Goal: Task Accomplishment & Management: Manage account settings

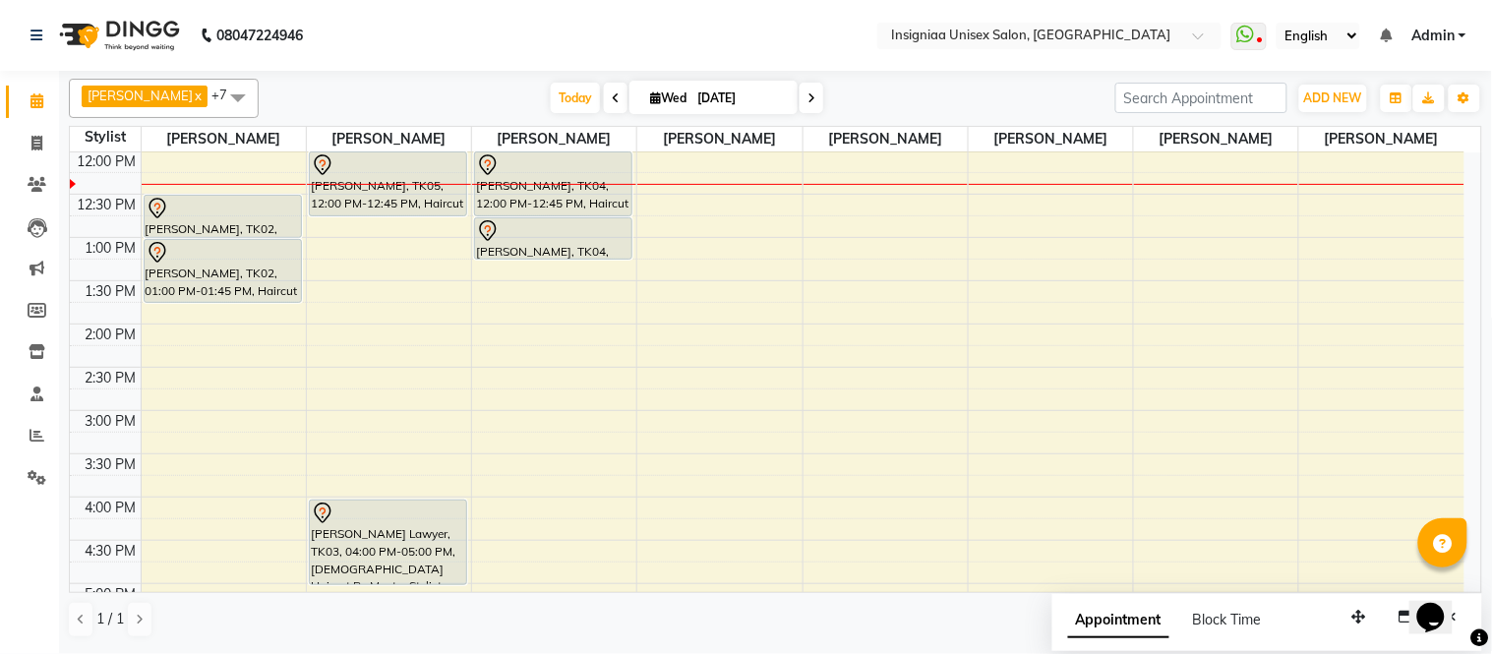
scroll to position [65, 0]
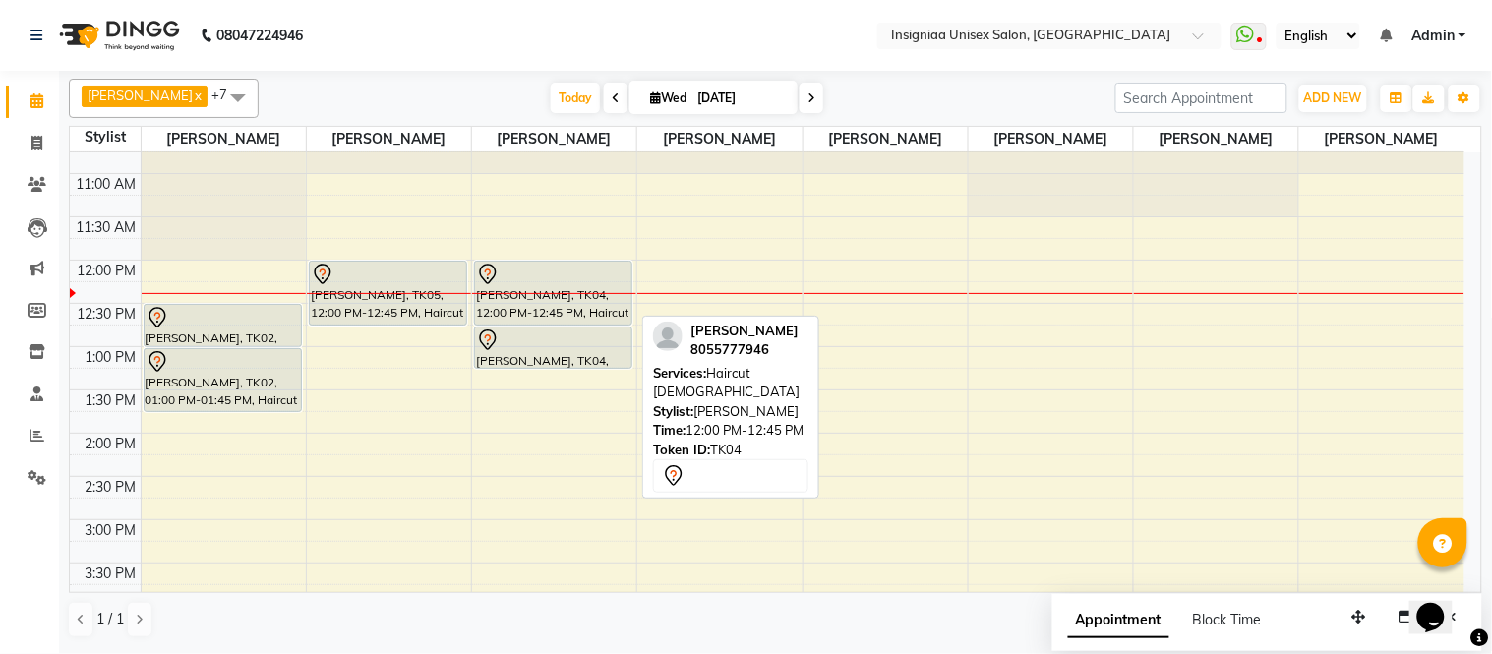
click at [513, 278] on div at bounding box center [553, 275] width 154 height 24
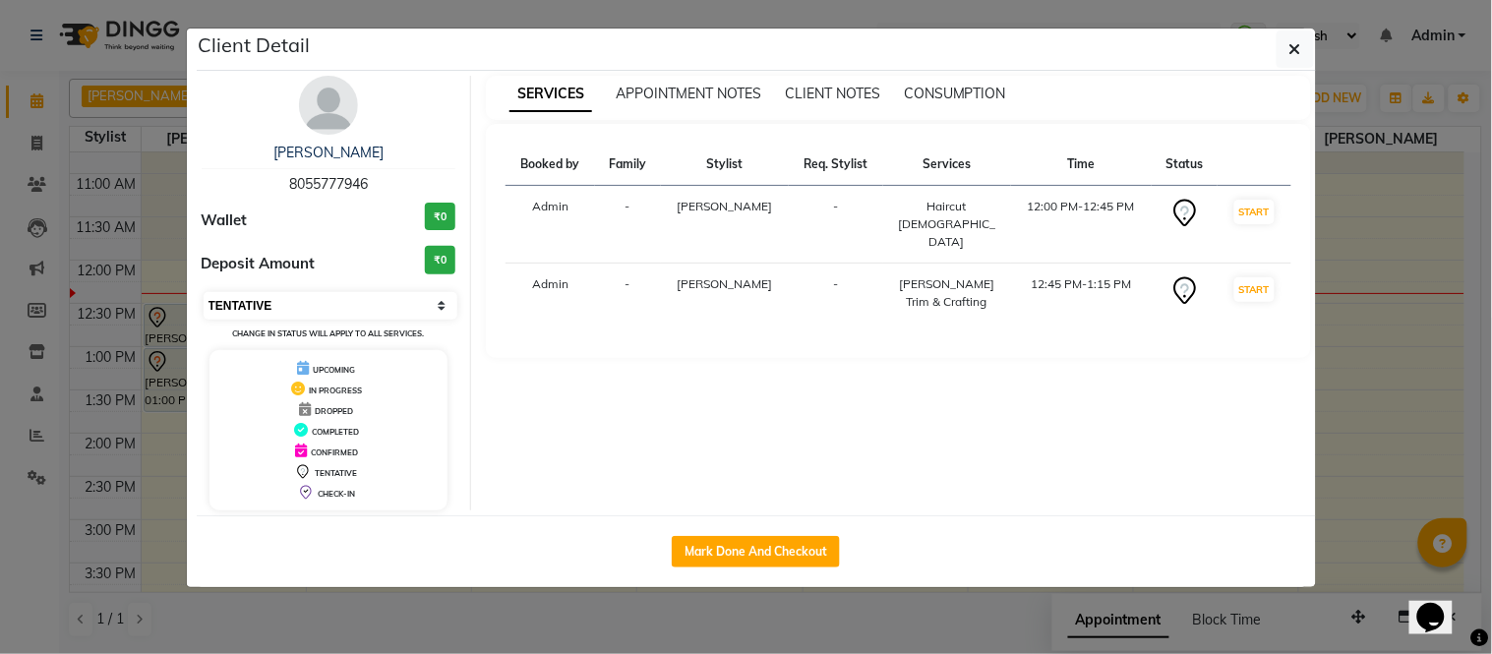
click at [307, 299] on select "Select IN SERVICE CONFIRMED TENTATIVE CHECK IN MARK DONE DROPPED UPCOMING" at bounding box center [331, 306] width 255 height 28
select select "6"
click at [204, 292] on select "Select IN SERVICE CONFIRMED TENTATIVE CHECK IN MARK DONE DROPPED UPCOMING" at bounding box center [331, 306] width 255 height 28
drag, startPoint x: 1293, startPoint y: 50, endPoint x: 1177, endPoint y: 169, distance: 166.2
click at [1293, 51] on icon "button" at bounding box center [1295, 49] width 12 height 16
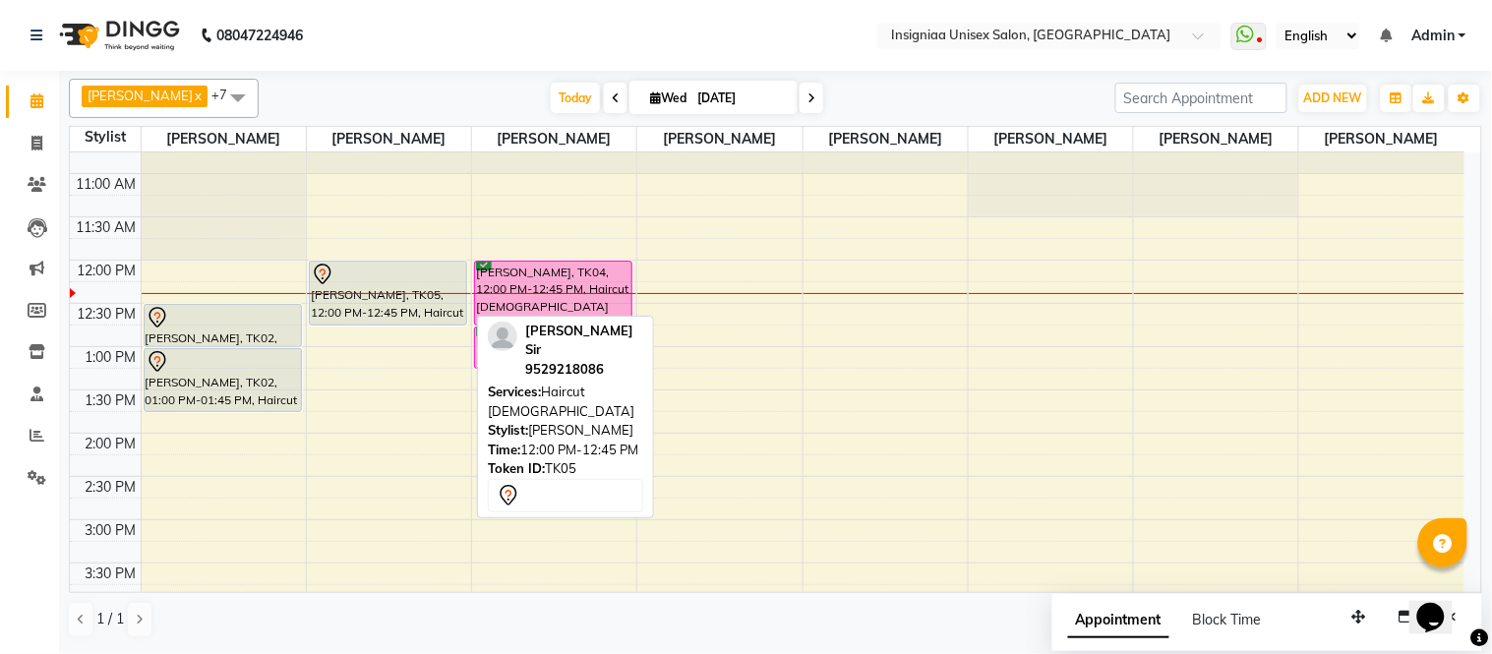
click at [332, 280] on icon at bounding box center [323, 275] width 24 height 24
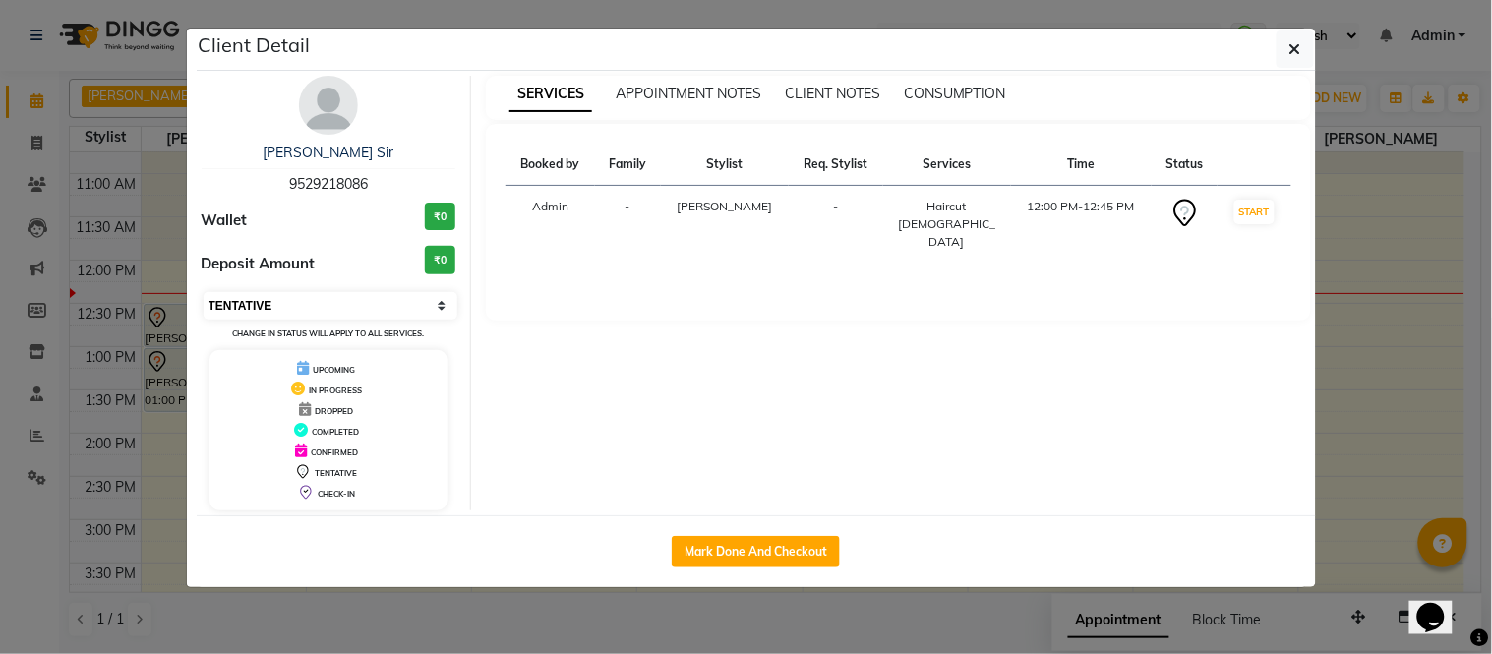
click at [248, 311] on select "Select IN SERVICE CONFIRMED TENTATIVE CHECK IN MARK DONE DROPPED UPCOMING" at bounding box center [331, 306] width 255 height 28
select select "6"
click at [204, 292] on select "Select IN SERVICE CONFIRMED TENTATIVE CHECK IN MARK DONE DROPPED UPCOMING" at bounding box center [331, 306] width 255 height 28
click at [3, 61] on ngb-modal-window "Client Detail [PERSON_NAME] Sir 9529218086 Wallet ₹0 Deposit Amount ₹0 Select I…" at bounding box center [746, 327] width 1492 height 654
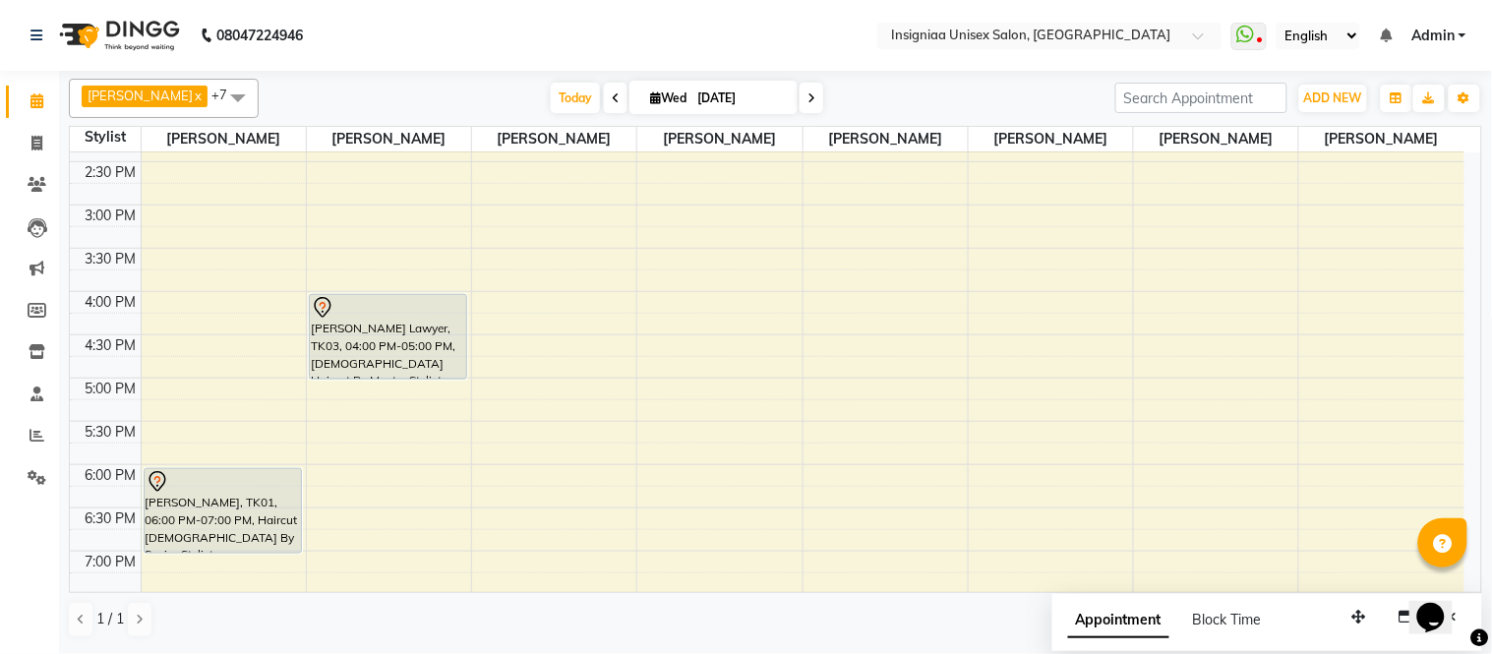
scroll to position [297, 0]
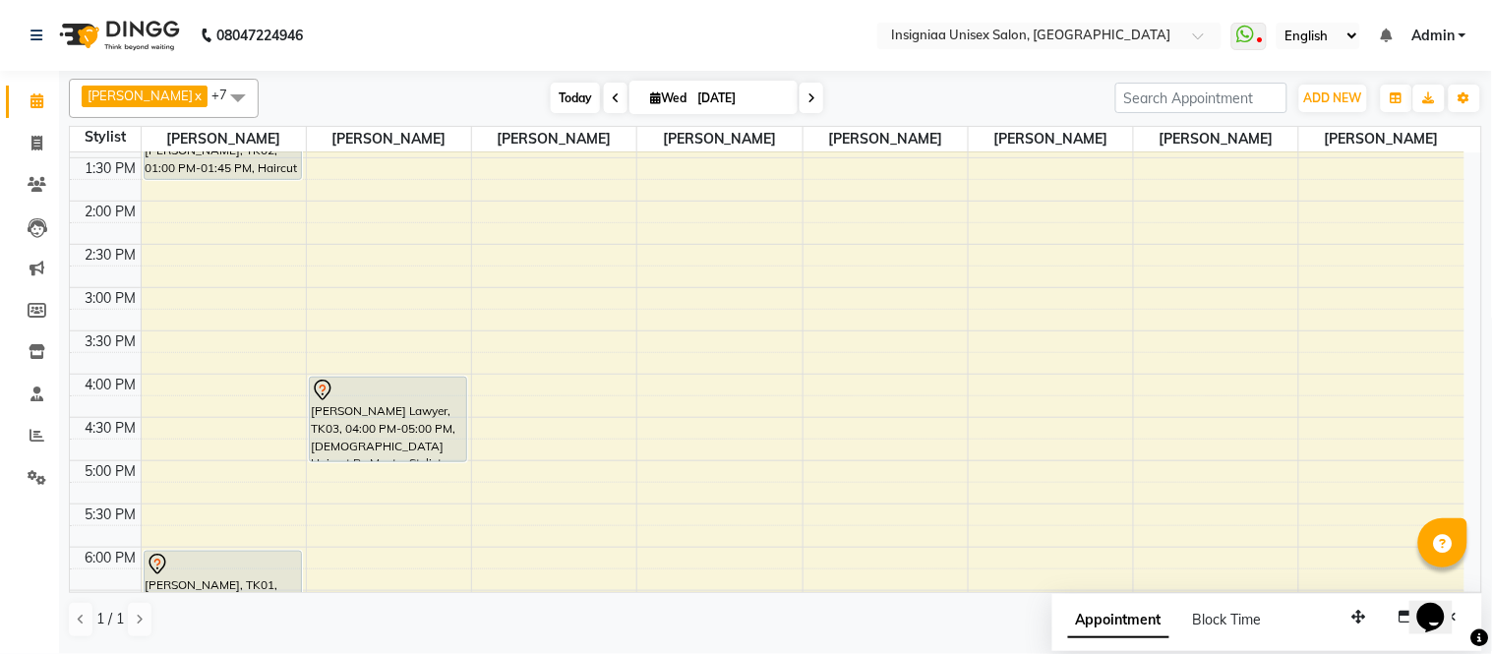
click at [557, 100] on span "Today" at bounding box center [575, 98] width 49 height 30
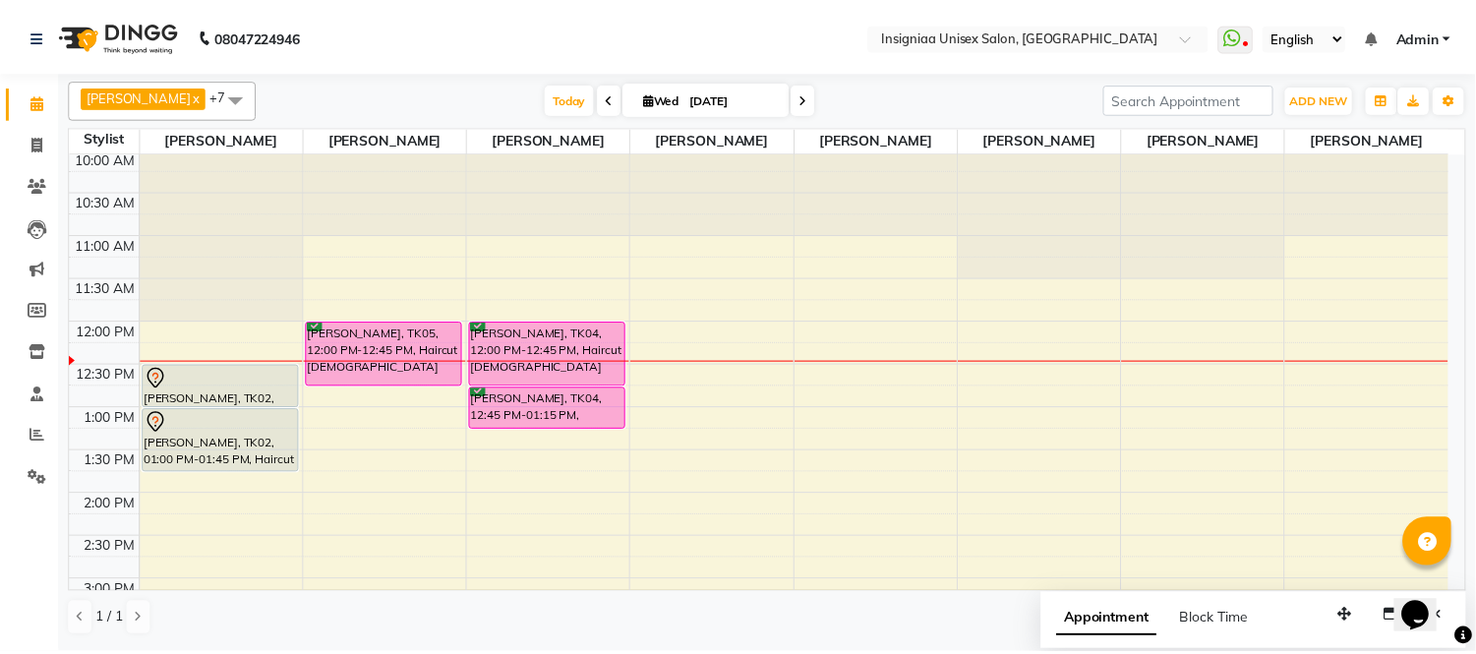
scroll to position [0, 0]
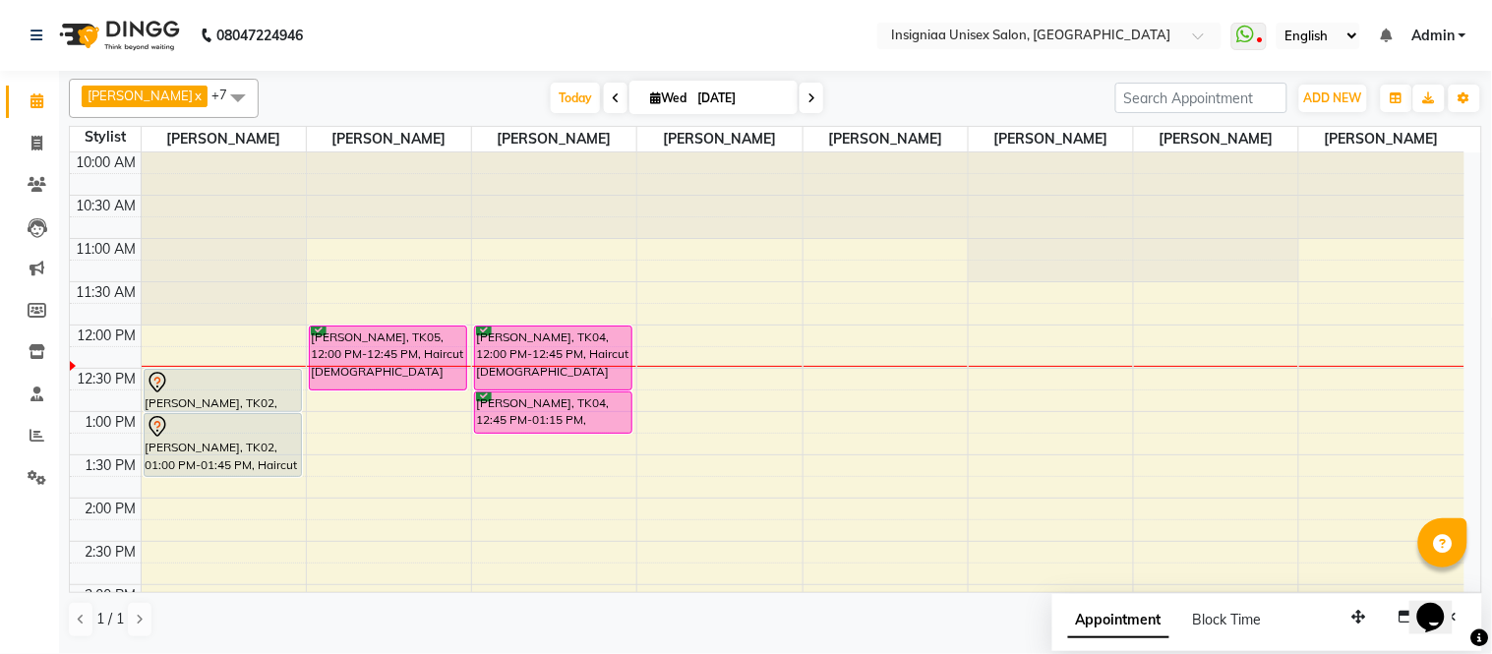
click at [476, 69] on nav "08047224946 Select Location × Insigniaa Unisex Salon, Kharghar WhatsApp Status …" at bounding box center [746, 35] width 1492 height 71
click at [42, 41] on link at bounding box center [40, 35] width 20 height 55
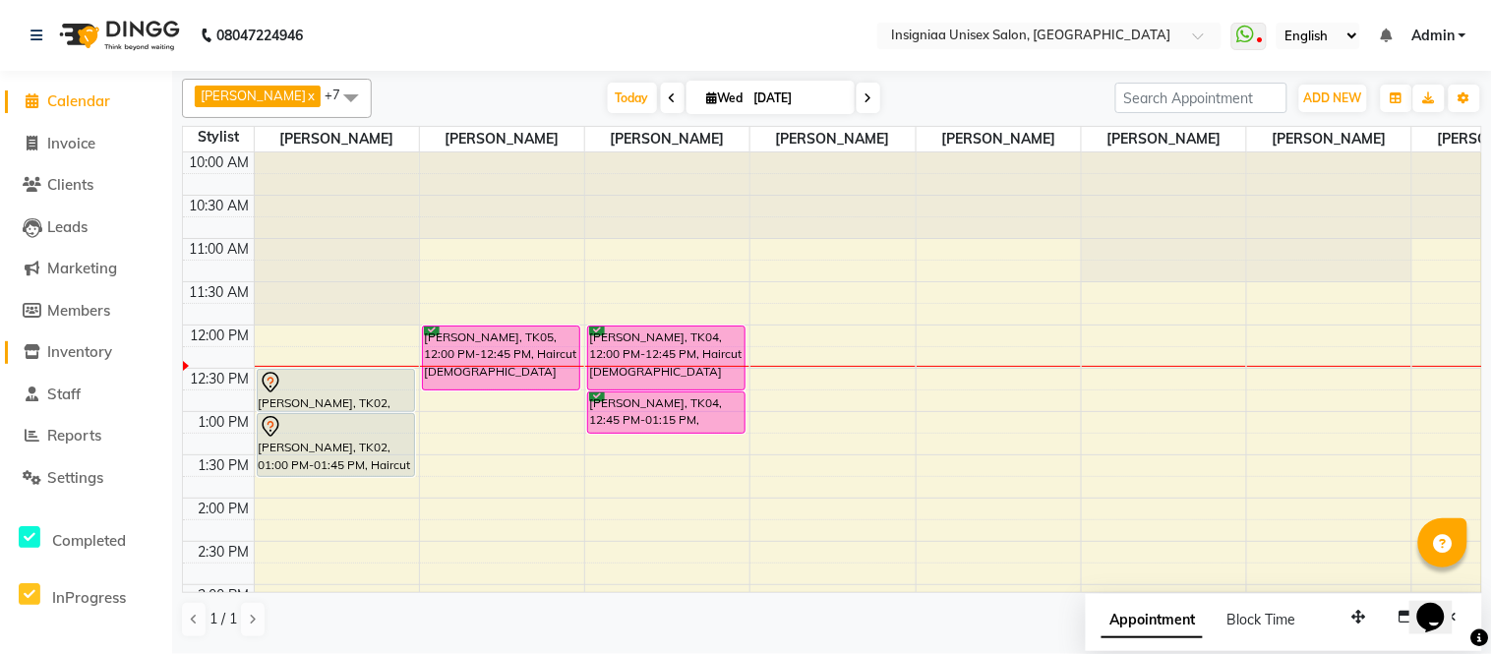
click at [67, 357] on span "Inventory" at bounding box center [79, 351] width 65 height 19
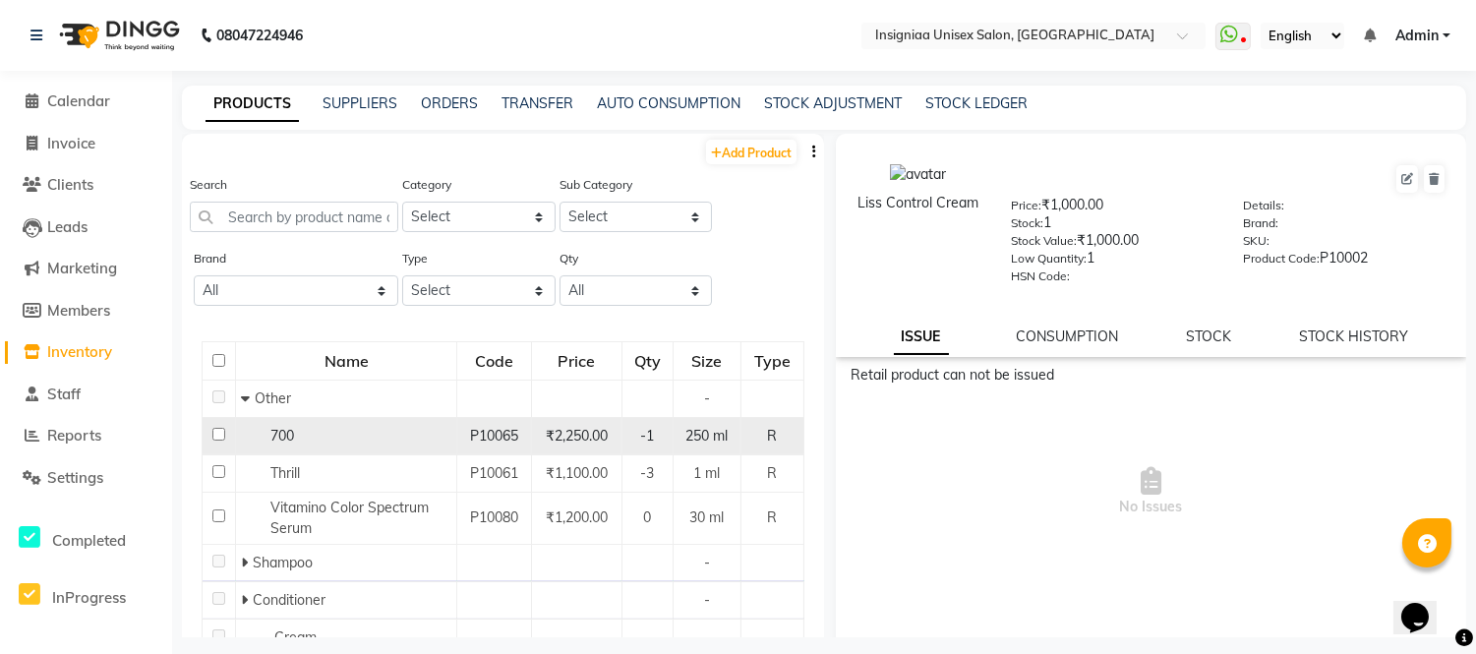
click at [309, 424] on td "700" at bounding box center [346, 436] width 221 height 37
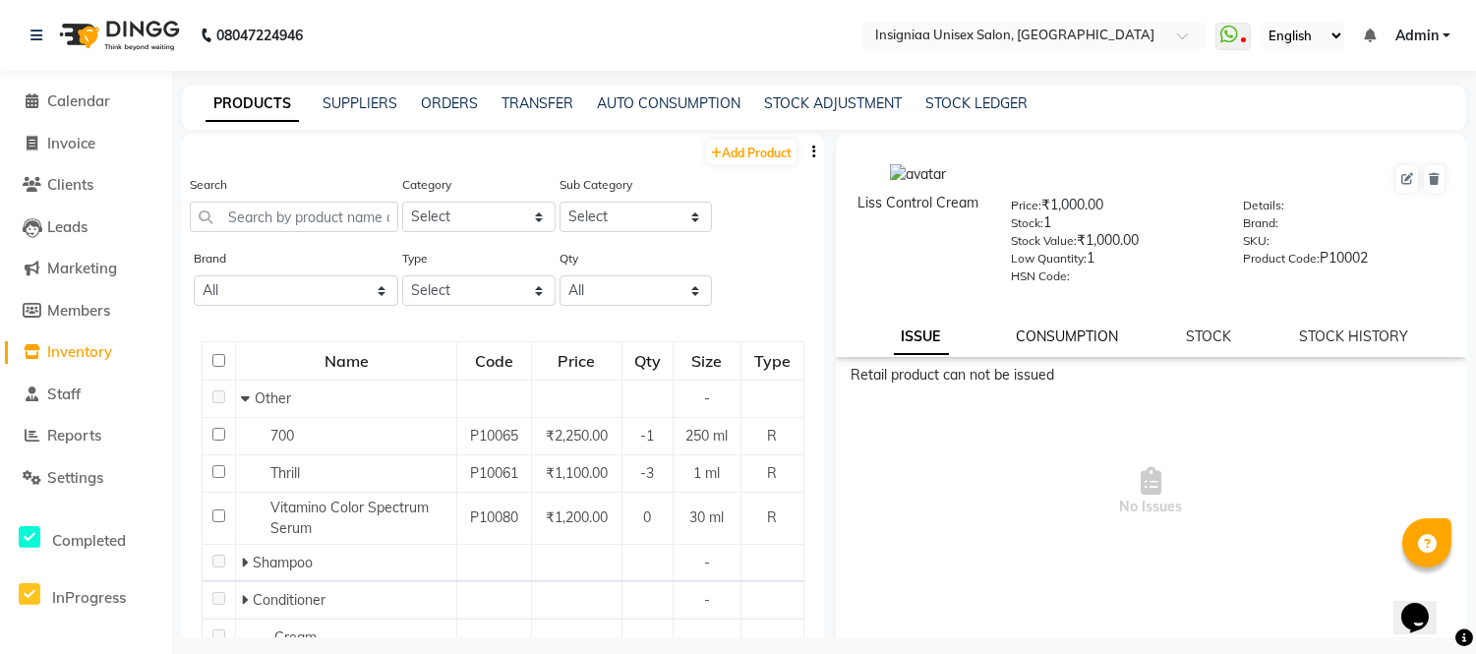
click at [1040, 329] on link "CONSUMPTION" at bounding box center [1068, 336] width 102 height 18
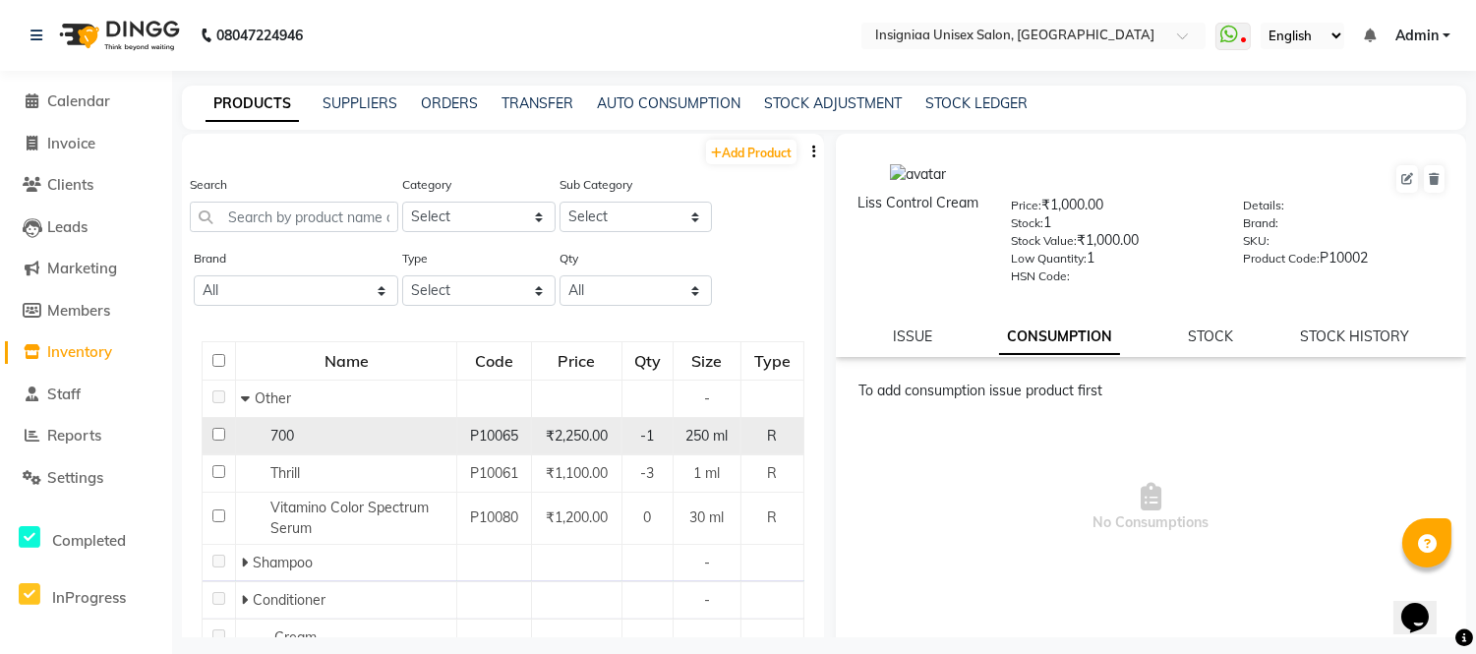
click at [273, 431] on span "700" at bounding box center [282, 436] width 24 height 18
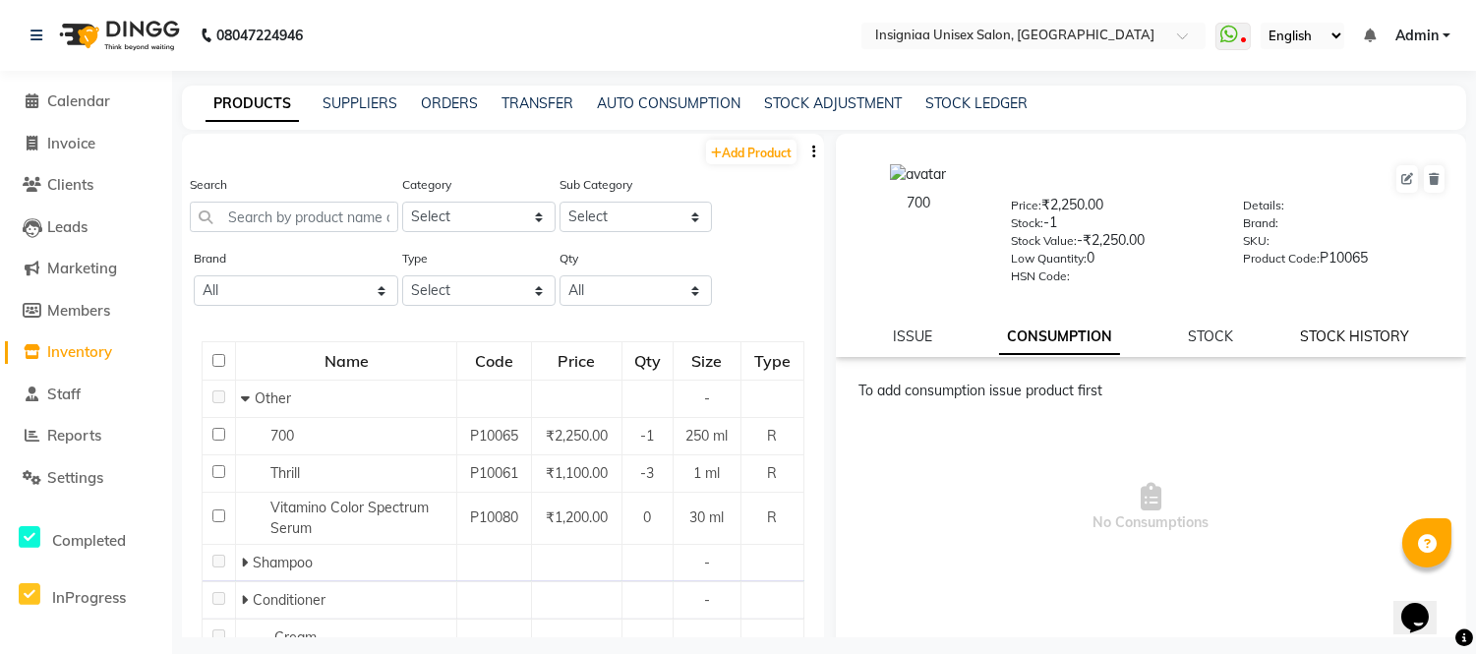
click at [1324, 335] on link "STOCK HISTORY" at bounding box center [1354, 336] width 109 height 18
select select "all"
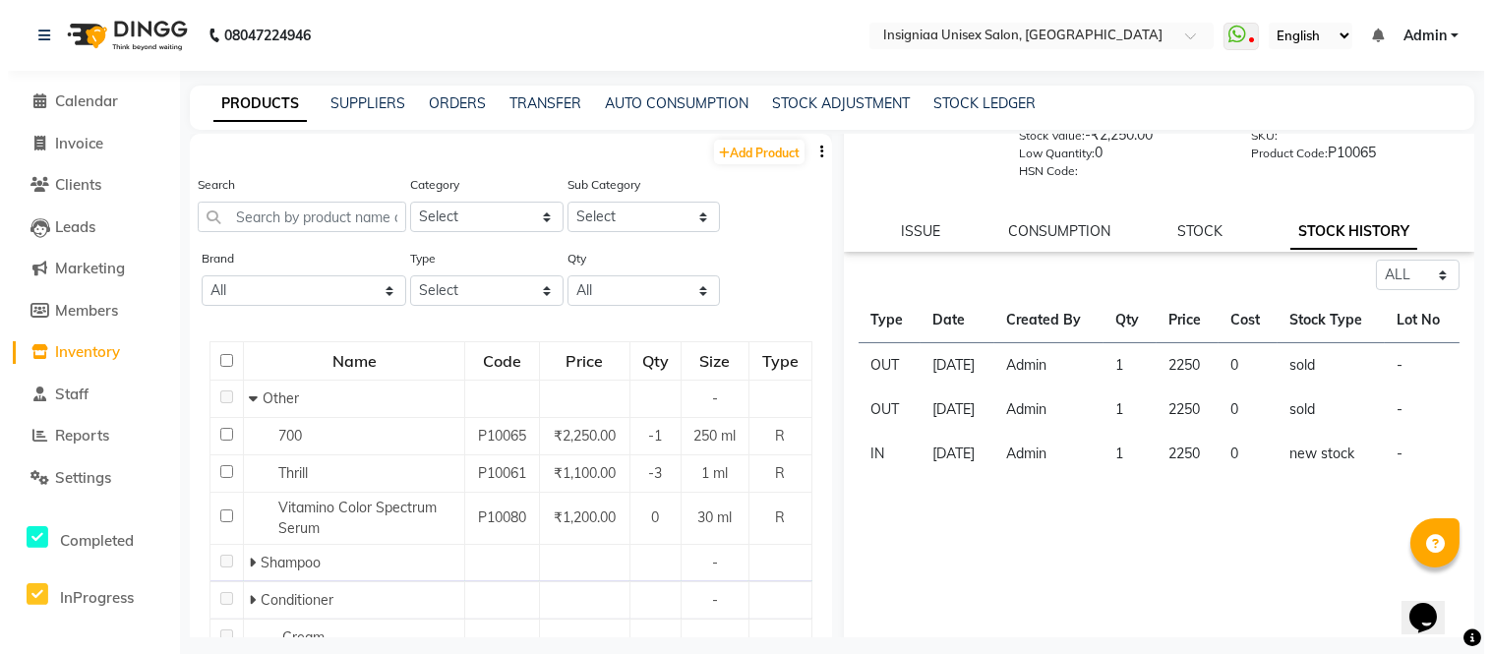
scroll to position [121, 0]
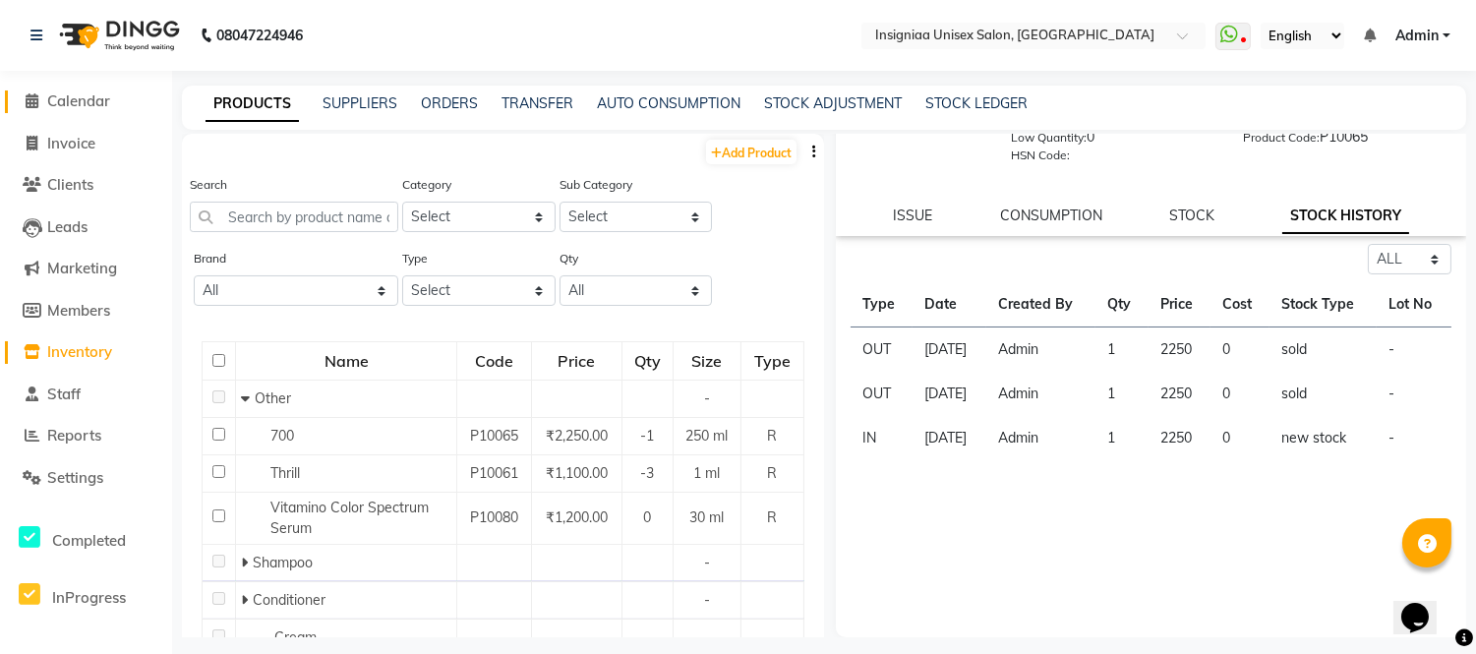
drag, startPoint x: 77, startPoint y: 93, endPoint x: 115, endPoint y: 116, distance: 44.5
click at [77, 93] on span "Calendar" at bounding box center [78, 100] width 63 height 19
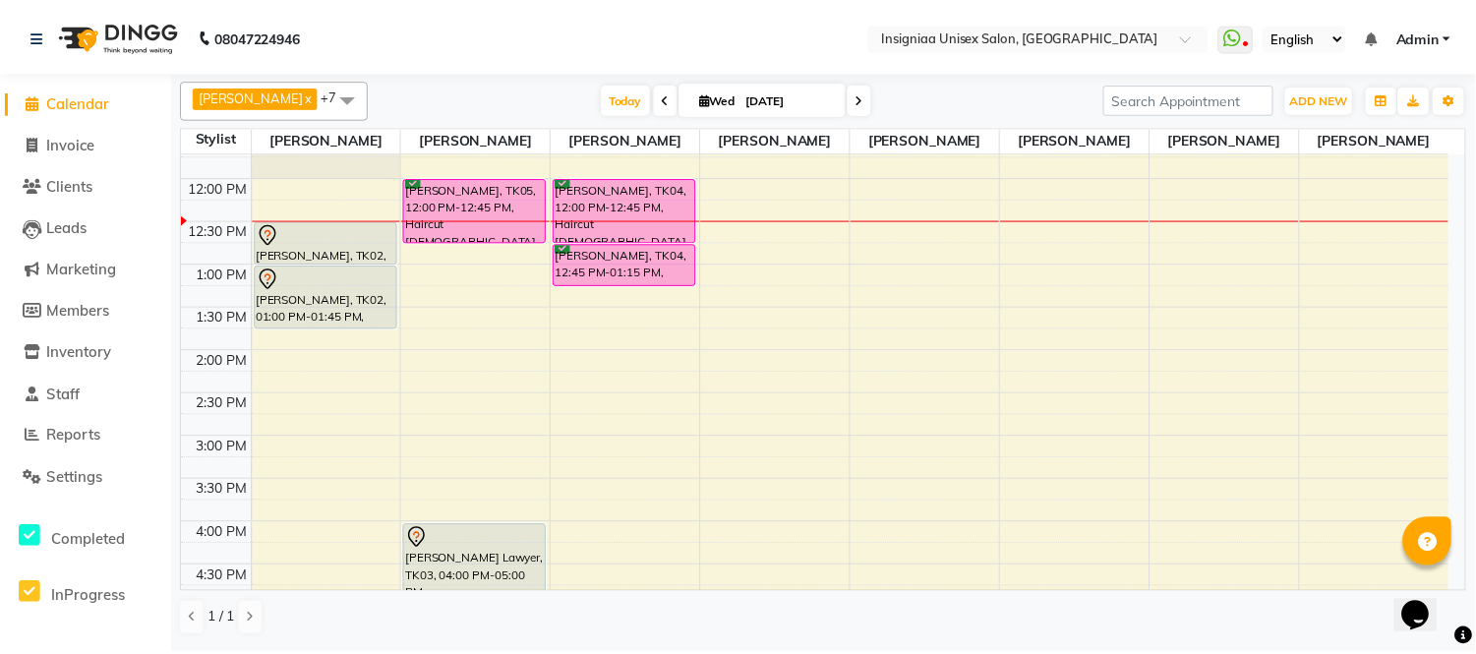
scroll to position [218, 0]
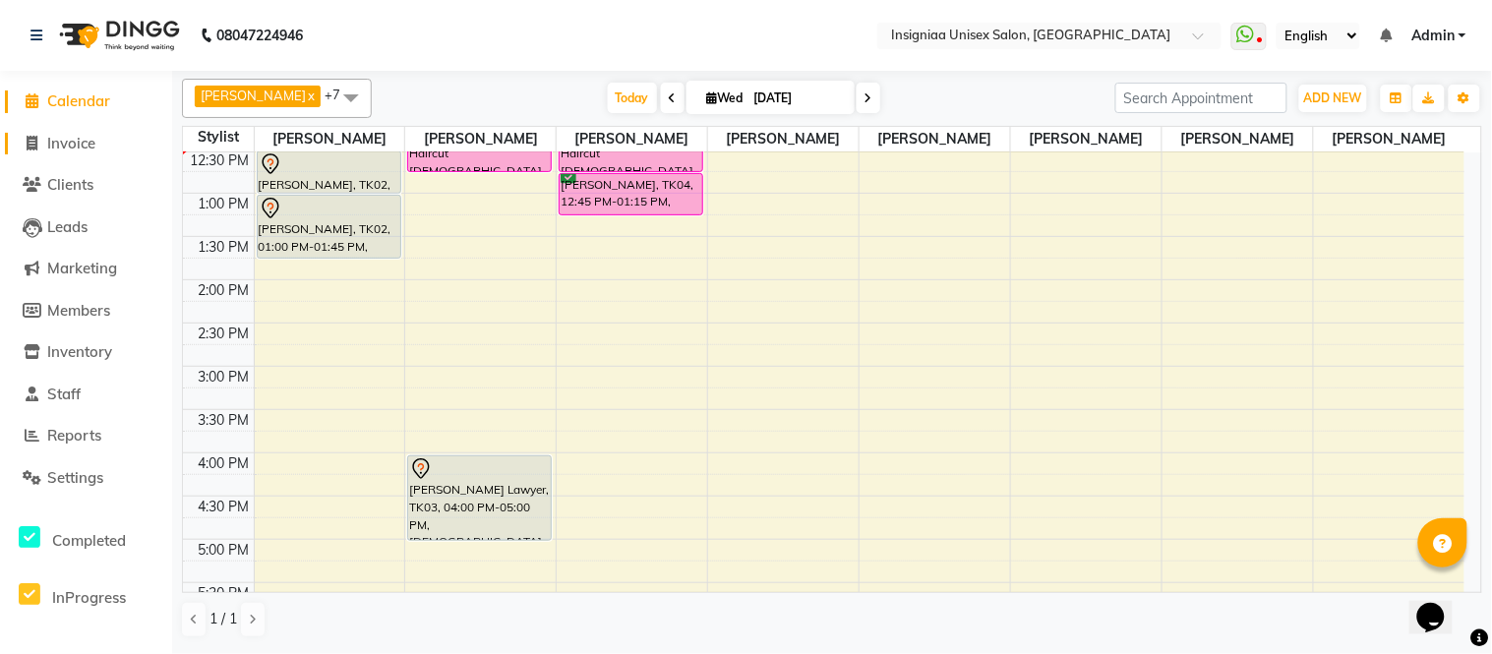
click at [86, 143] on span "Invoice" at bounding box center [71, 143] width 48 height 19
select select "6999"
select select "service"
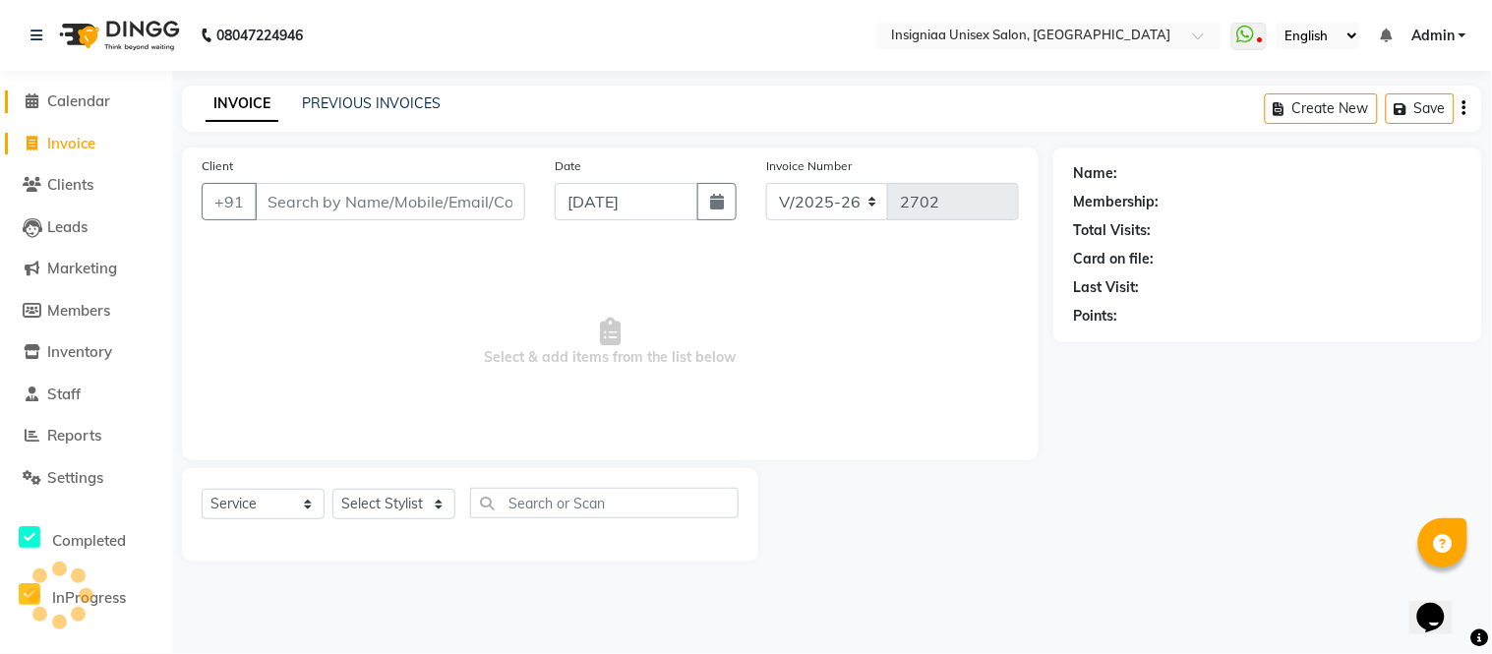
click at [91, 103] on span "Calendar" at bounding box center [78, 100] width 63 height 19
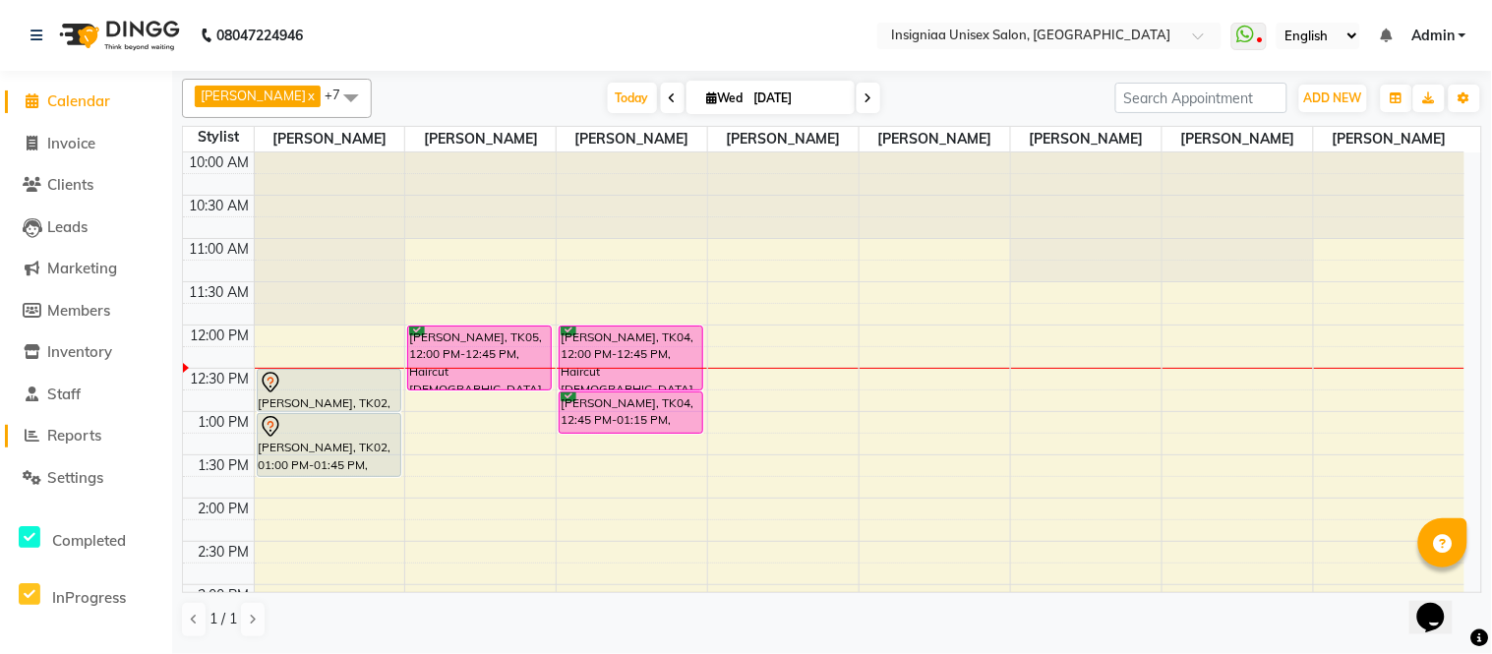
click at [100, 436] on span "Reports" at bounding box center [74, 435] width 54 height 19
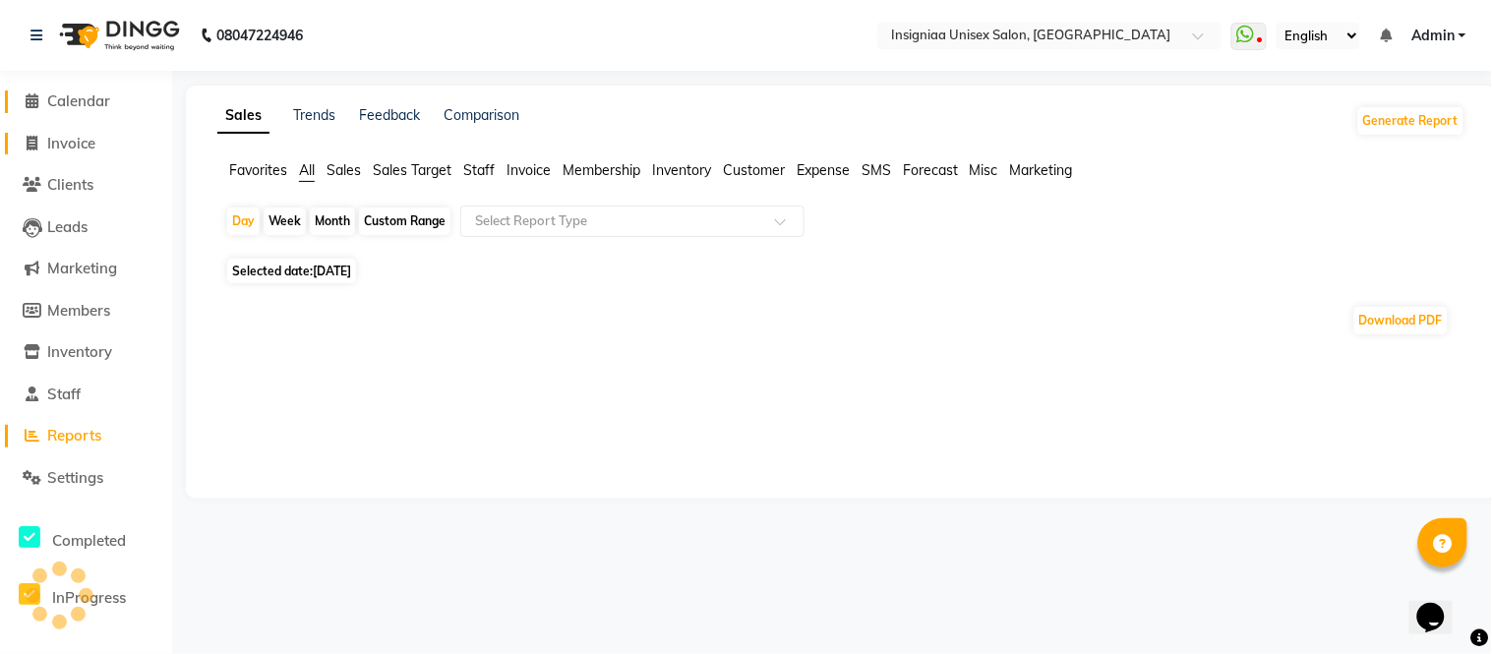
drag, startPoint x: 80, startPoint y: 100, endPoint x: 96, endPoint y: 136, distance: 39.1
click at [80, 101] on span "Calendar" at bounding box center [78, 100] width 63 height 19
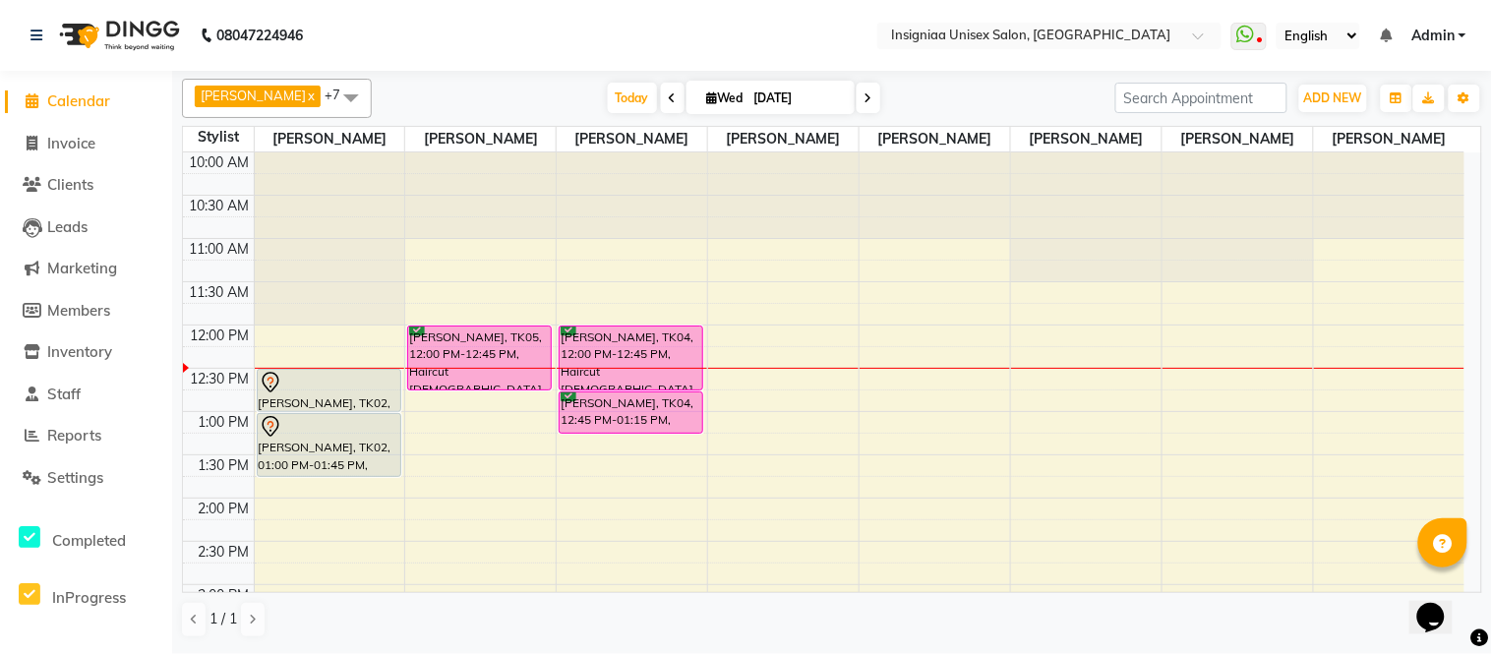
click at [494, 92] on div "[DATE] [DATE]" at bounding box center [743, 98] width 724 height 29
click at [76, 142] on span "Invoice" at bounding box center [71, 143] width 48 height 19
select select "service"
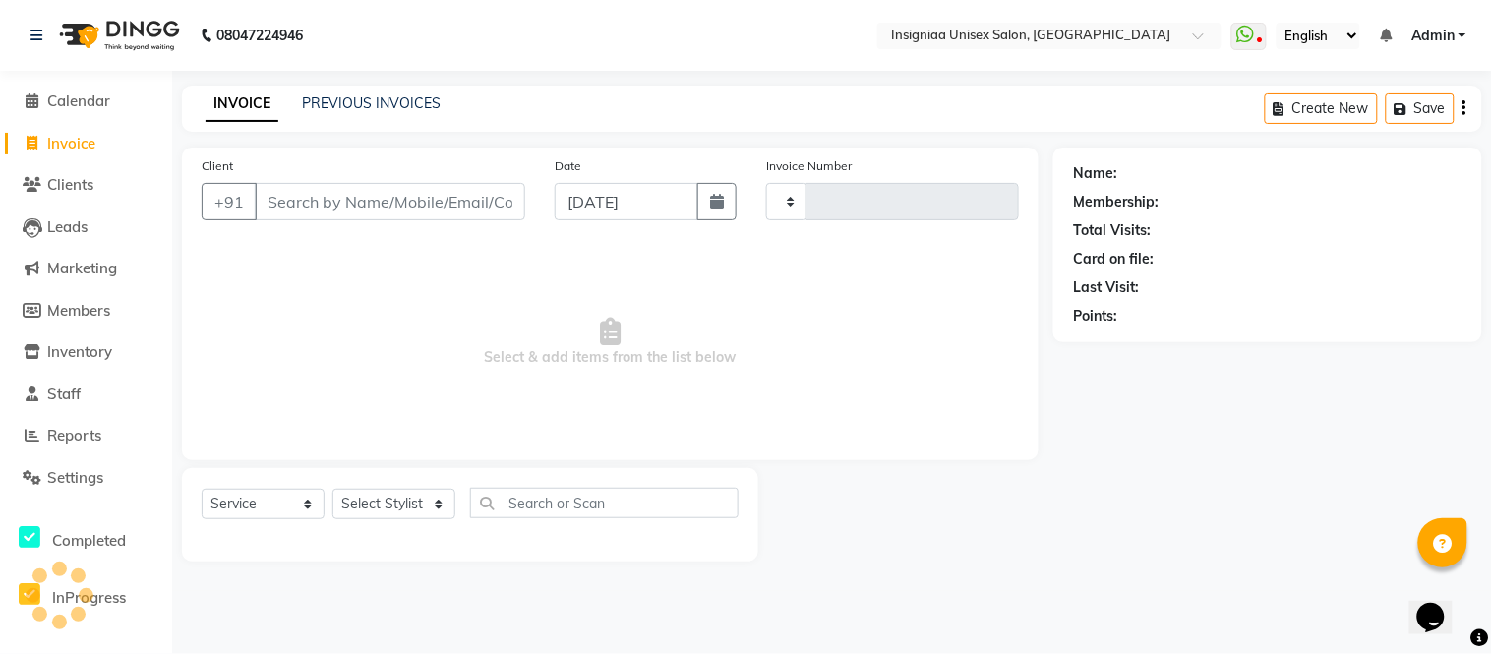
type input "2702"
select select "6999"
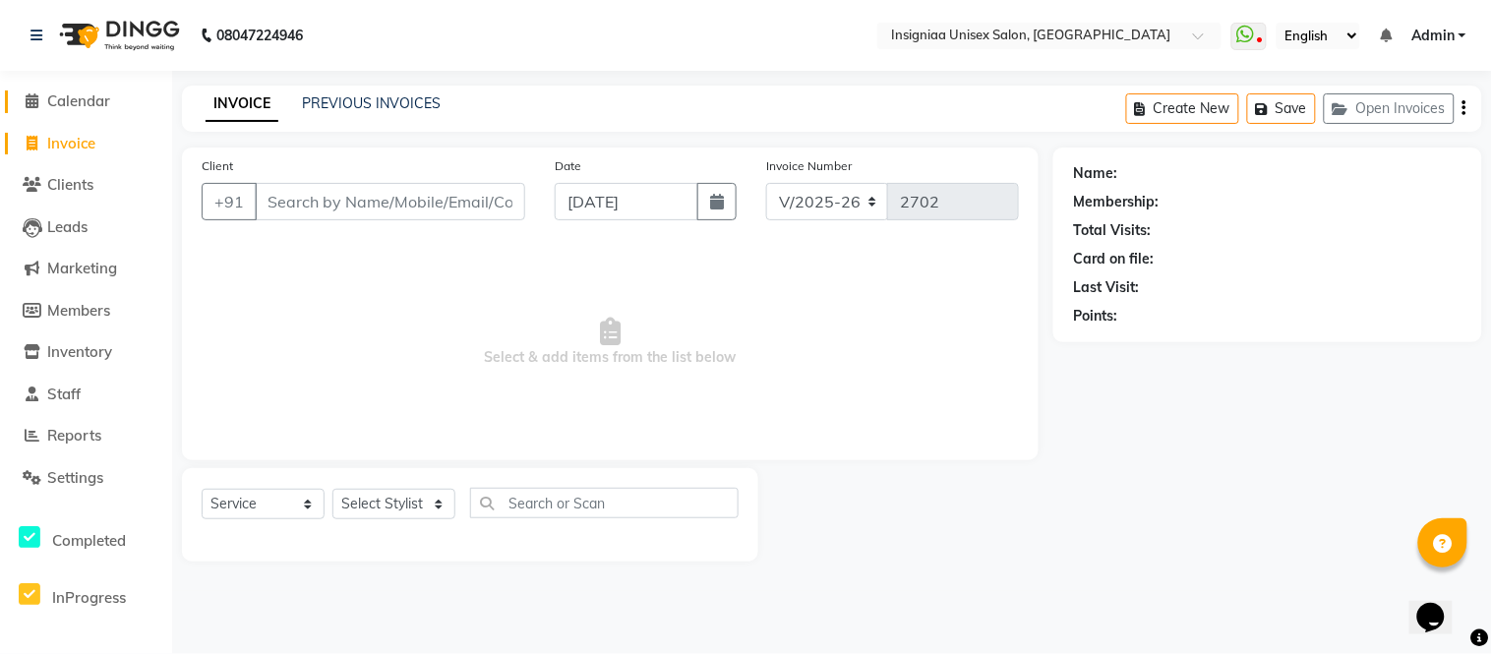
click at [94, 100] on span "Calendar" at bounding box center [78, 100] width 63 height 19
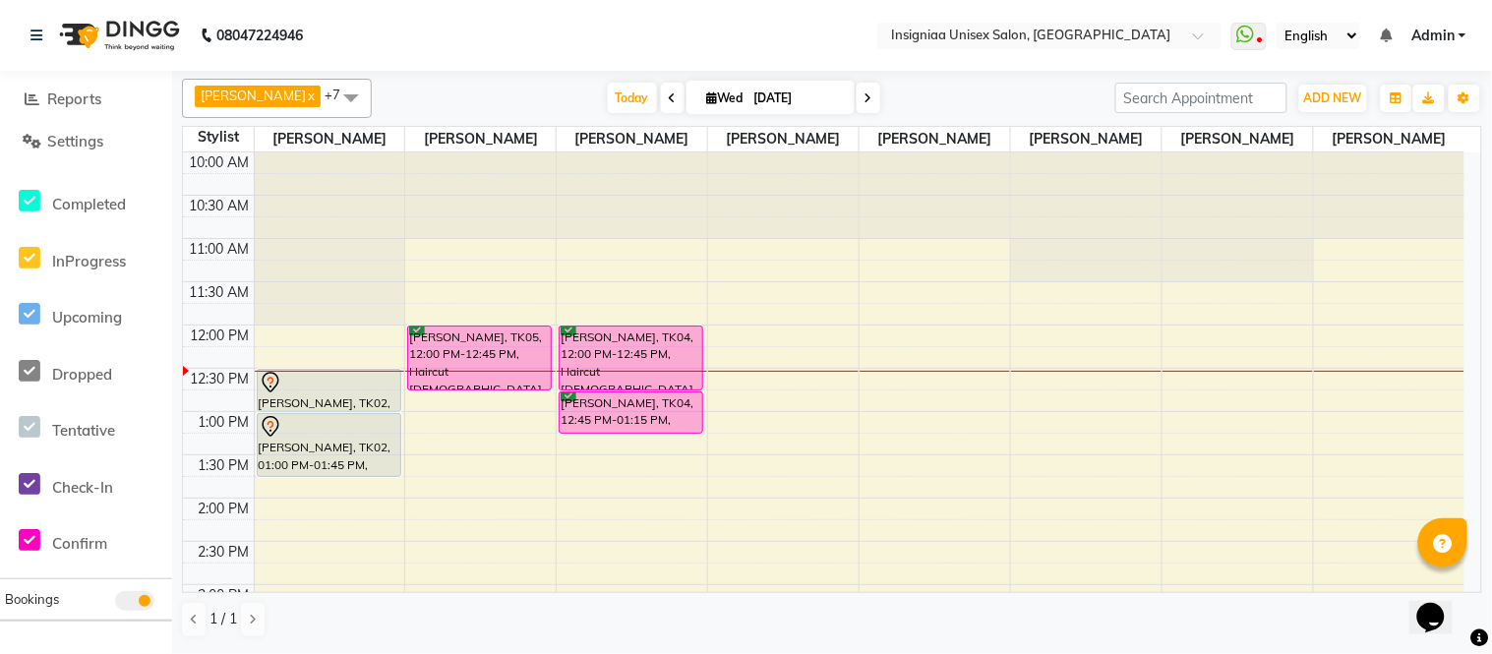
scroll to position [505, 0]
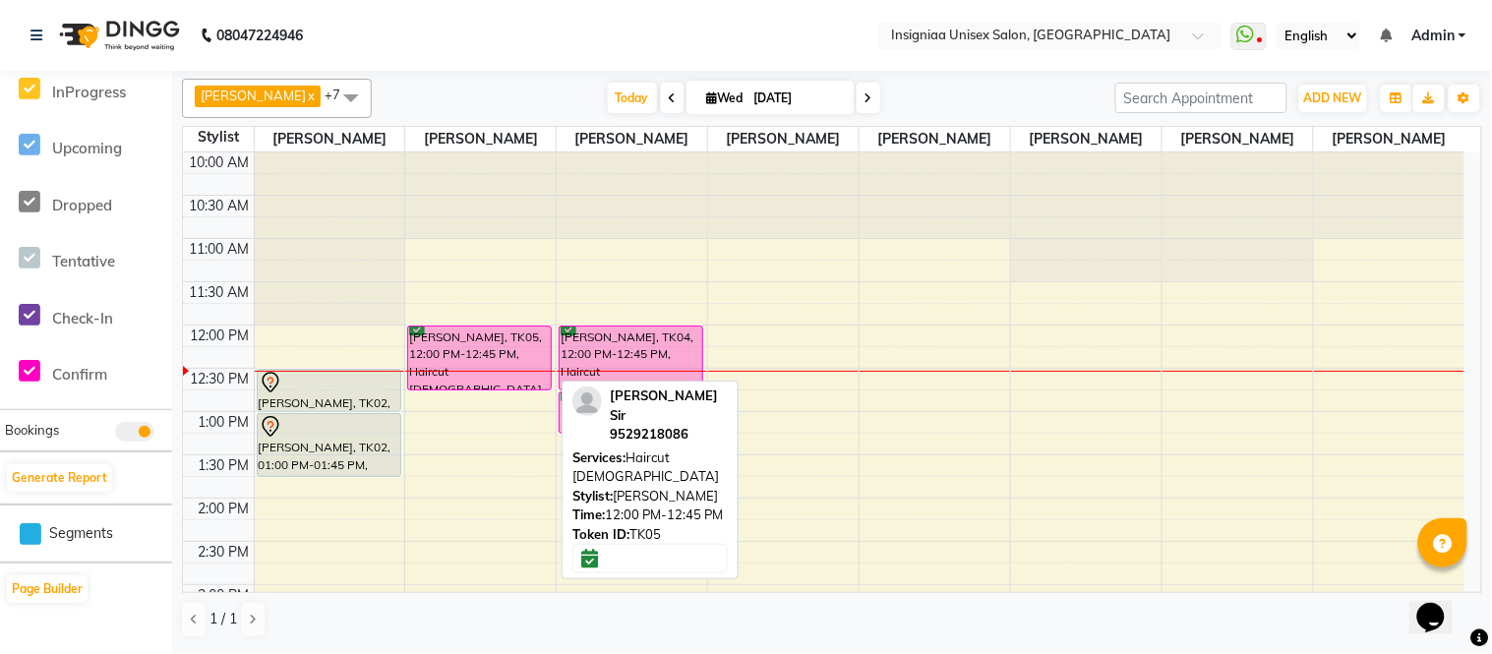
click at [502, 332] on div "[PERSON_NAME], TK05, 12:00 PM-12:45 PM, Haircut [DEMOGRAPHIC_DATA]" at bounding box center [479, 357] width 143 height 63
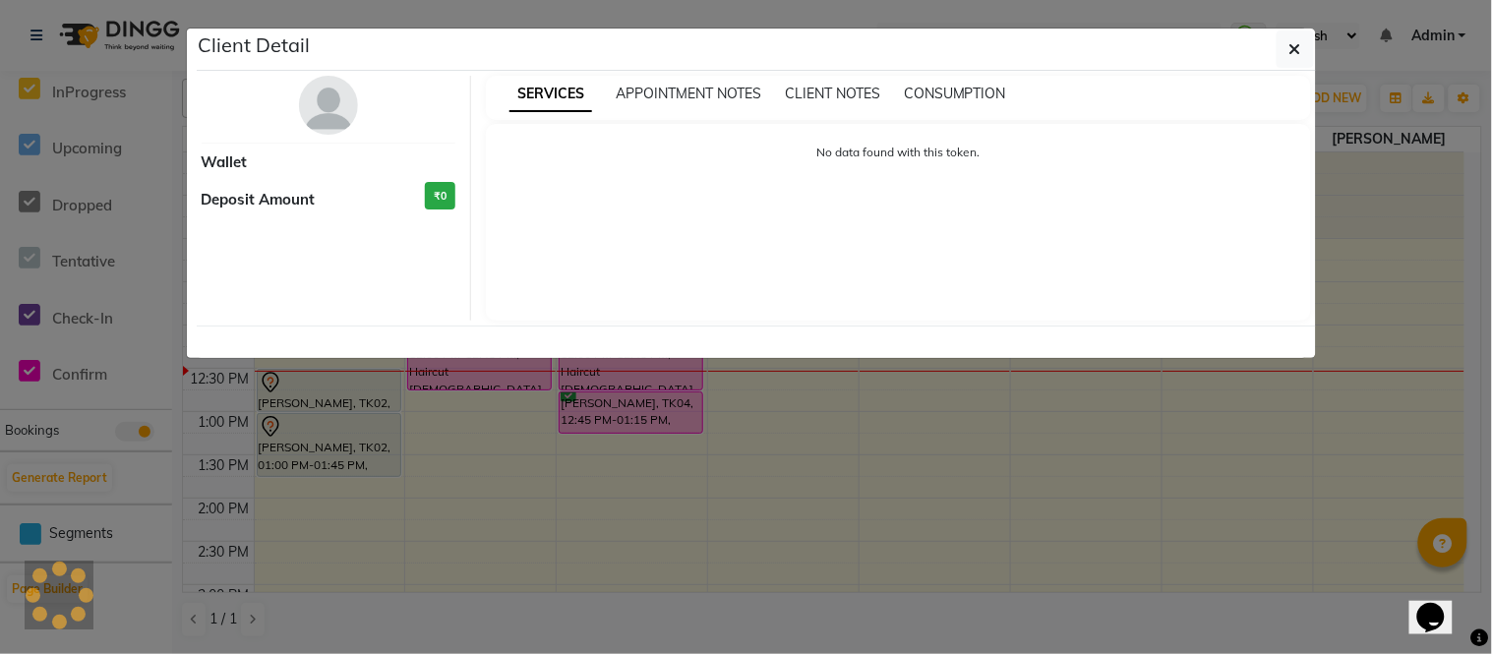
select select "6"
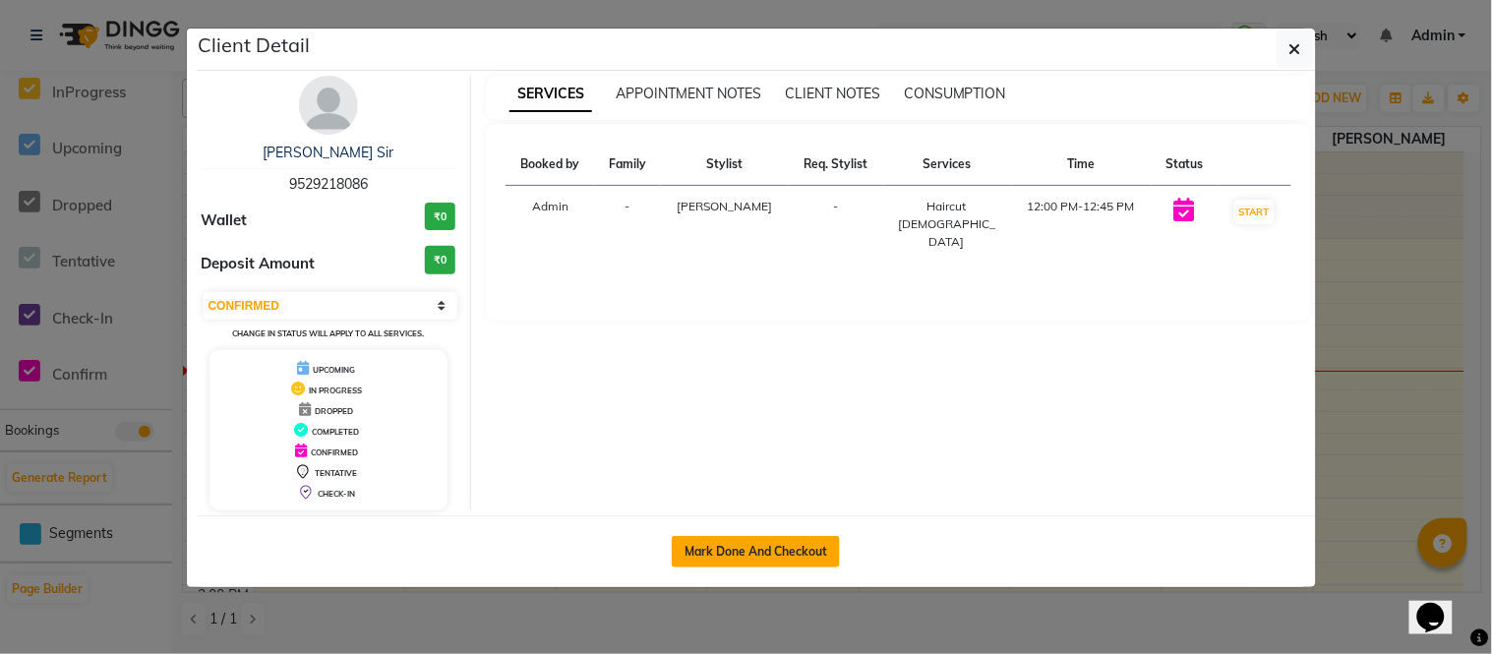
click at [753, 564] on button "Mark Done And Checkout" at bounding box center [756, 551] width 168 height 31
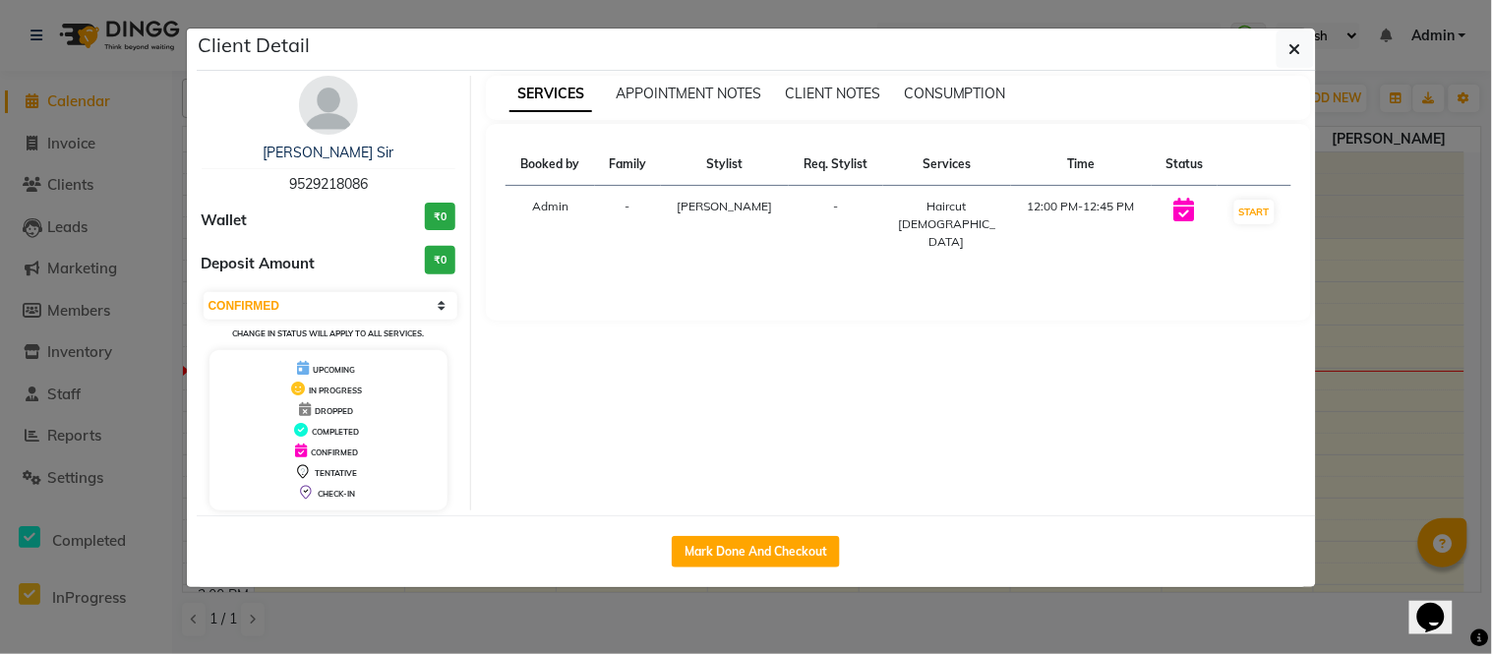
select select "service"
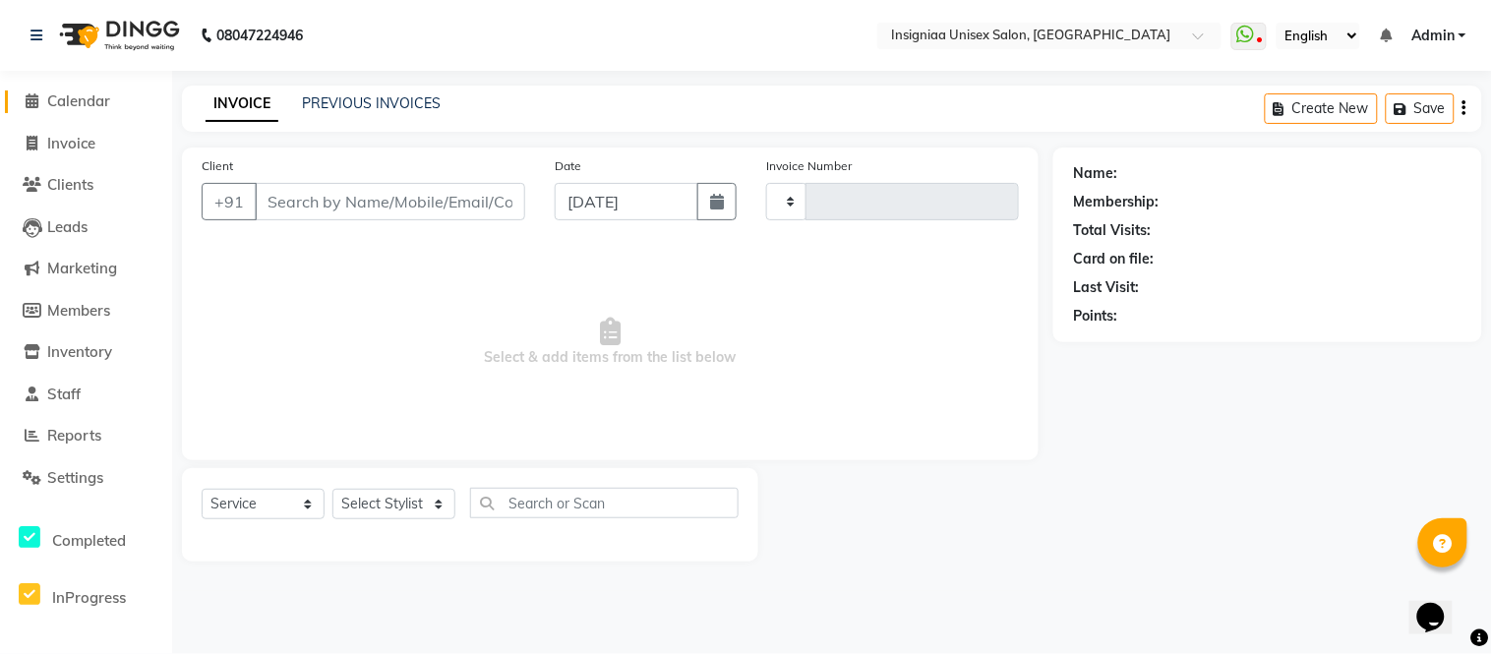
type input "2702"
select select "6999"
type input "9529218086"
select select "58132"
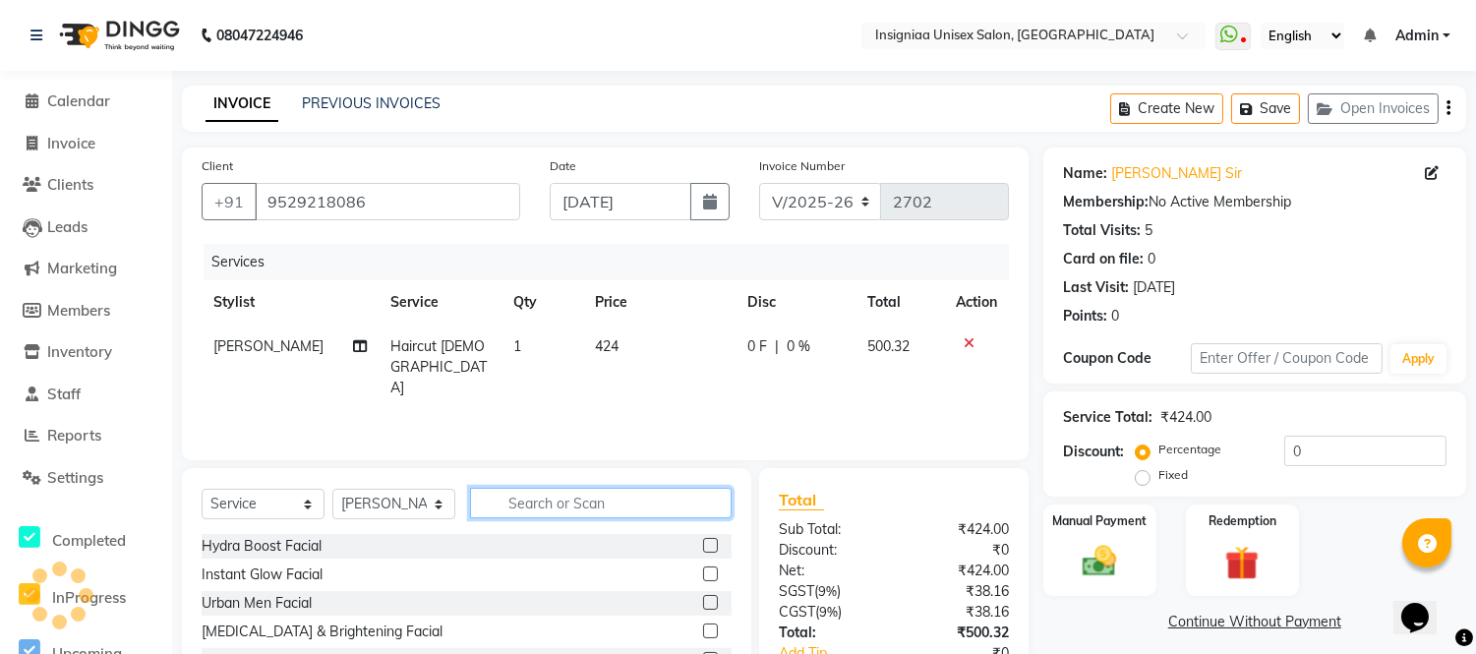
click at [613, 499] on input "text" at bounding box center [601, 503] width 262 height 30
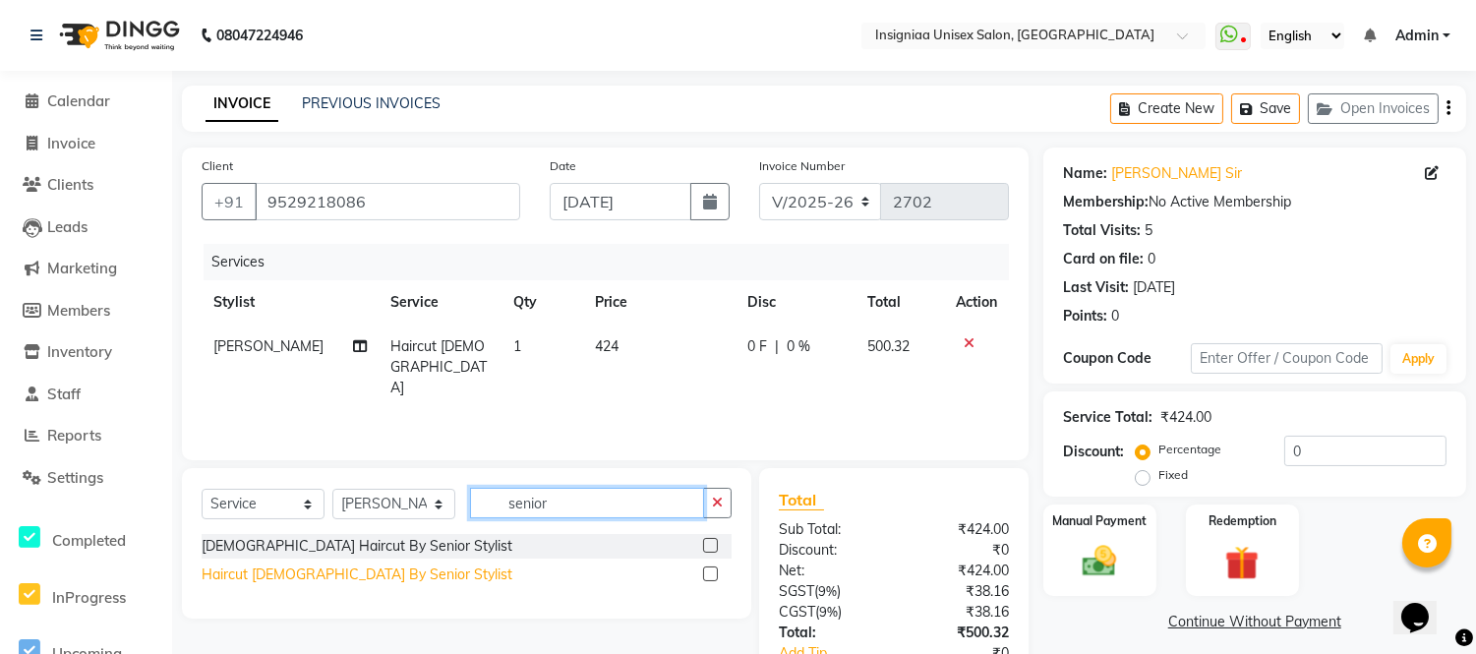
type input "senior"
click at [307, 566] on div "Haircut [DEMOGRAPHIC_DATA] By Senior Stylist" at bounding box center [357, 574] width 311 height 21
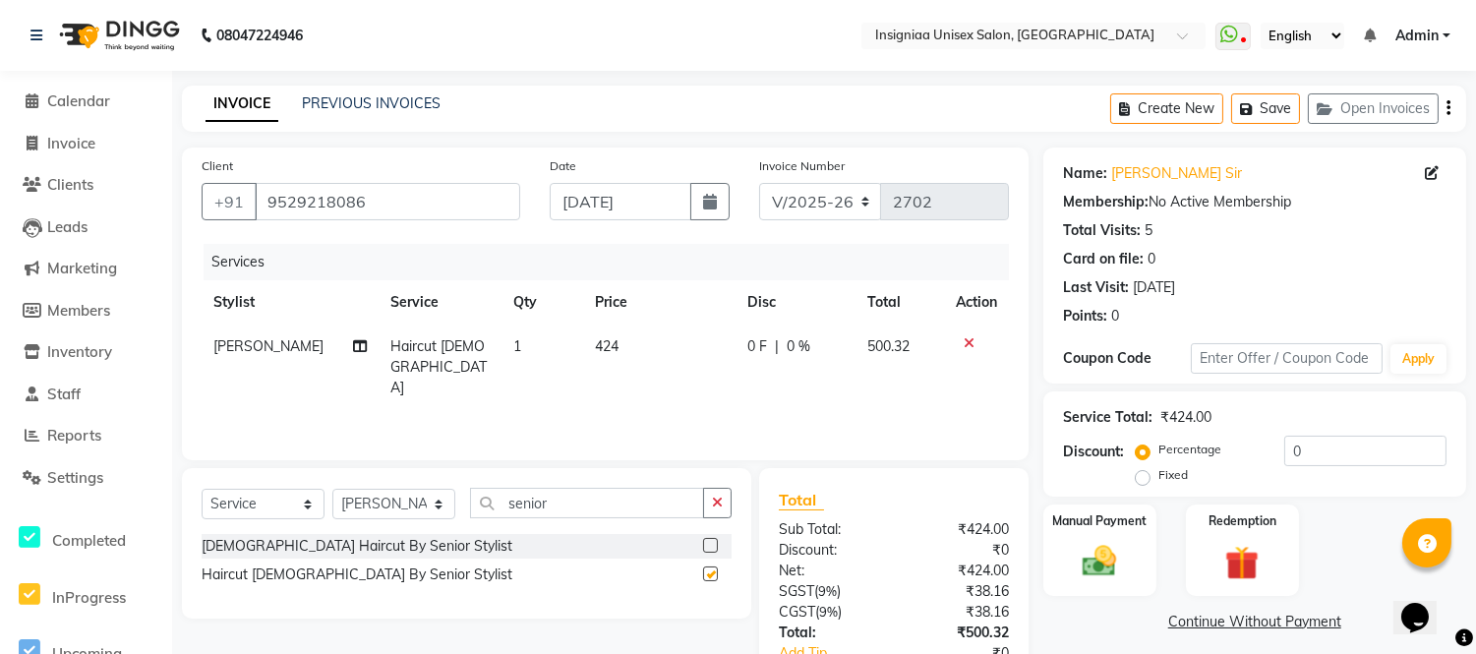
checkbox input "false"
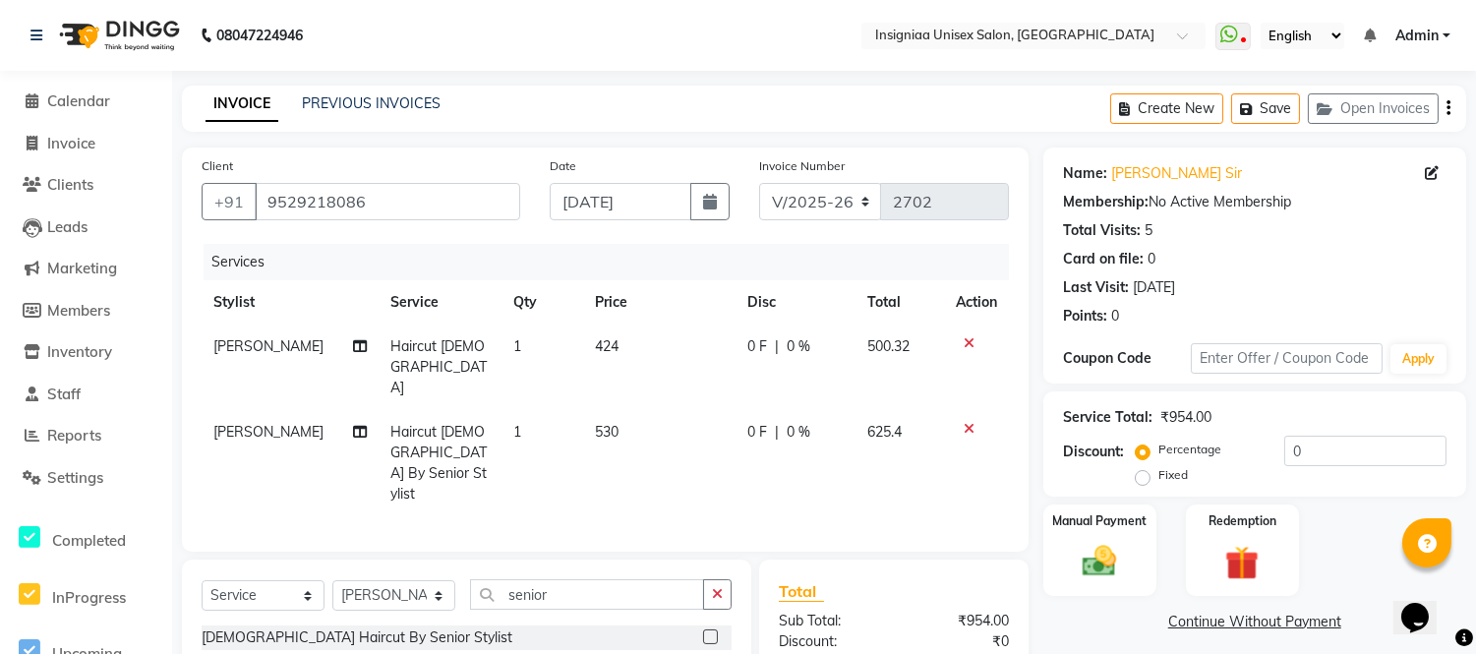
click at [964, 344] on icon at bounding box center [969, 343] width 11 height 14
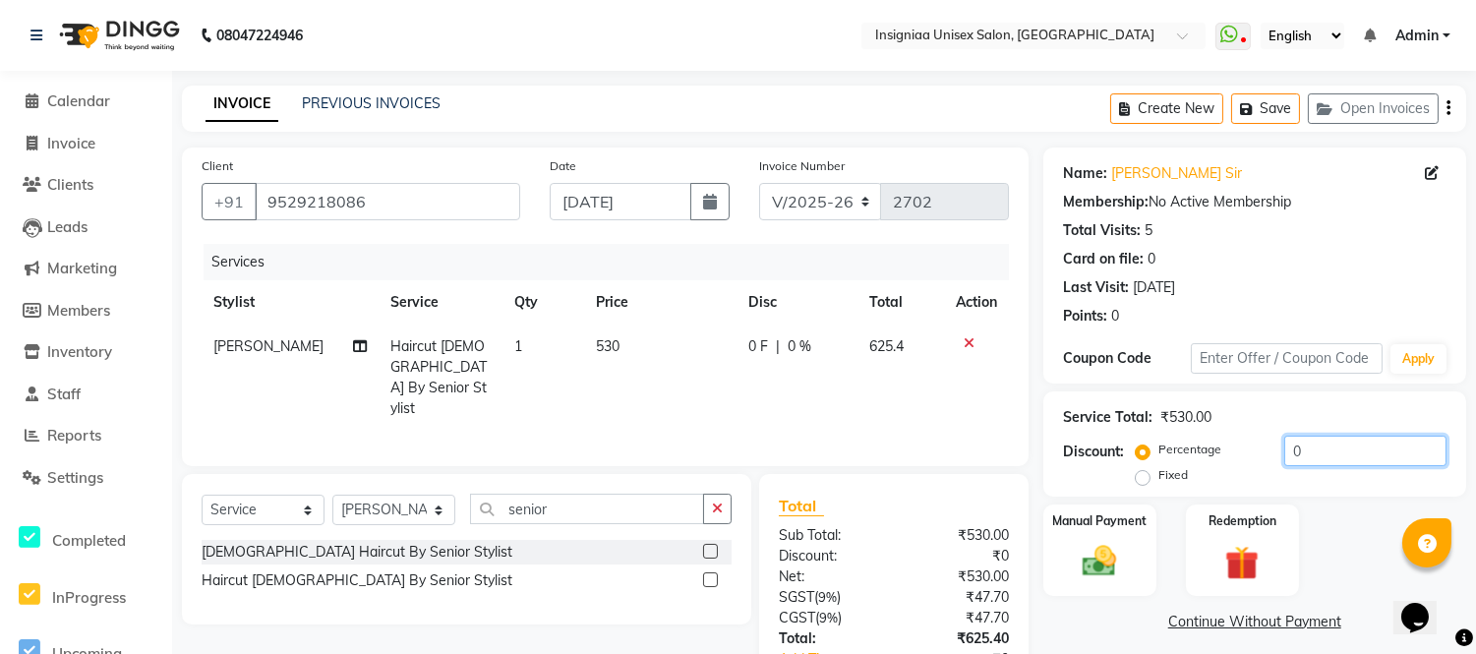
click at [1284, 447] on input "0" at bounding box center [1365, 451] width 162 height 30
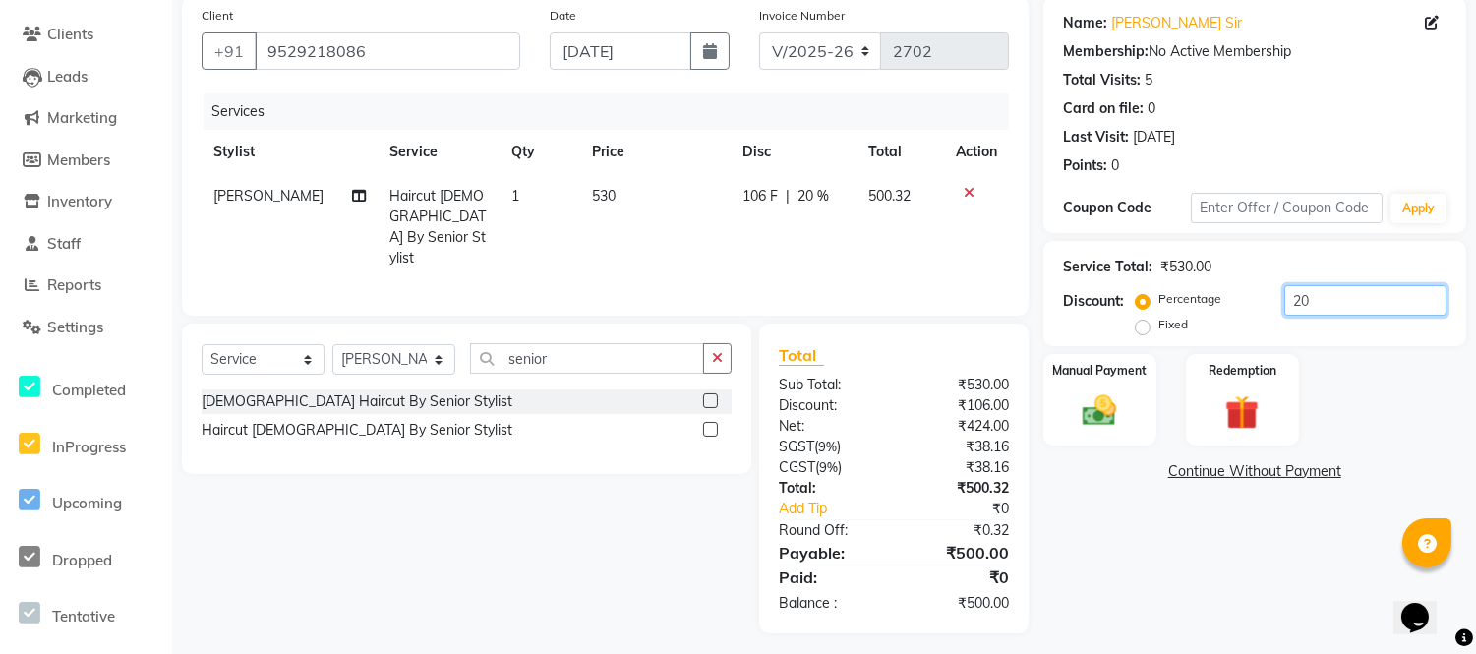
scroll to position [152, 0]
type input "20"
click at [1104, 416] on img at bounding box center [1100, 408] width 58 height 41
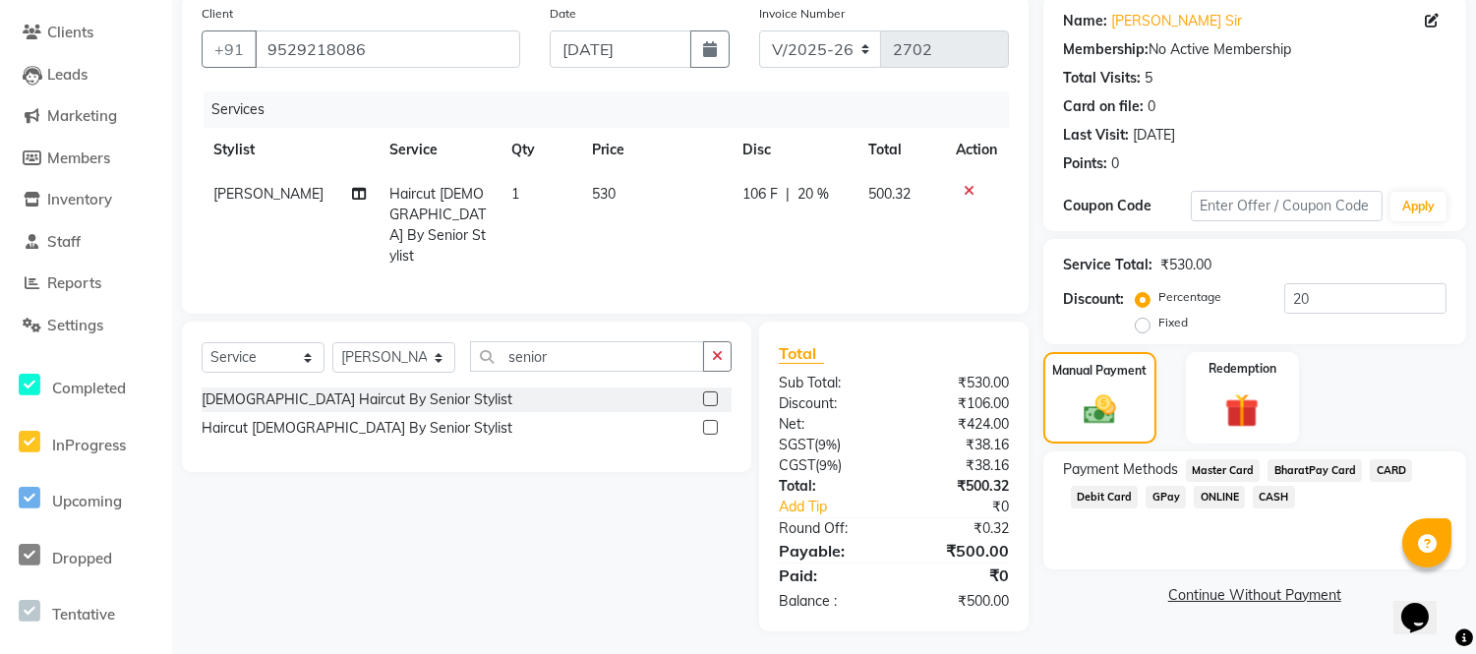
drag, startPoint x: 1174, startPoint y: 496, endPoint x: 1235, endPoint y: 509, distance: 62.5
click at [1181, 498] on span "GPay" at bounding box center [1165, 497] width 40 height 23
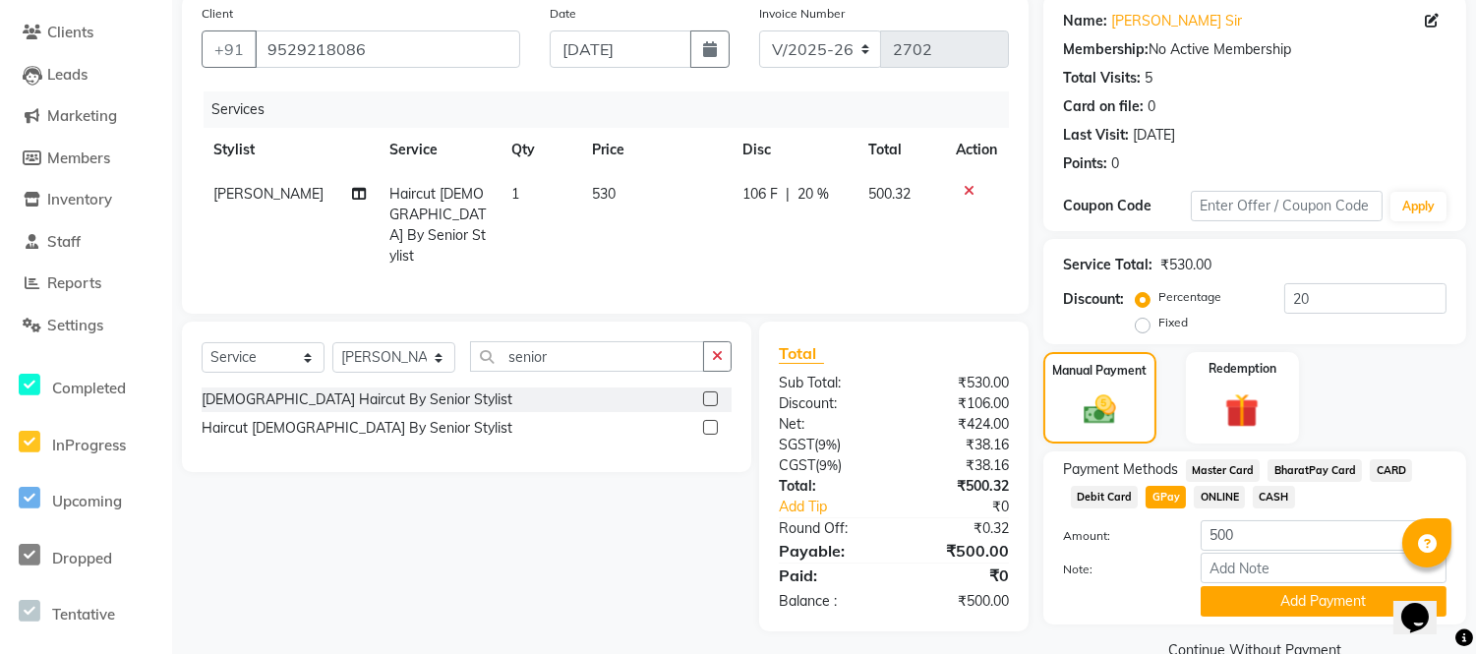
scroll to position [193, 0]
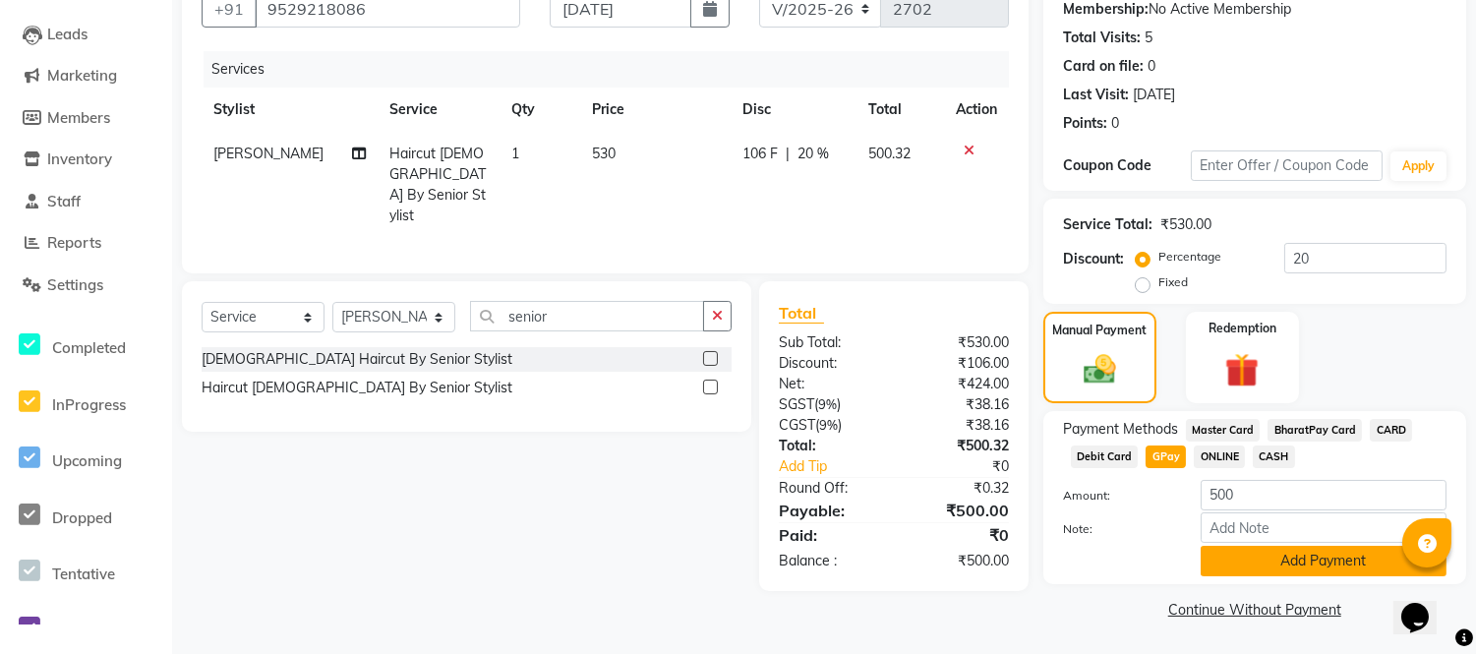
drag, startPoint x: 1351, startPoint y: 549, endPoint x: 1429, endPoint y: 556, distance: 78.0
click at [1353, 549] on button "Add Payment" at bounding box center [1324, 561] width 246 height 30
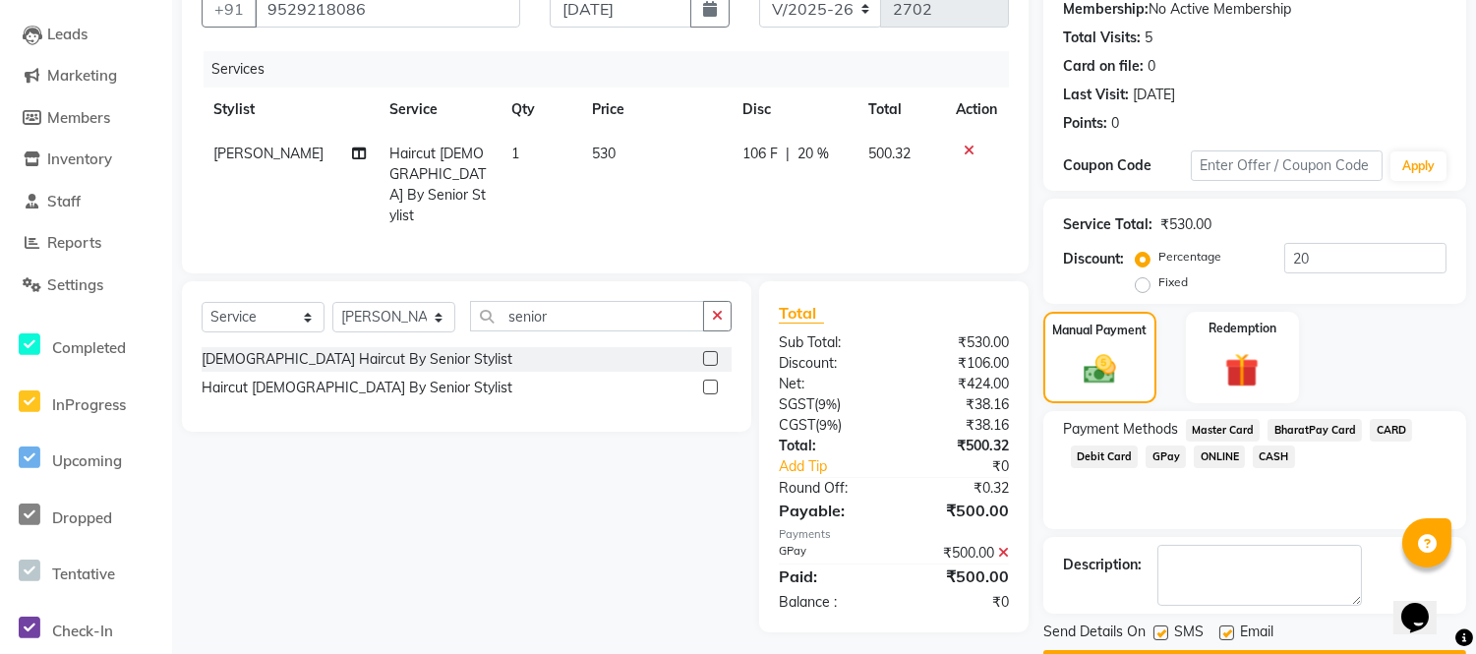
scroll to position [248, 0]
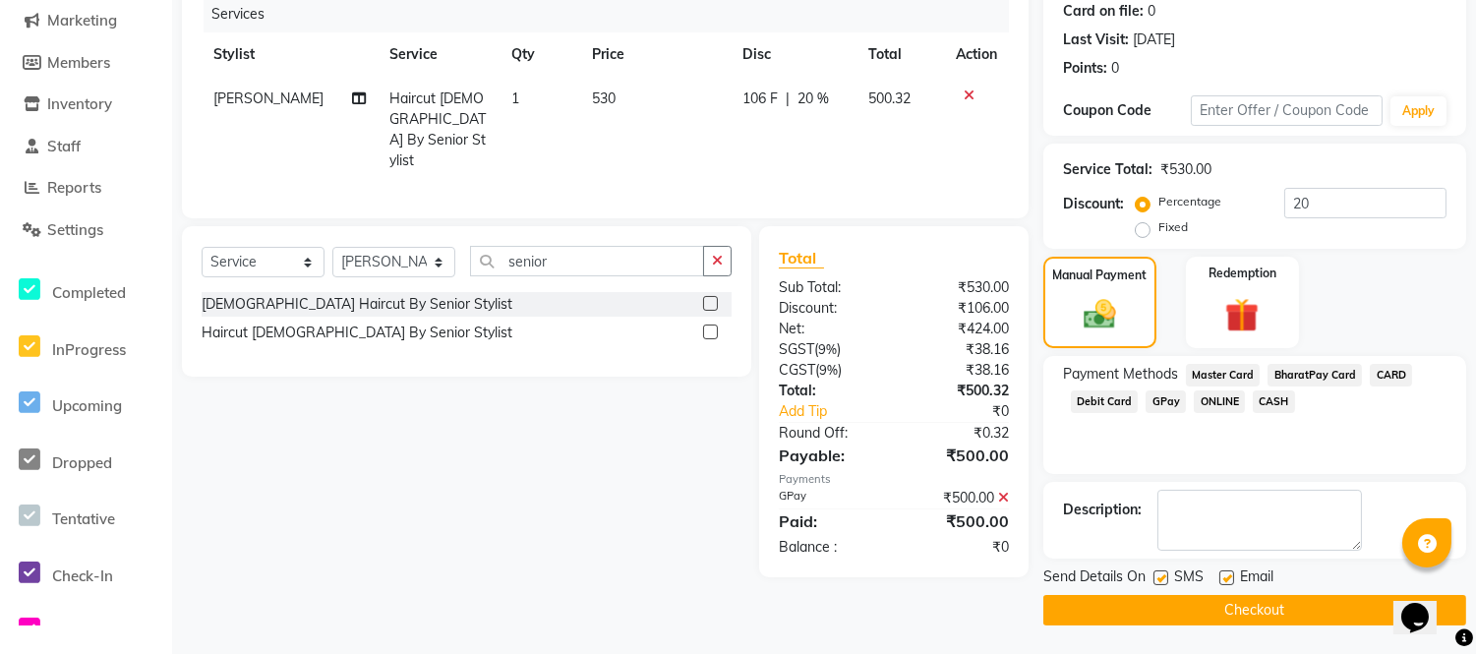
click at [1224, 577] on label at bounding box center [1226, 577] width 15 height 15
click at [1224, 577] on input "checkbox" at bounding box center [1225, 578] width 13 height 13
checkbox input "false"
drag, startPoint x: 1161, startPoint y: 576, endPoint x: 1165, endPoint y: 593, distance: 17.2
click at [1162, 576] on label at bounding box center [1160, 577] width 15 height 15
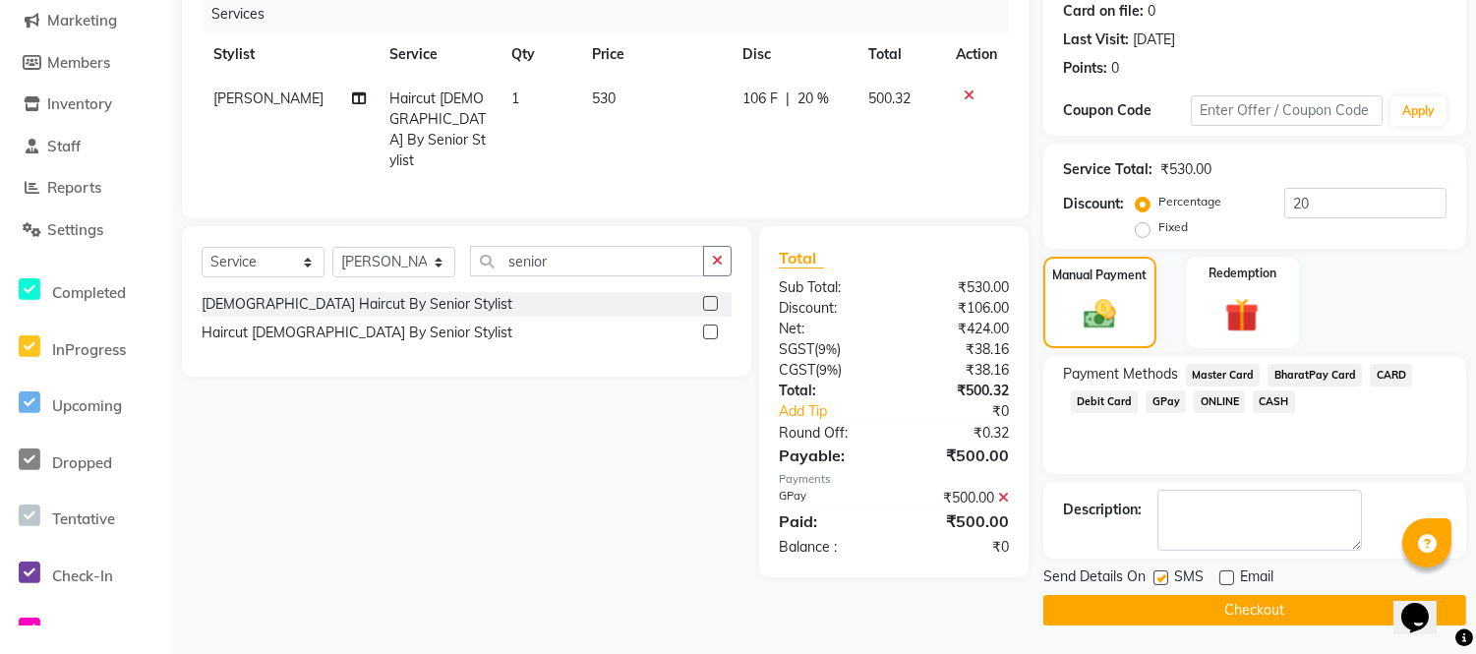
click at [1162, 576] on input "checkbox" at bounding box center [1159, 578] width 13 height 13
checkbox input "false"
click at [1171, 603] on button "Checkout" at bounding box center [1254, 610] width 423 height 30
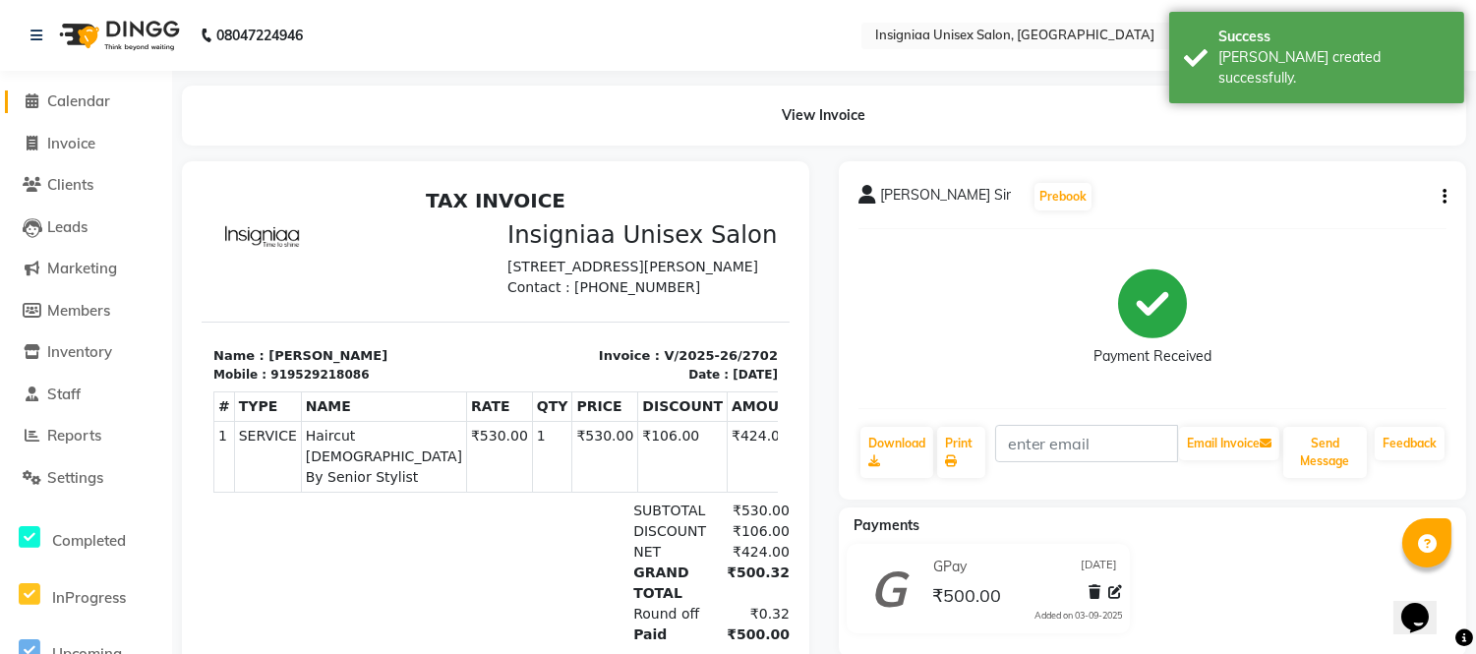
click at [80, 92] on span "Calendar" at bounding box center [78, 100] width 63 height 19
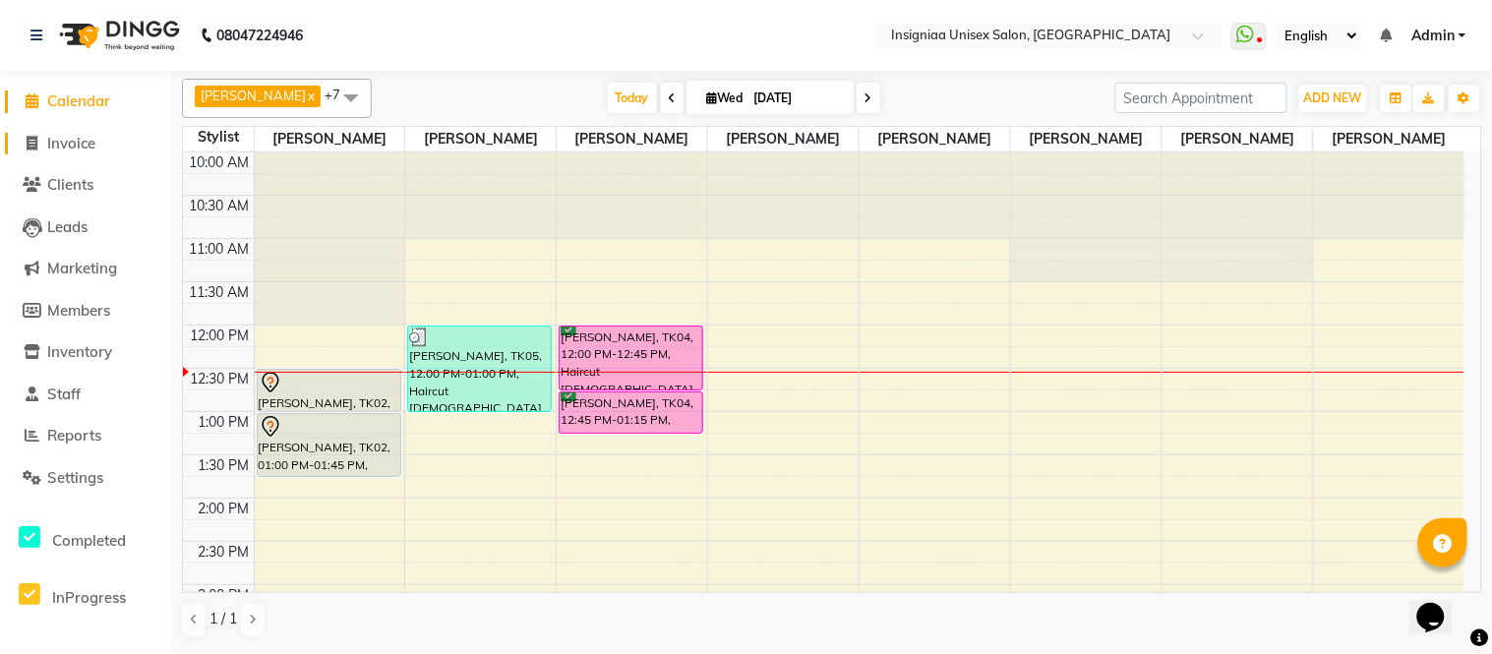
click at [83, 139] on span "Invoice" at bounding box center [71, 143] width 48 height 19
select select "6999"
select select "service"
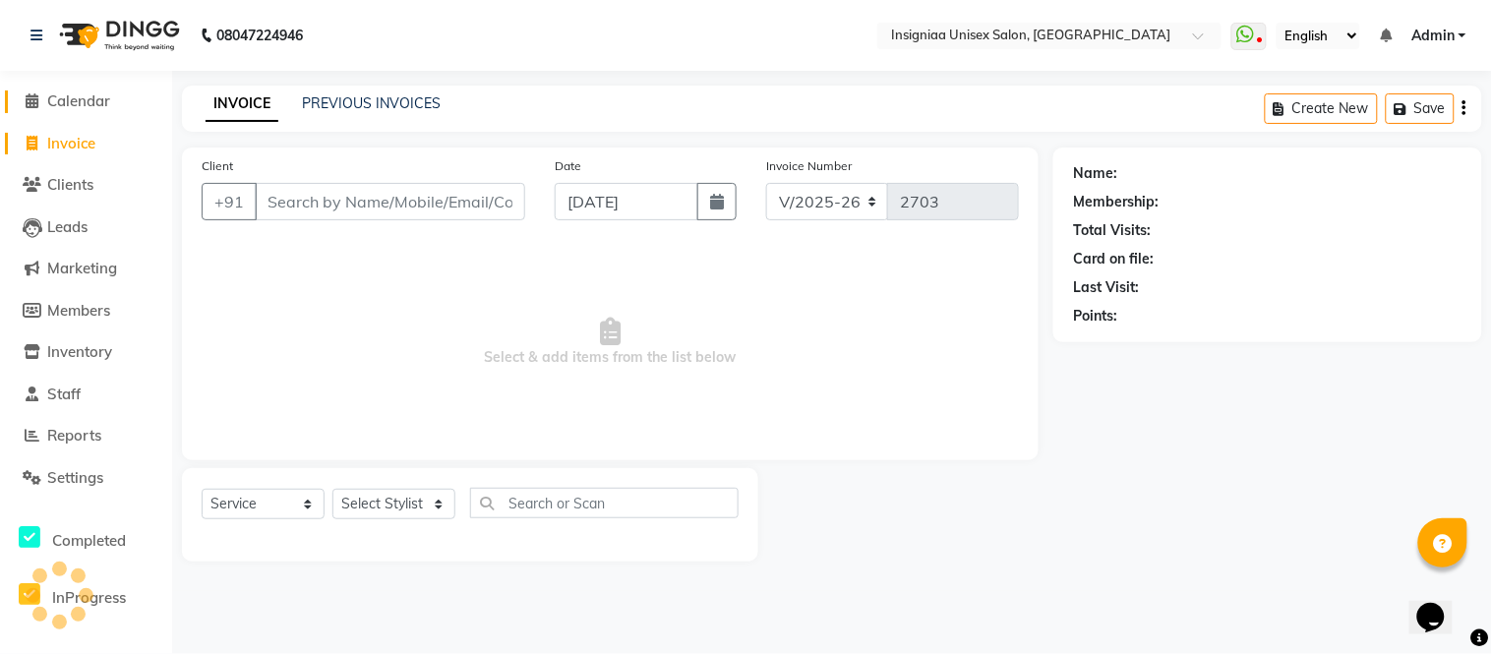
click at [89, 104] on span "Calendar" at bounding box center [78, 100] width 63 height 19
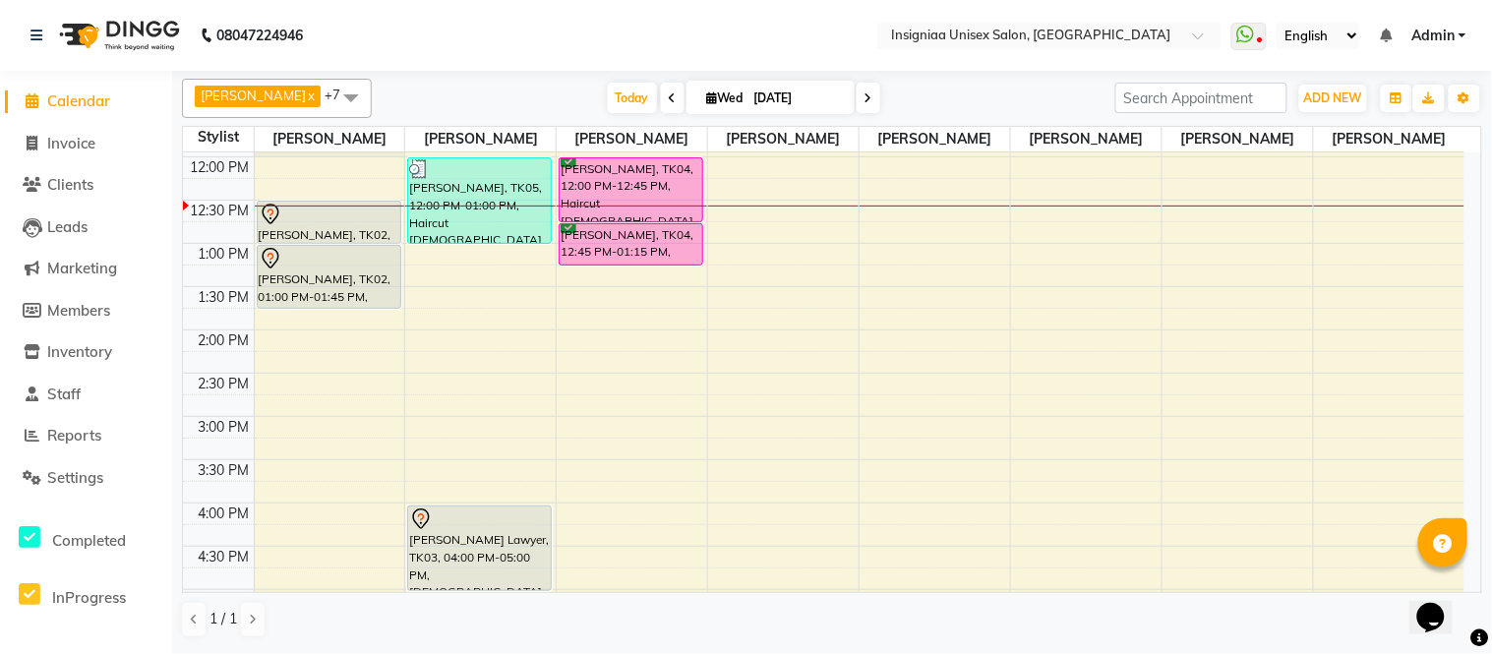
scroll to position [109, 0]
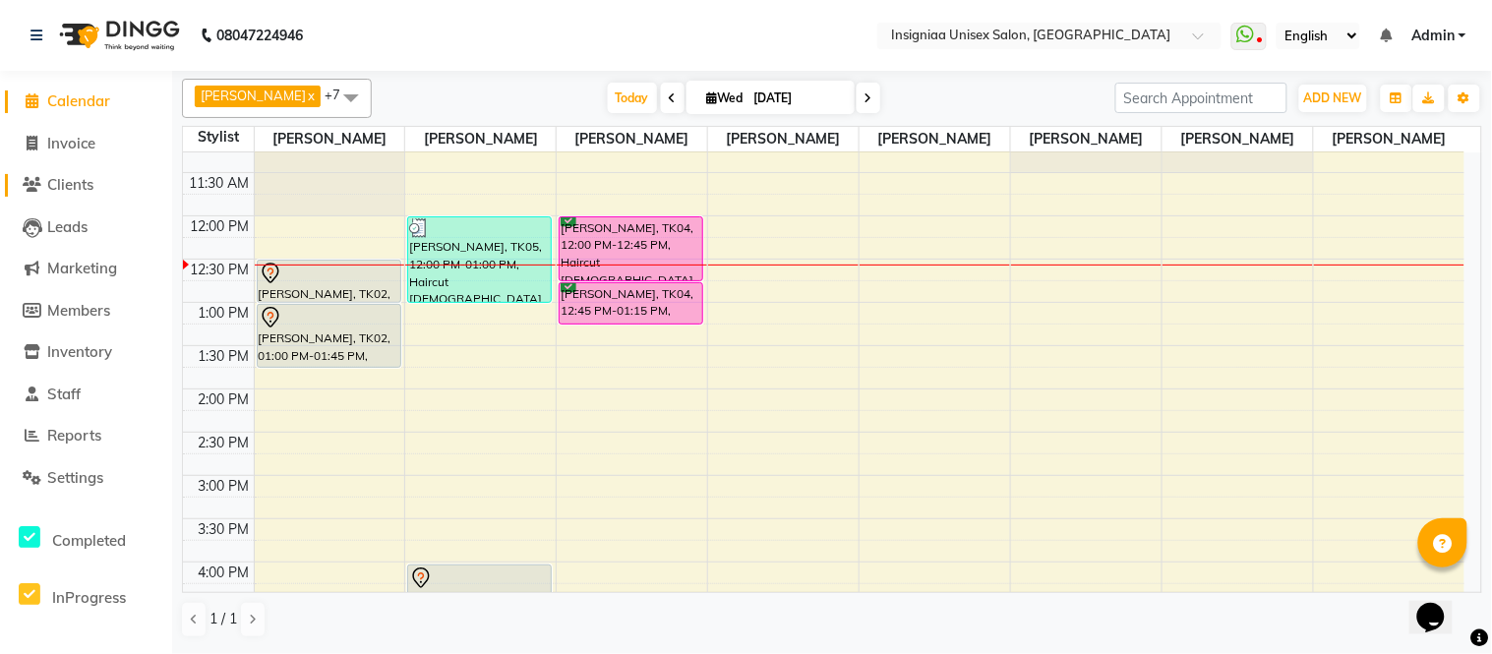
click at [62, 184] on span "Clients" at bounding box center [70, 184] width 46 height 19
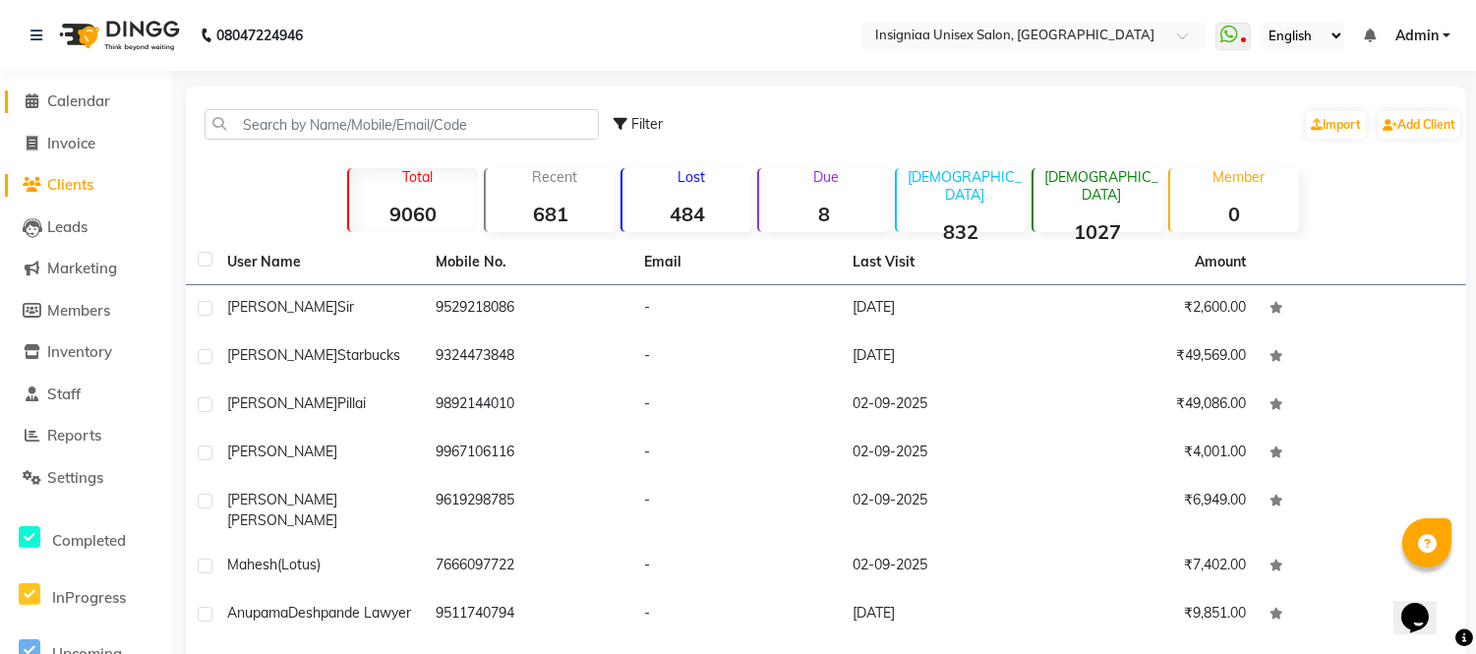
click at [71, 103] on span "Calendar" at bounding box center [78, 100] width 63 height 19
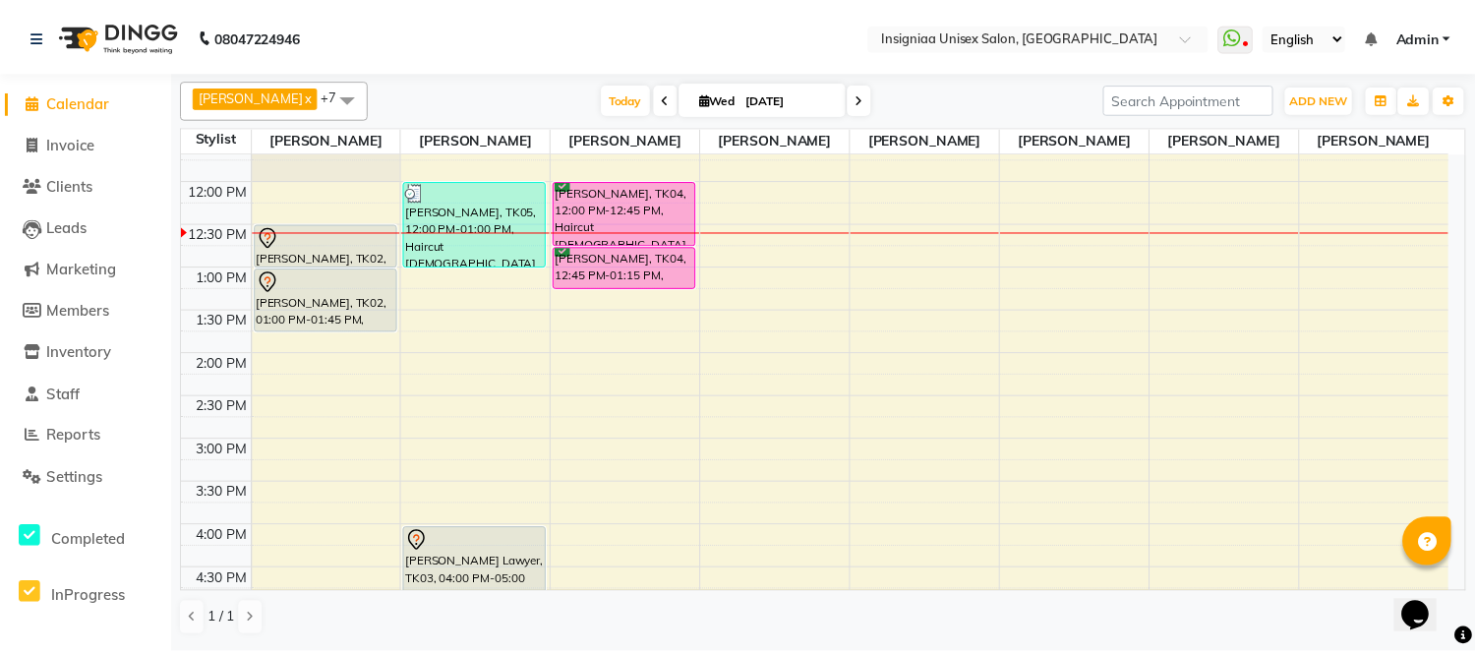
scroll to position [109, 0]
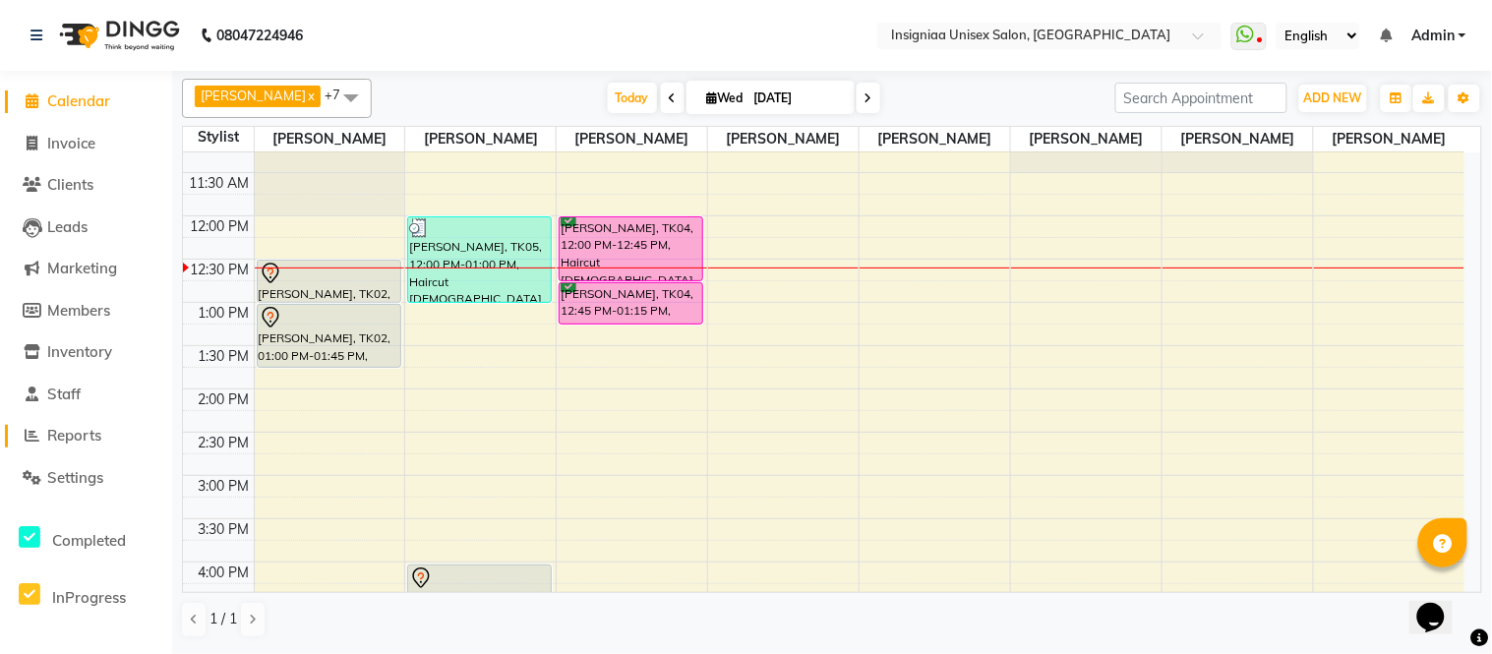
click at [61, 440] on span "Reports" at bounding box center [74, 435] width 54 height 19
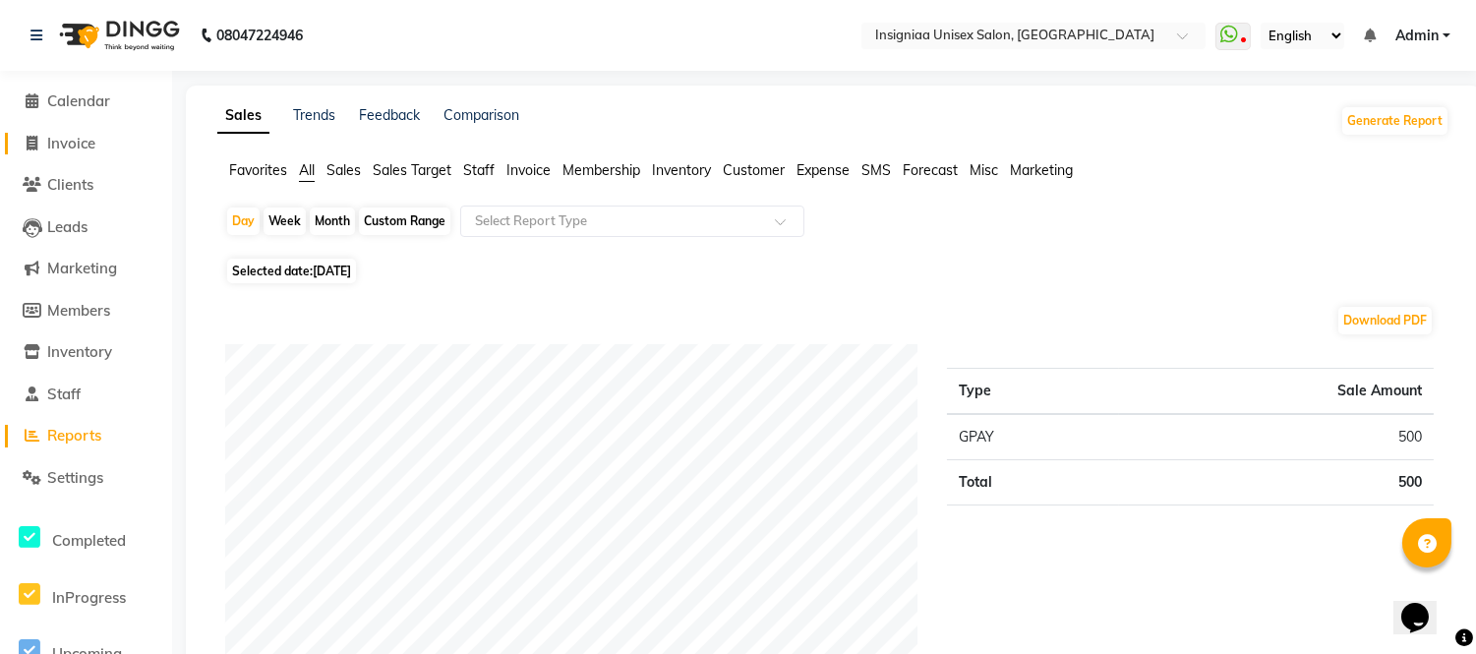
drag, startPoint x: 70, startPoint y: 144, endPoint x: 75, endPoint y: 130, distance: 14.6
click at [73, 143] on span "Invoice" at bounding box center [71, 143] width 48 height 19
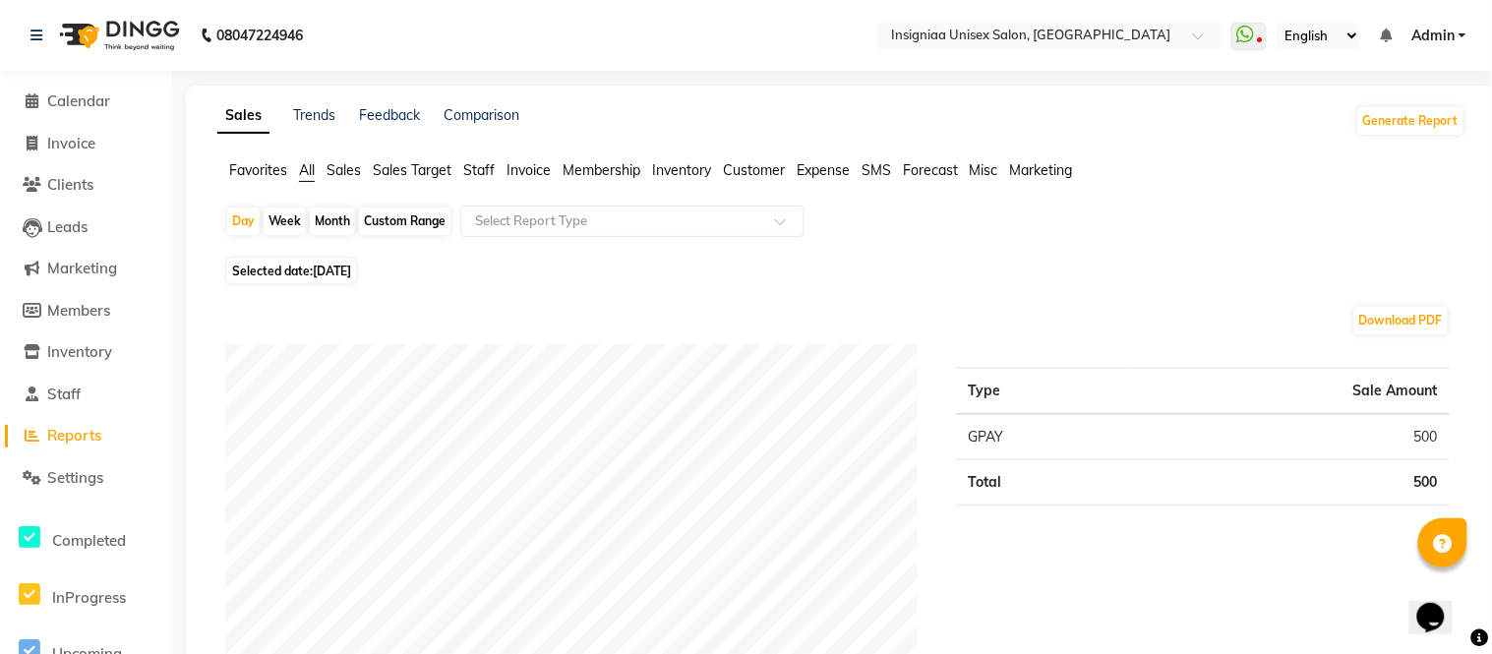
select select "service"
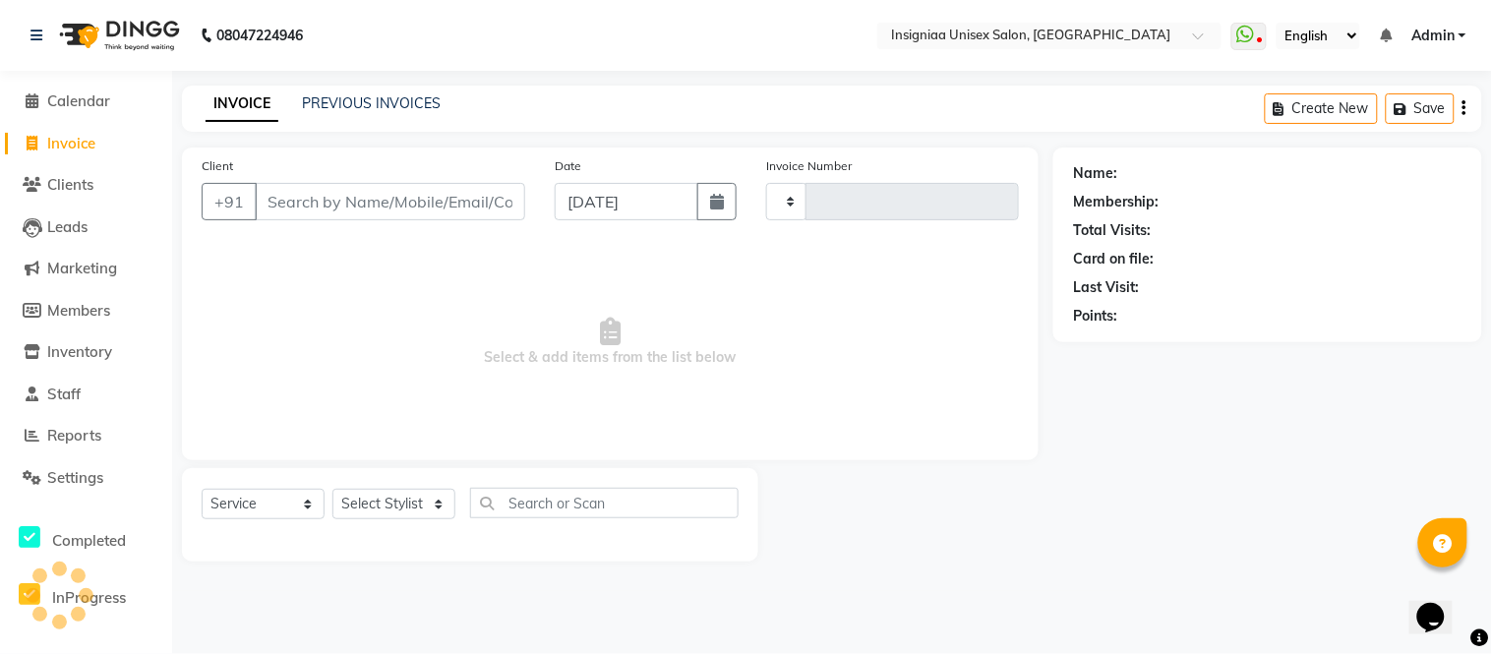
type input "2703"
select select "6999"
click at [79, 102] on span "Calendar" at bounding box center [78, 100] width 63 height 19
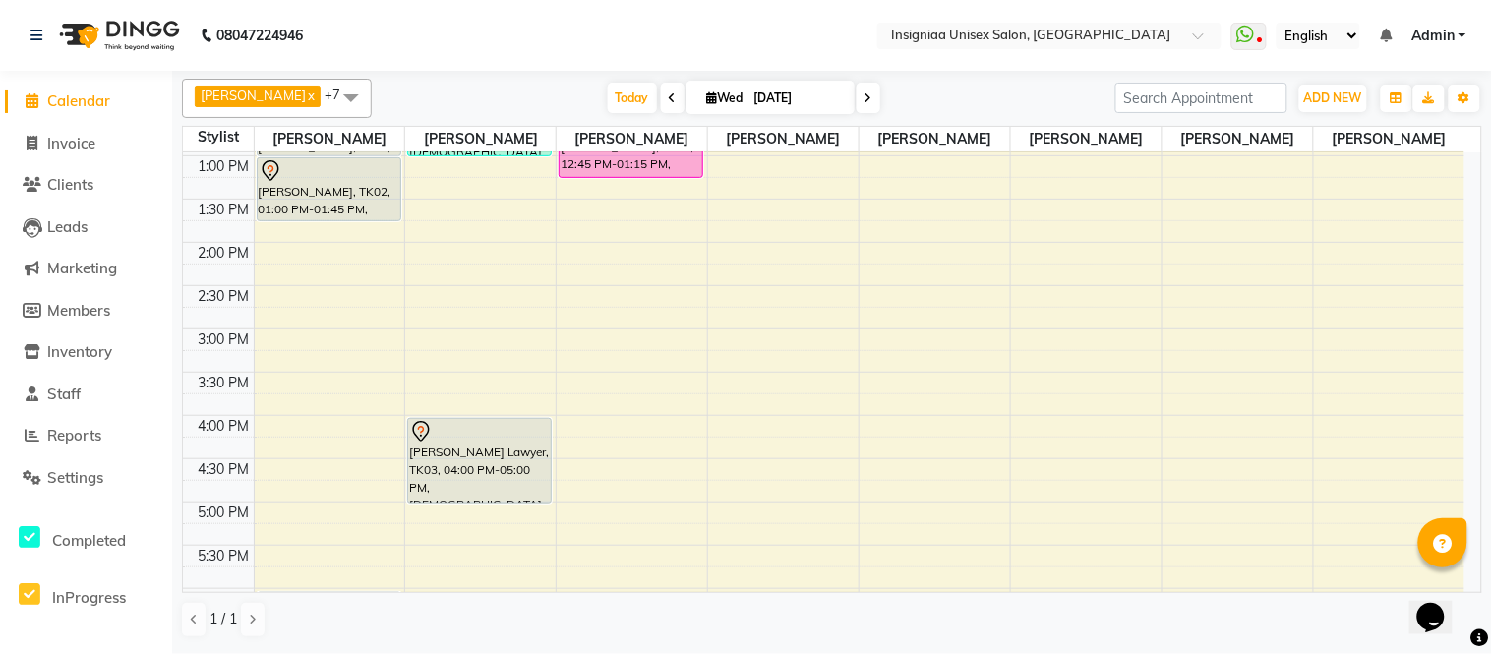
scroll to position [188, 0]
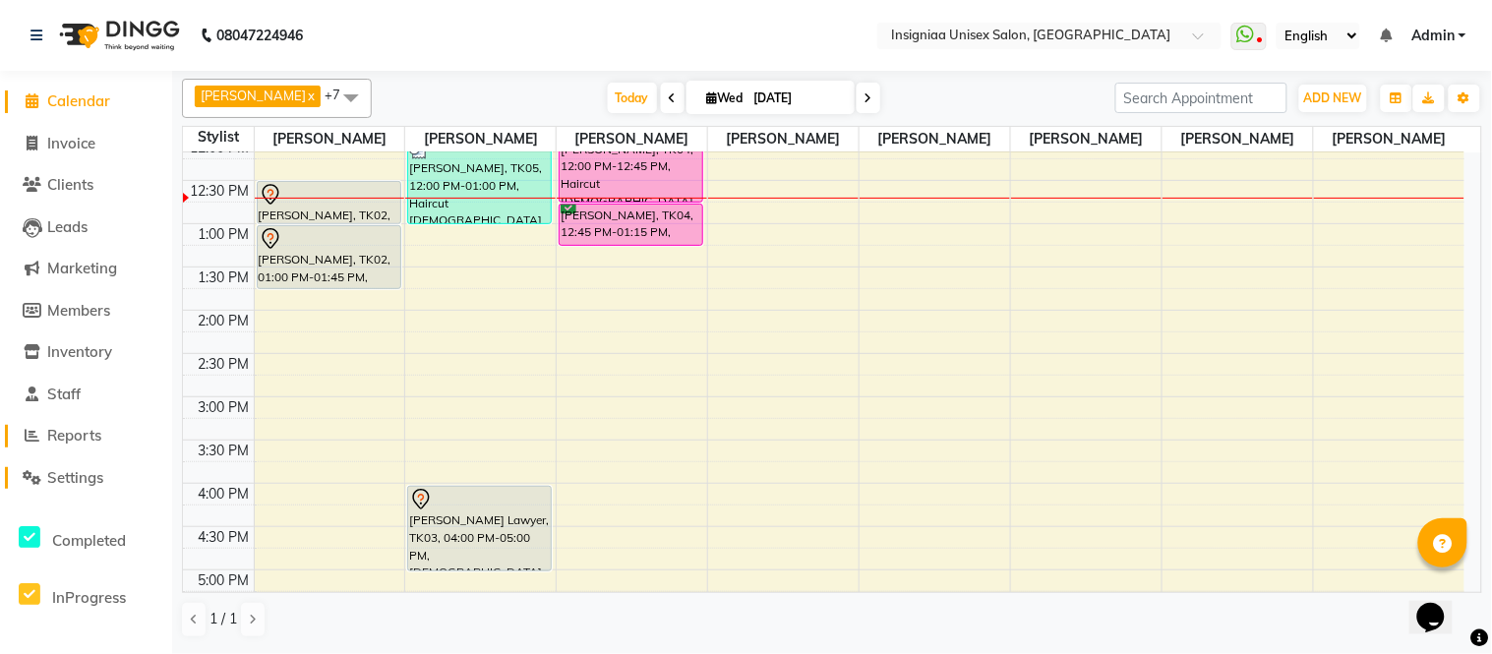
drag, startPoint x: 76, startPoint y: 438, endPoint x: 125, endPoint y: 467, distance: 57.3
click at [77, 435] on span "Reports" at bounding box center [74, 435] width 54 height 19
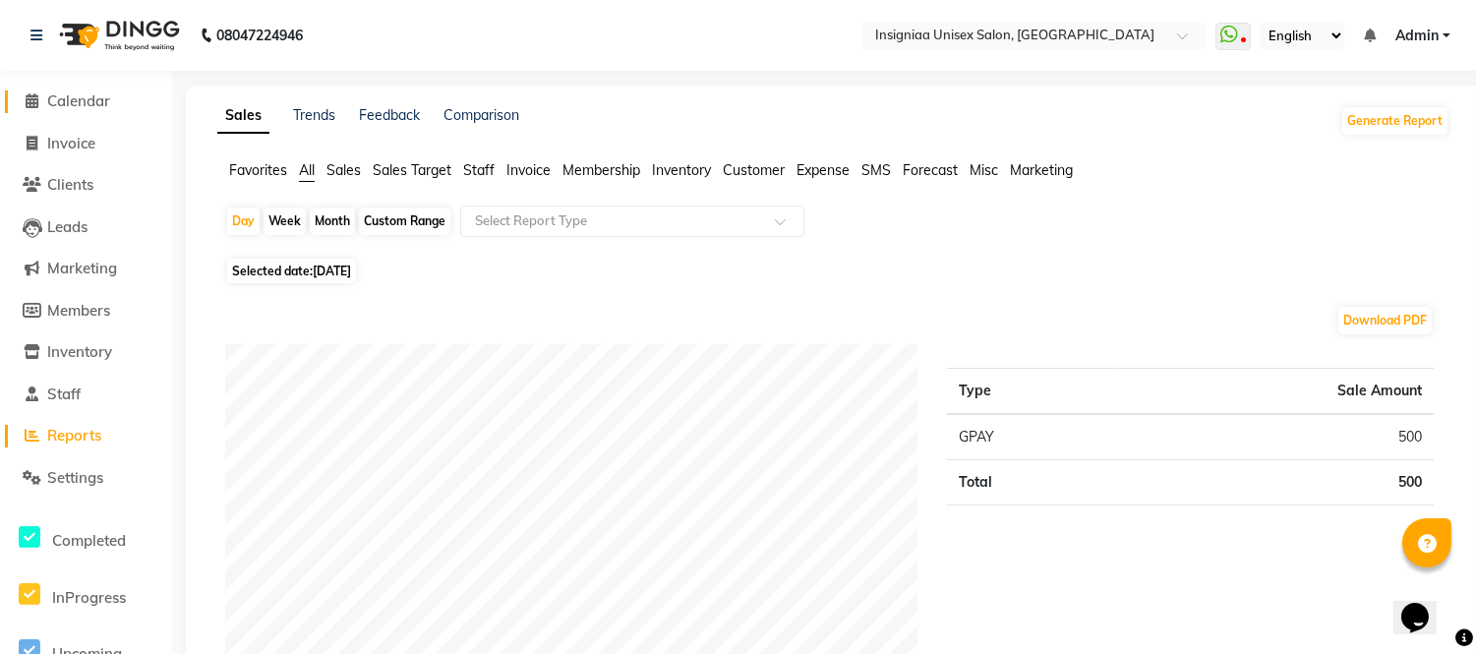
click at [67, 101] on span "Calendar" at bounding box center [78, 100] width 63 height 19
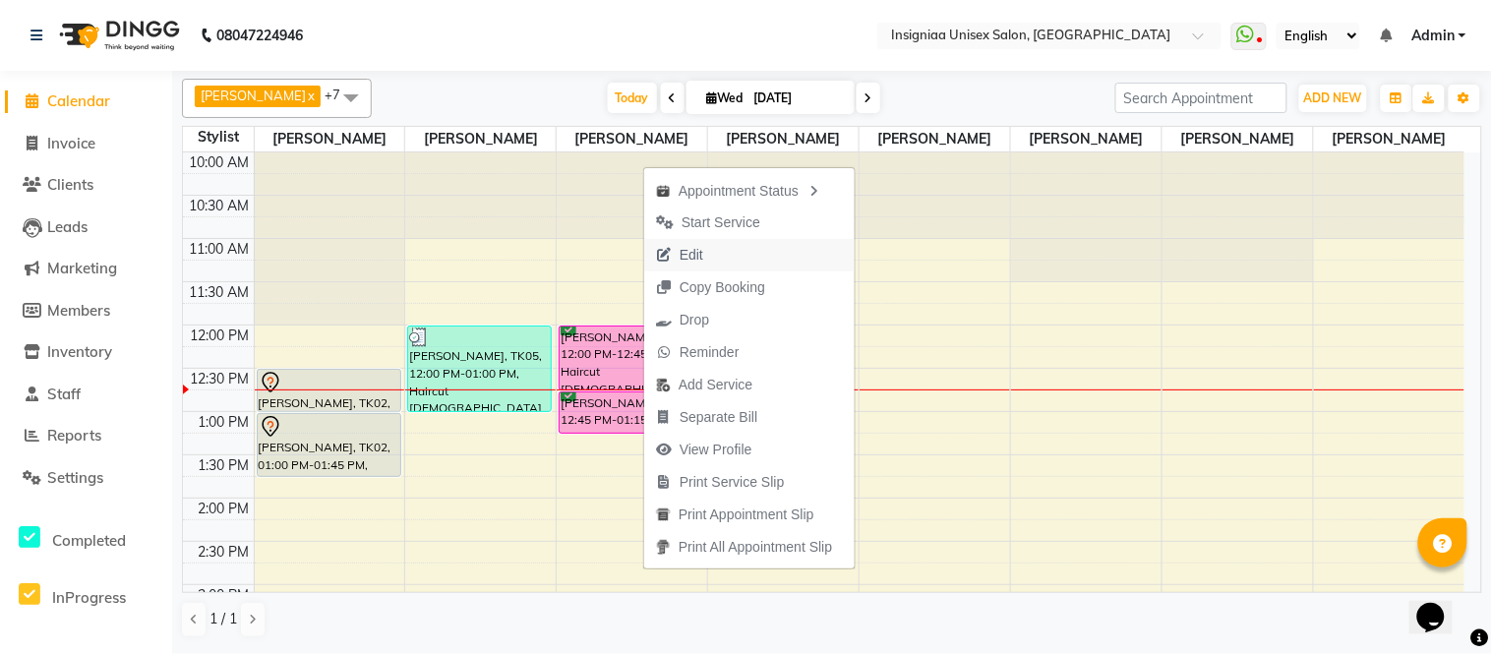
click at [688, 262] on span "Edit" at bounding box center [691, 255] width 24 height 21
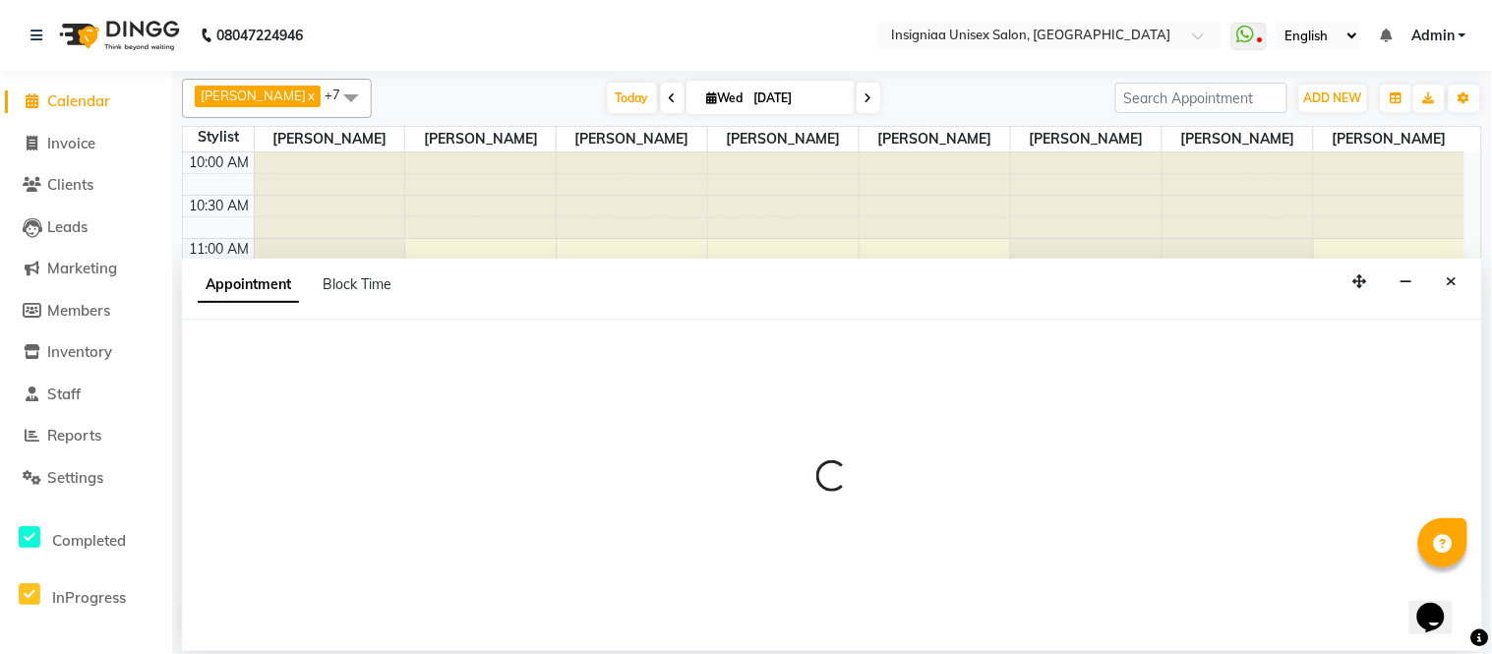
select select "confirm booking"
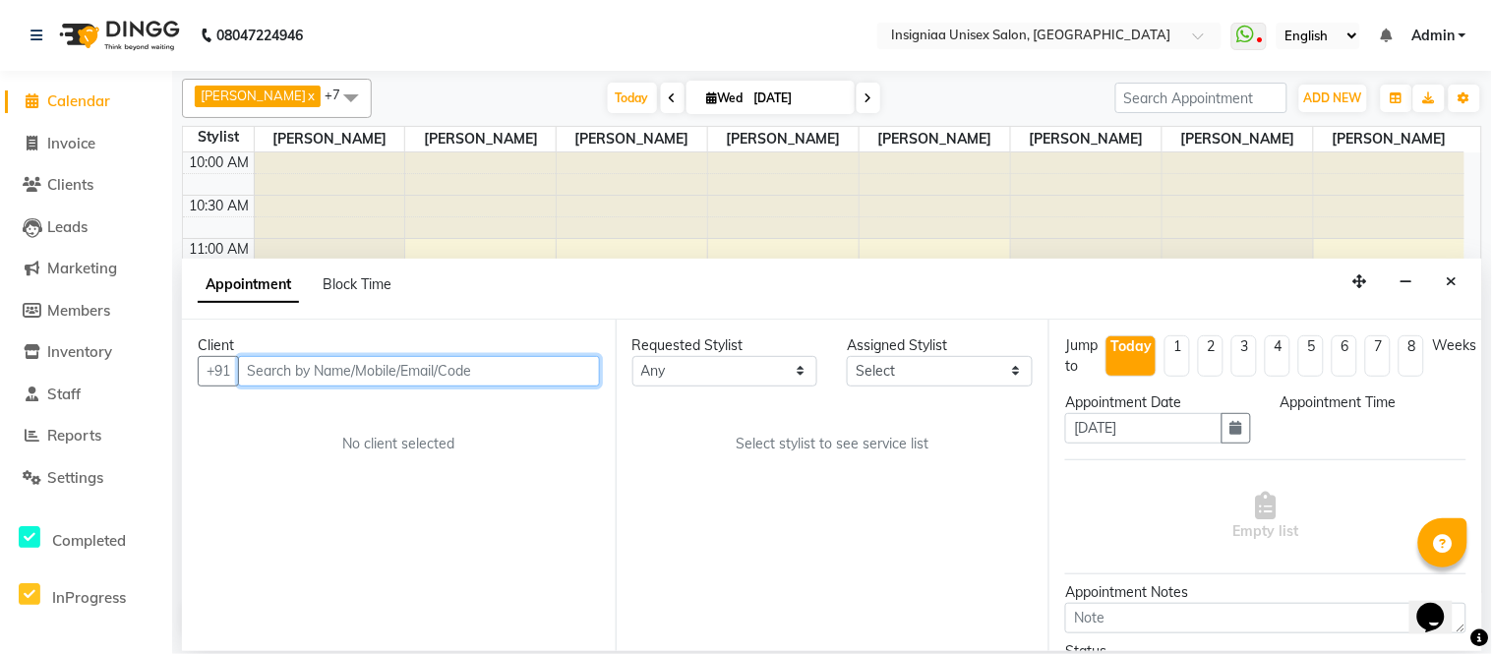
select select "58133"
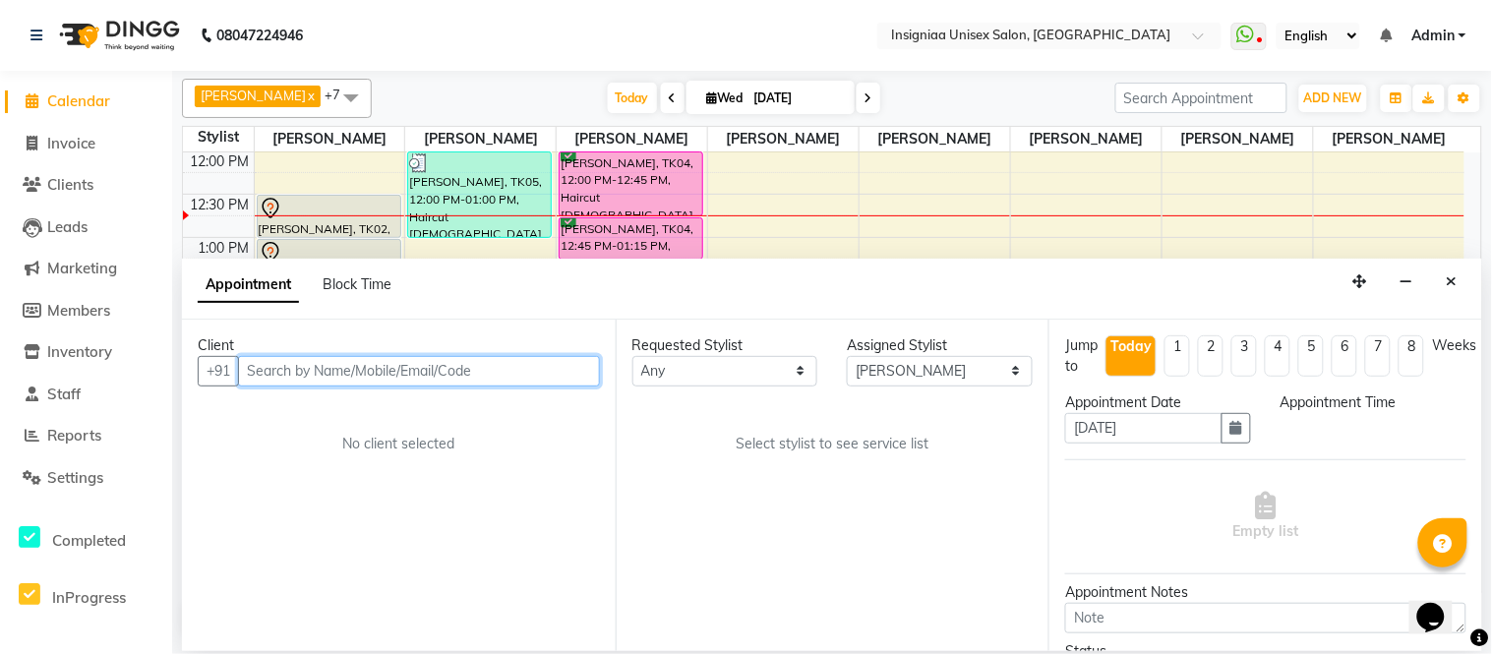
select select "720"
select select "3521"
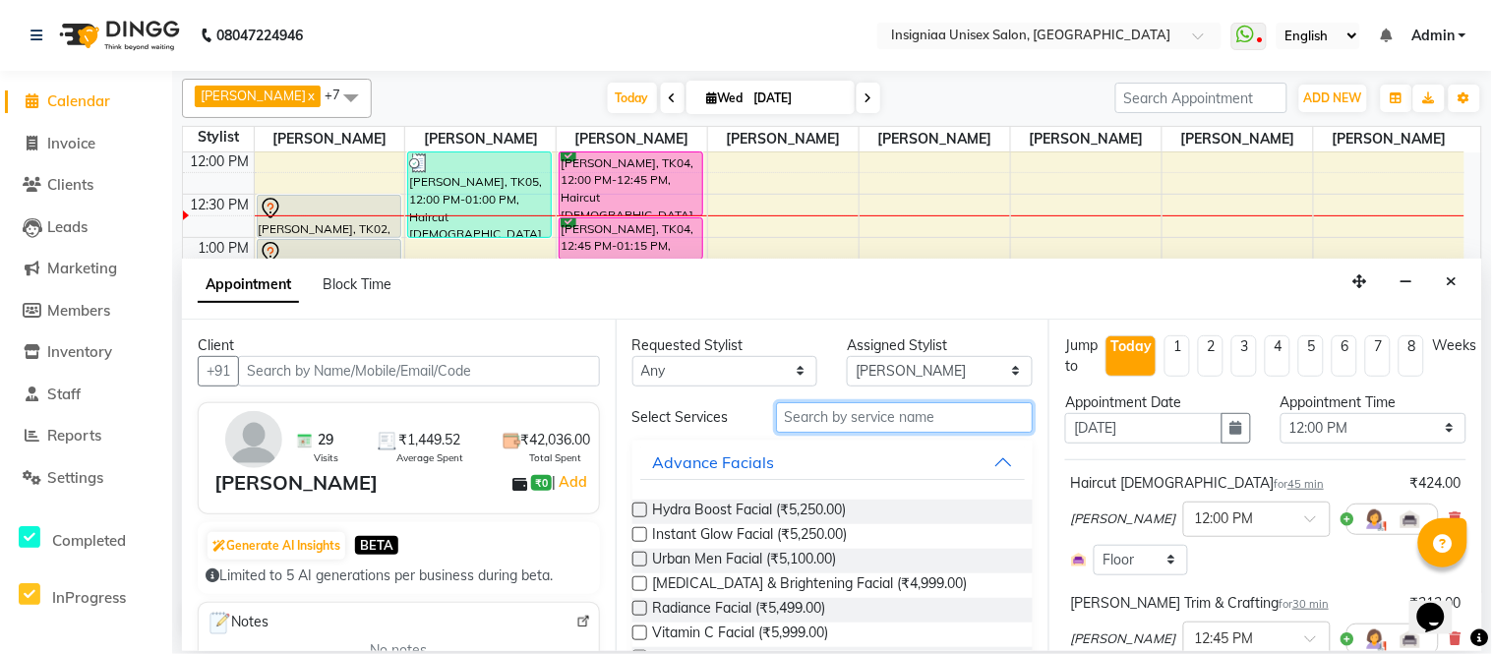
click at [832, 427] on input "text" at bounding box center [905, 417] width 258 height 30
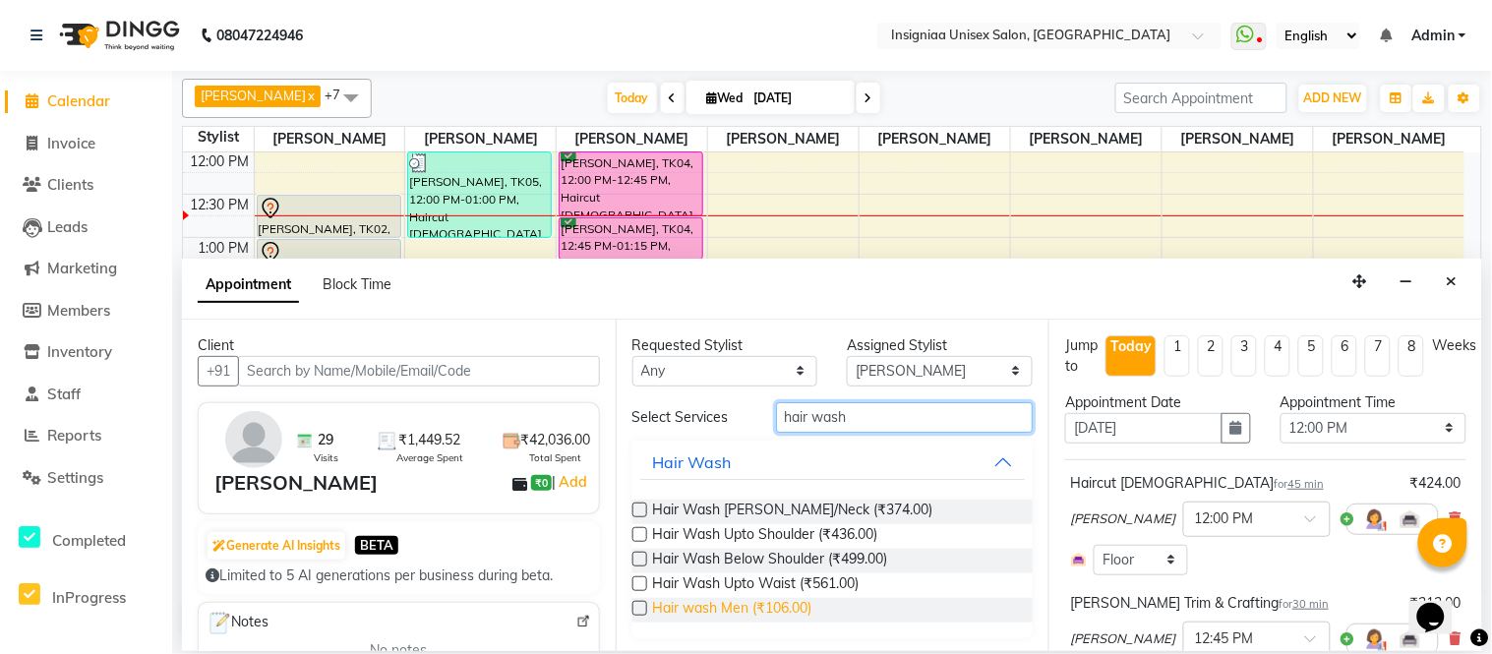
type input "hair wash"
click at [715, 607] on span "Hair wash Men (₹106.00)" at bounding box center [732, 610] width 159 height 25
checkbox input "false"
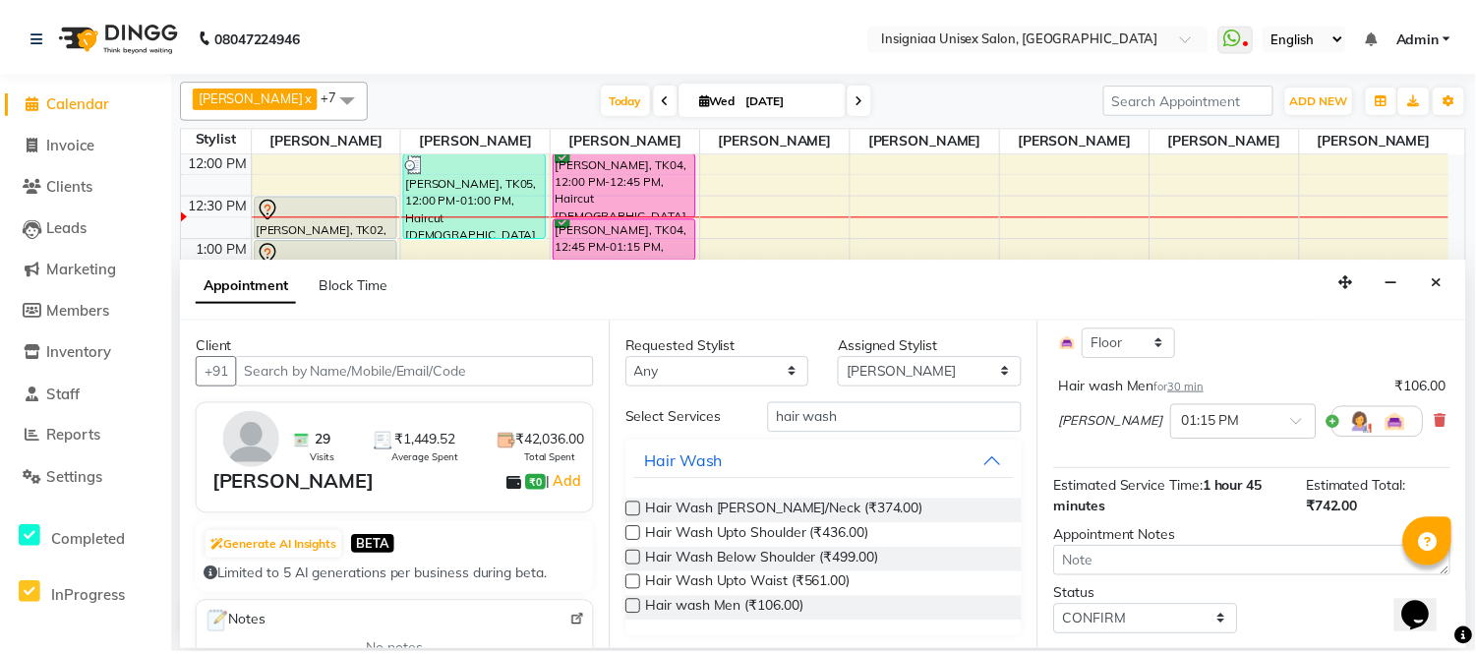
scroll to position [383, 0]
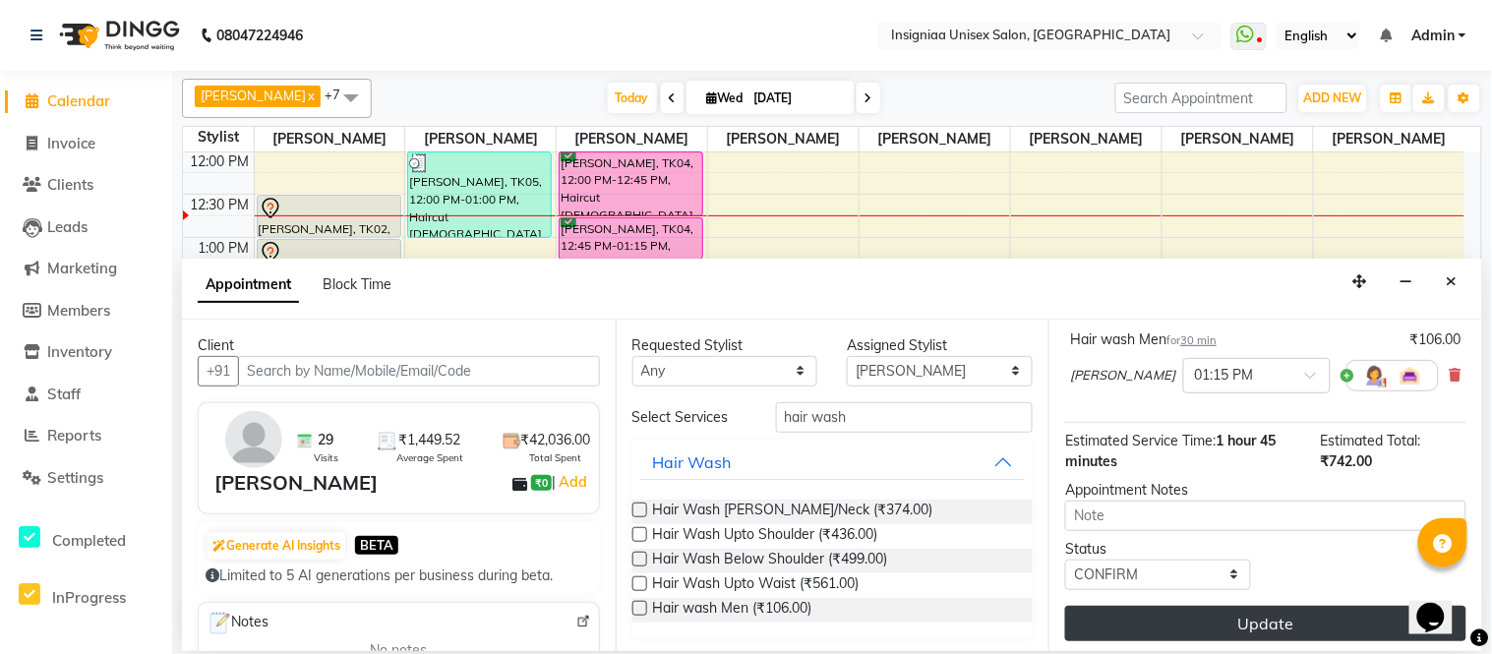
click at [1357, 616] on button "Update" at bounding box center [1265, 623] width 401 height 35
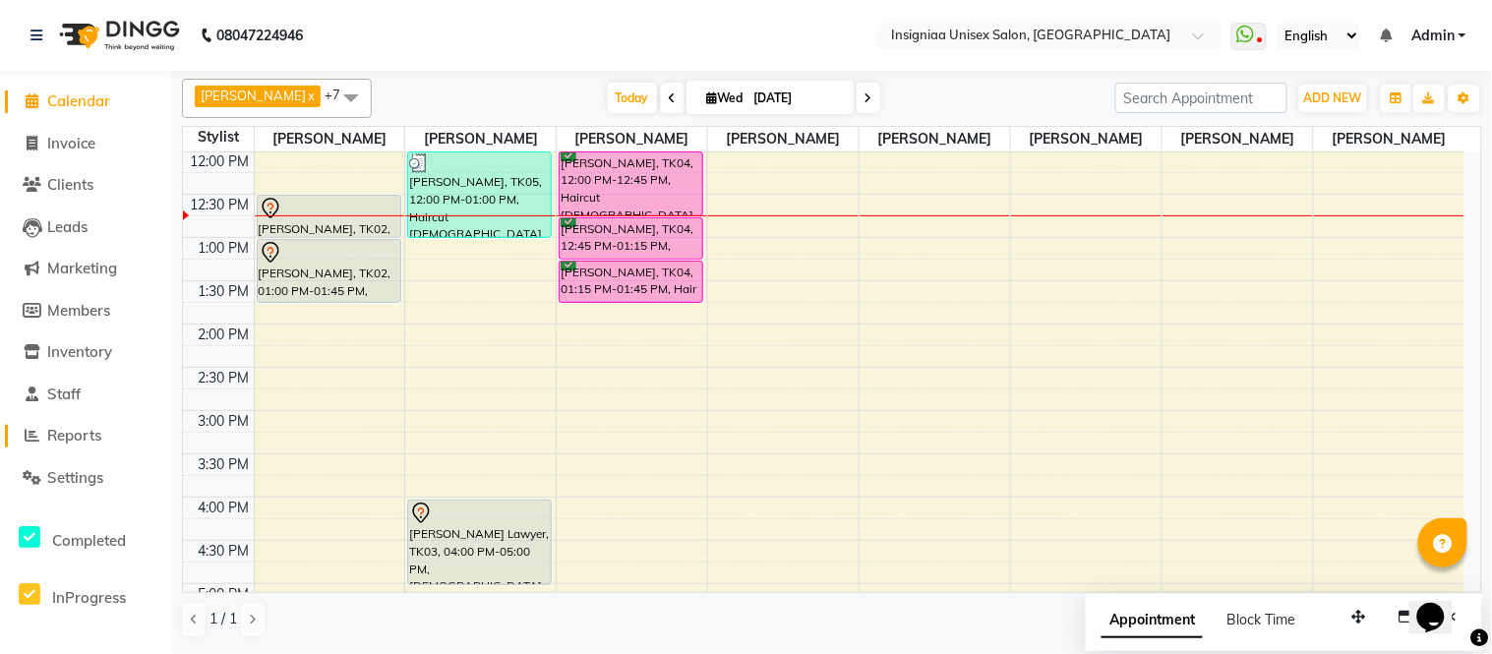
click at [93, 430] on span "Reports" at bounding box center [74, 435] width 54 height 19
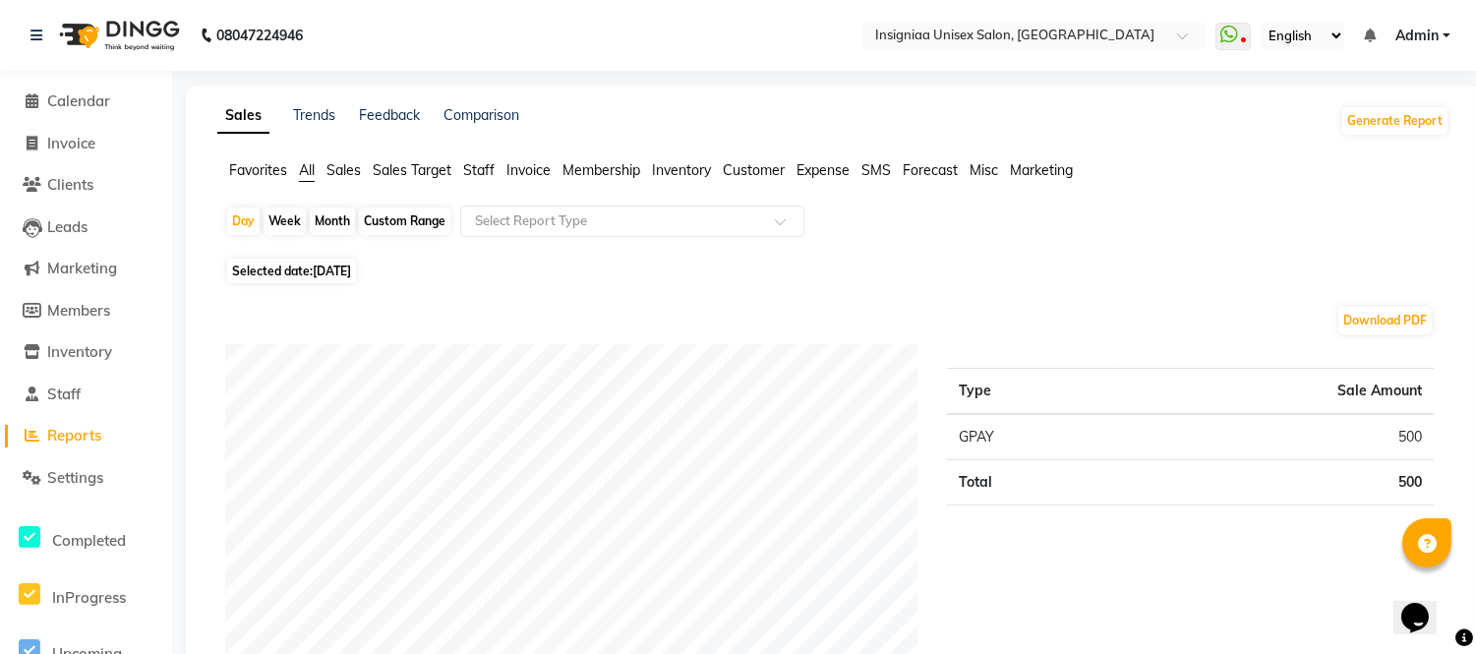
click at [356, 280] on span "Selected date: [DATE]" at bounding box center [291, 271] width 129 height 25
select select "9"
select select "2025"
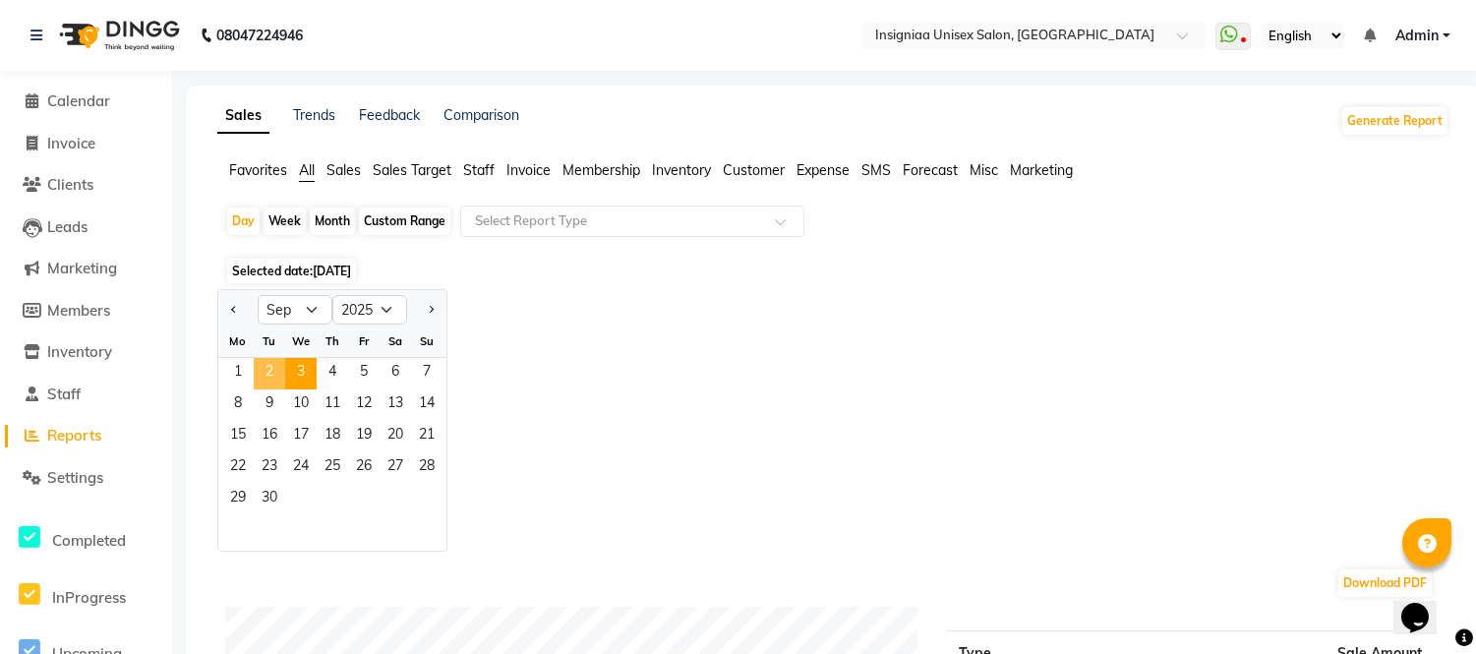
click at [275, 367] on span "2" at bounding box center [269, 373] width 31 height 31
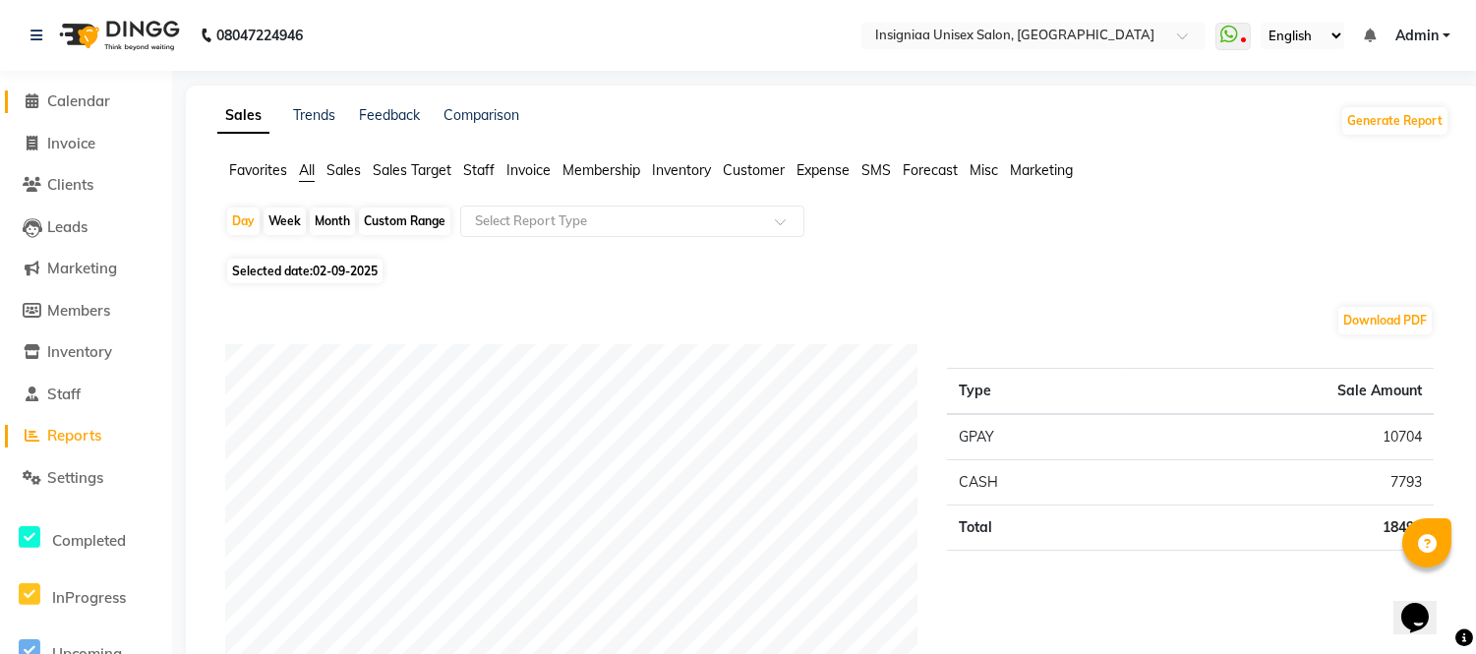
click at [94, 99] on span "Calendar" at bounding box center [78, 100] width 63 height 19
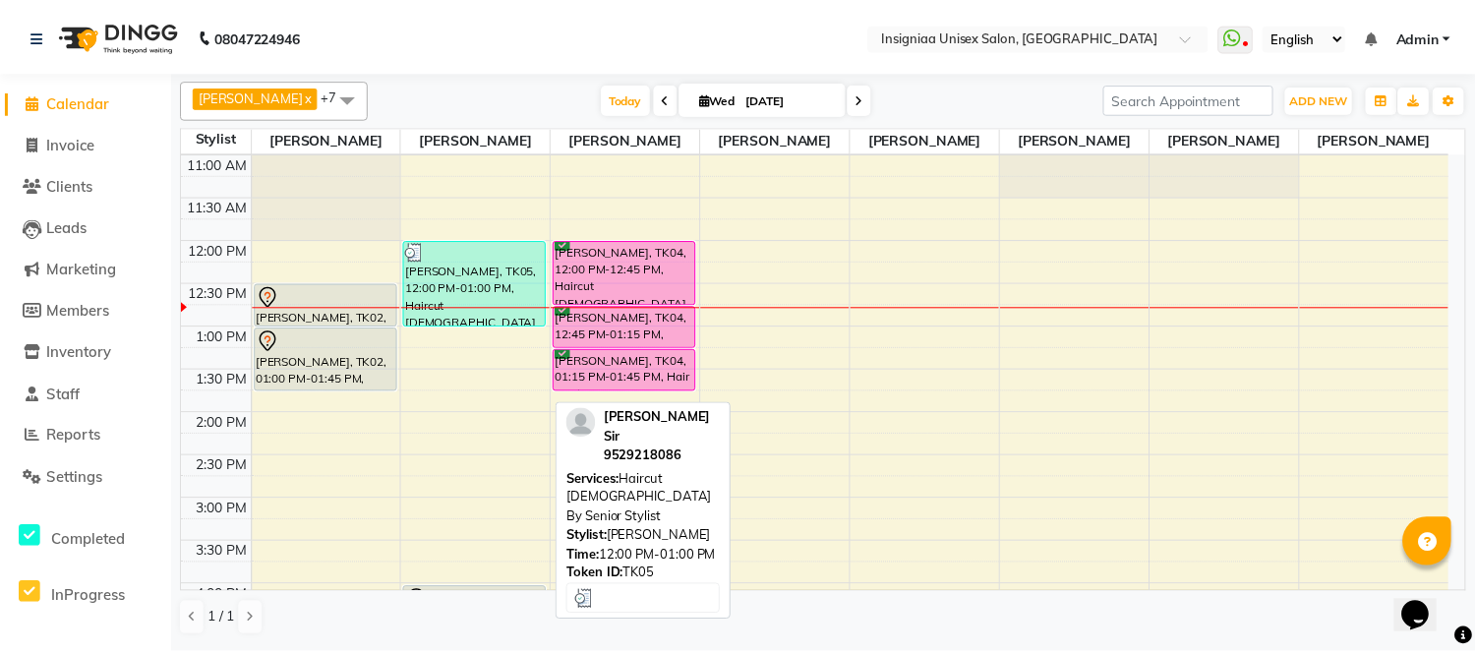
scroll to position [109, 0]
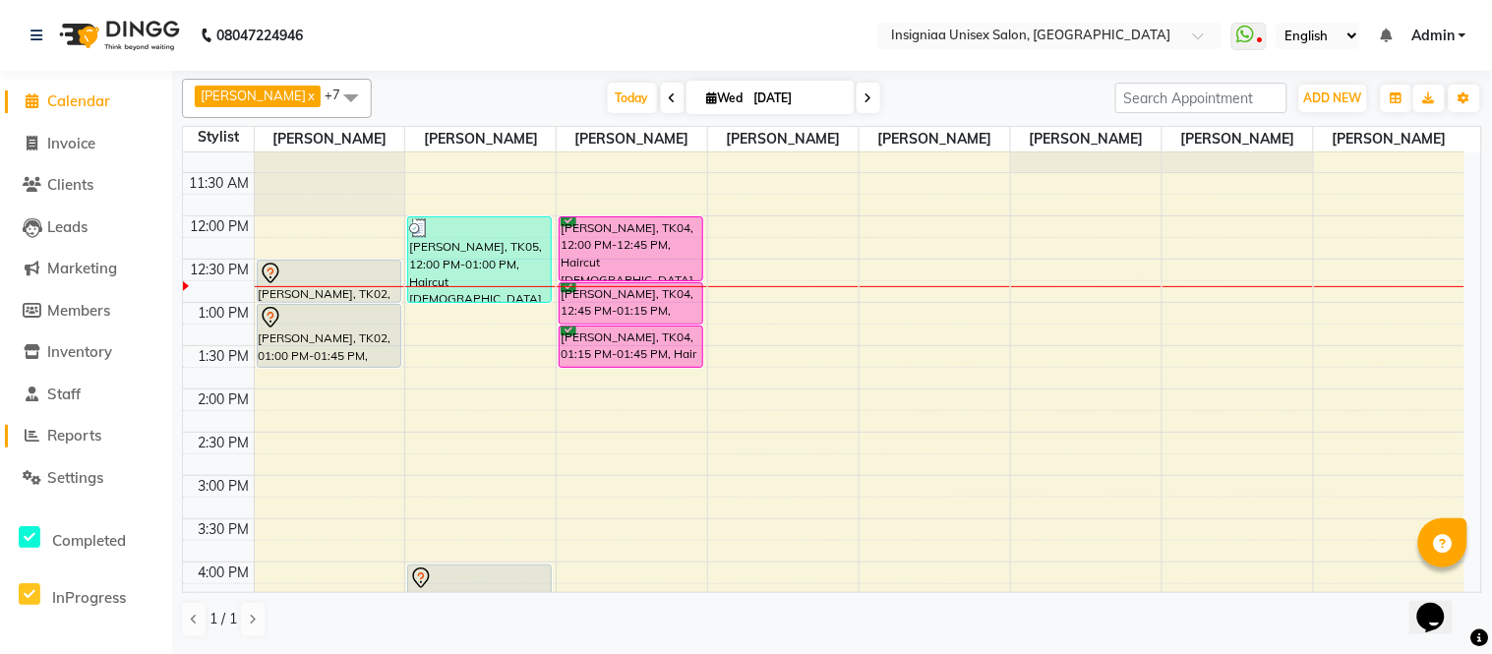
click at [98, 433] on span "Reports" at bounding box center [74, 435] width 54 height 19
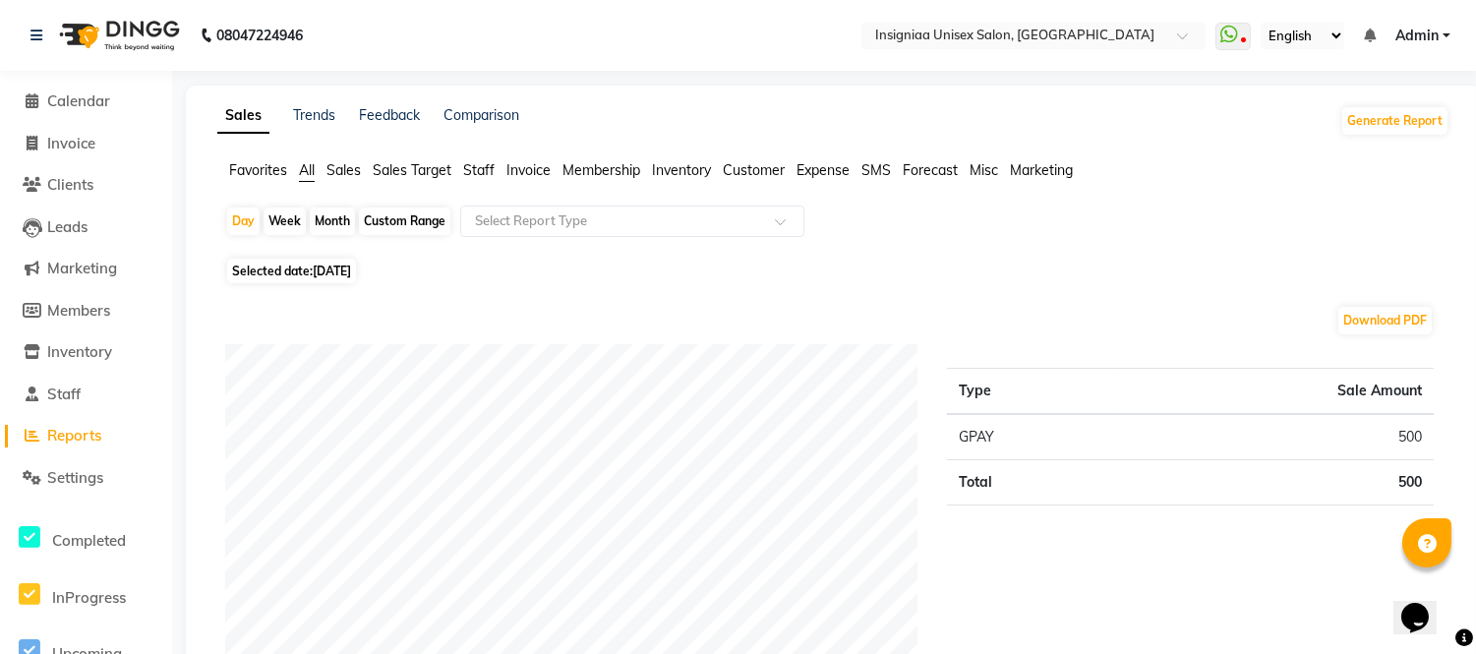
click at [407, 220] on div "Custom Range" at bounding box center [404, 221] width 91 height 28
select select "9"
select select "2025"
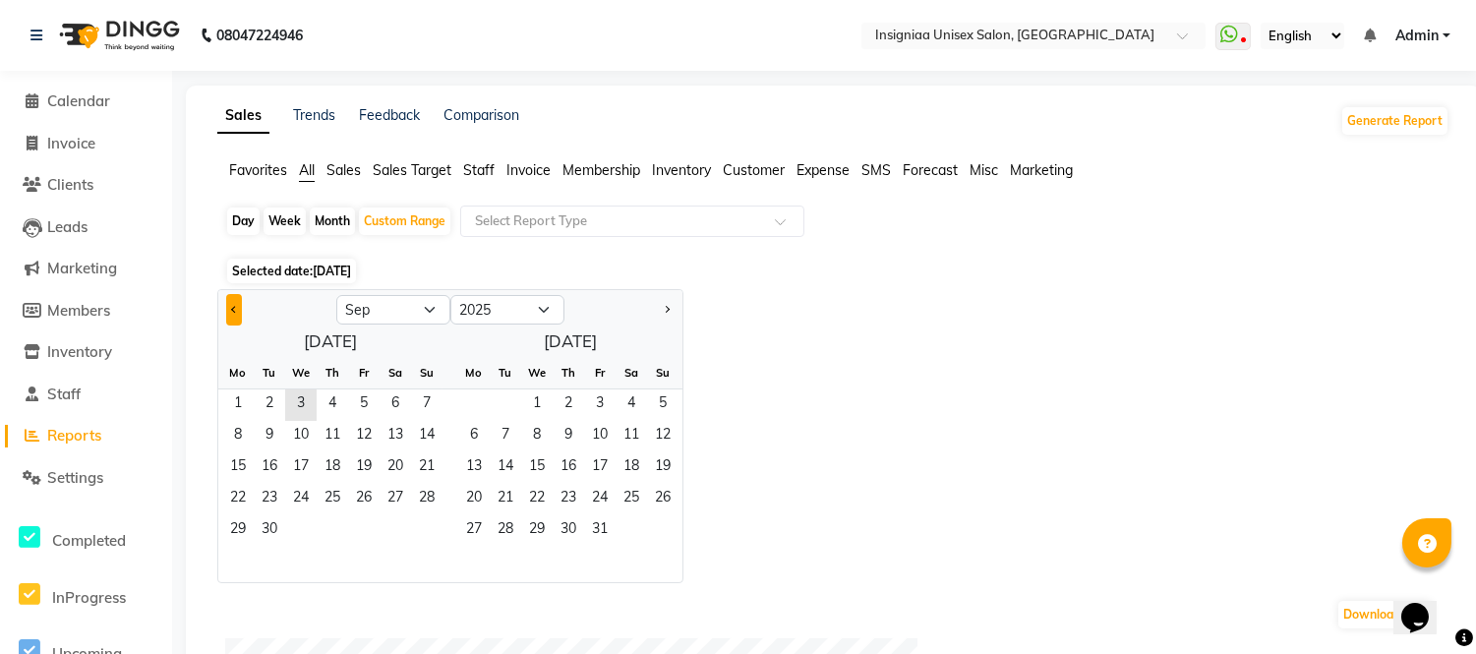
click at [233, 305] on span "Previous month" at bounding box center [234, 308] width 7 height 7
select select "8"
click at [418, 219] on div "Custom Range" at bounding box center [404, 221] width 91 height 28
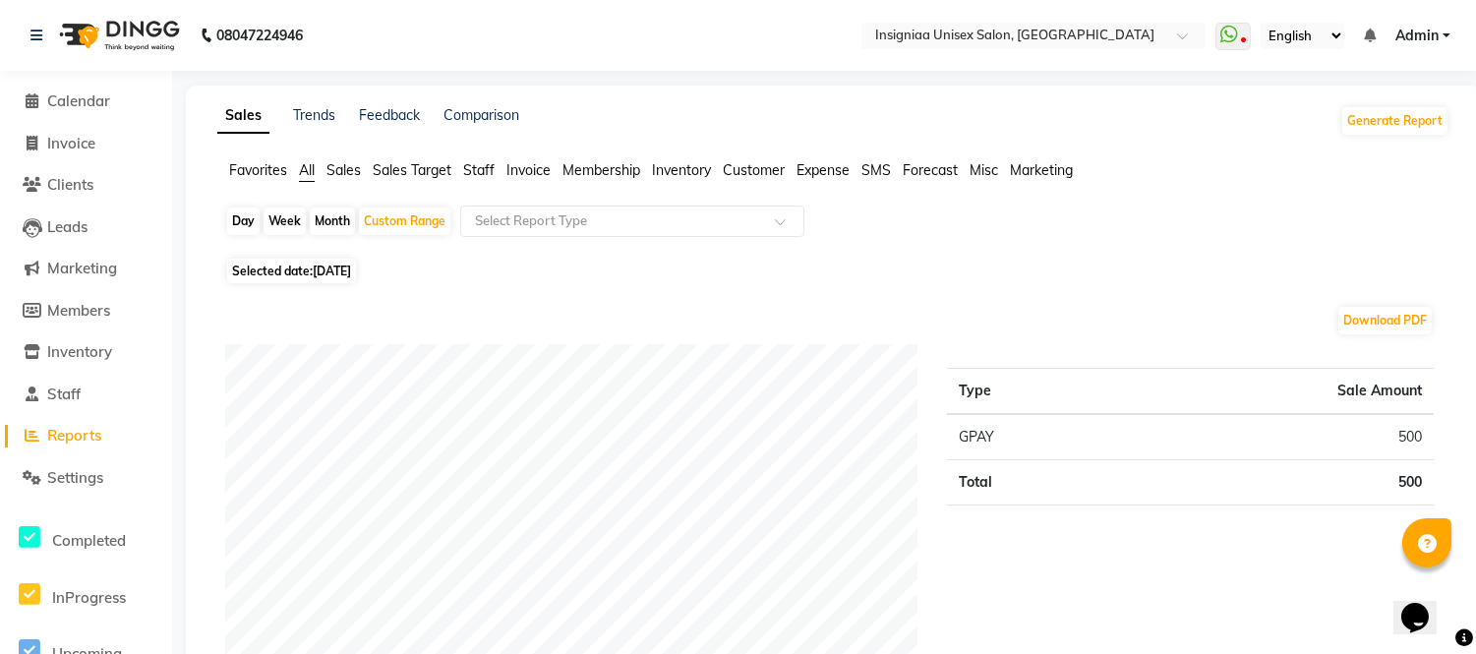
click at [289, 272] on span "Selected date: [DATE]" at bounding box center [291, 271] width 129 height 25
select select "9"
select select "2025"
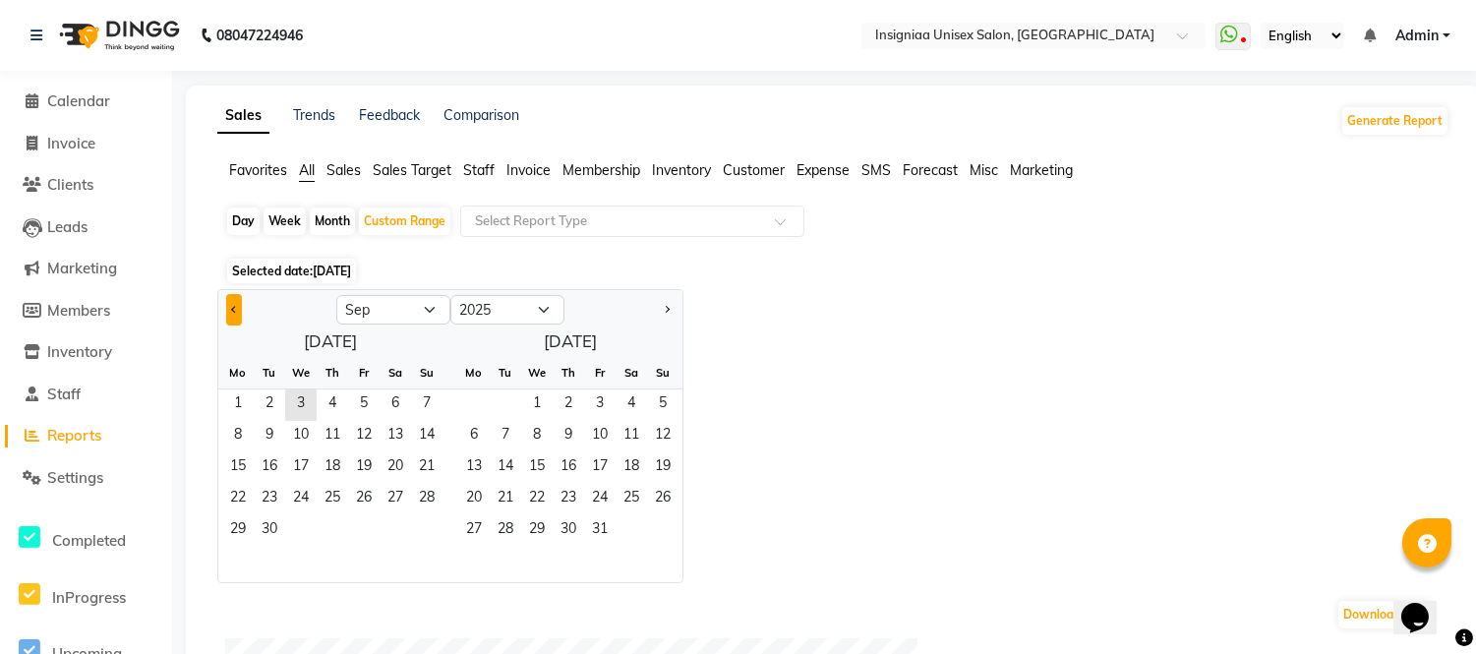
click at [231, 307] on span "Previous month" at bounding box center [234, 308] width 7 height 7
select select "8"
click at [352, 399] on span "1" at bounding box center [363, 404] width 31 height 31
click at [431, 531] on span "31" at bounding box center [426, 530] width 31 height 31
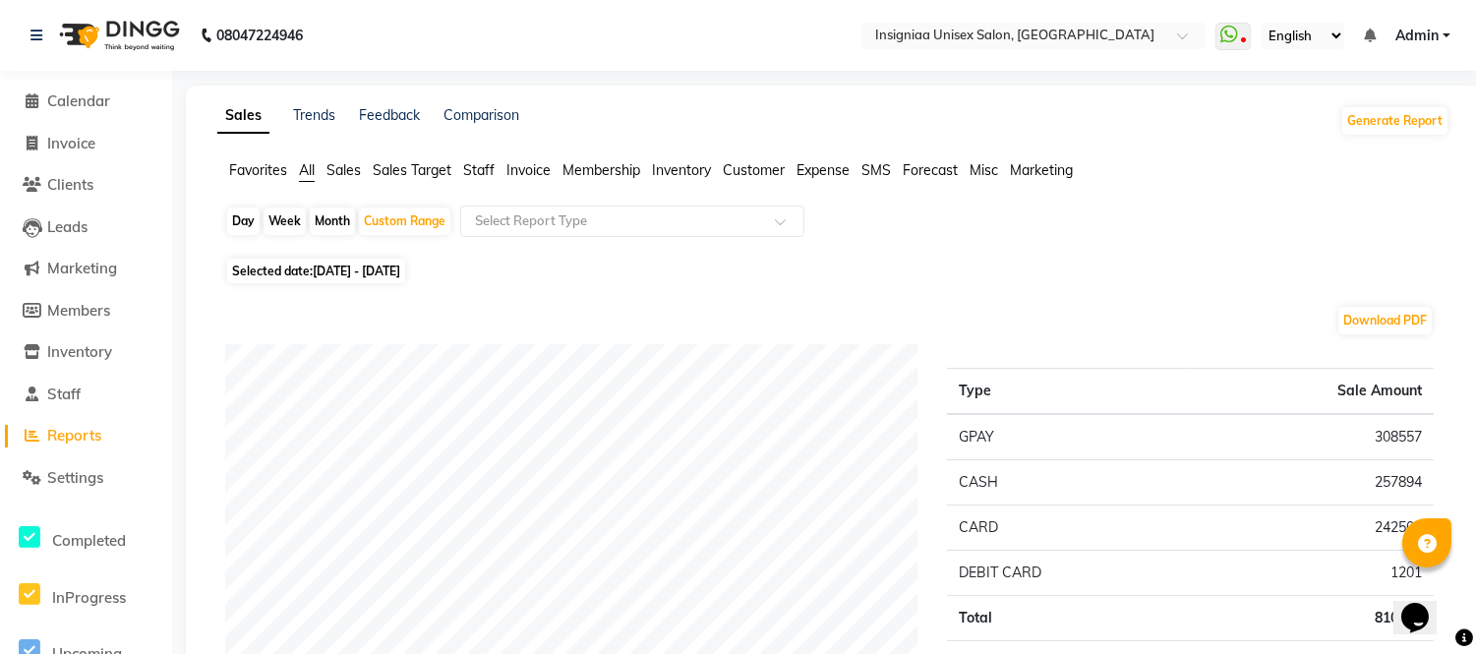
click at [476, 170] on span "Staff" at bounding box center [478, 170] width 31 height 18
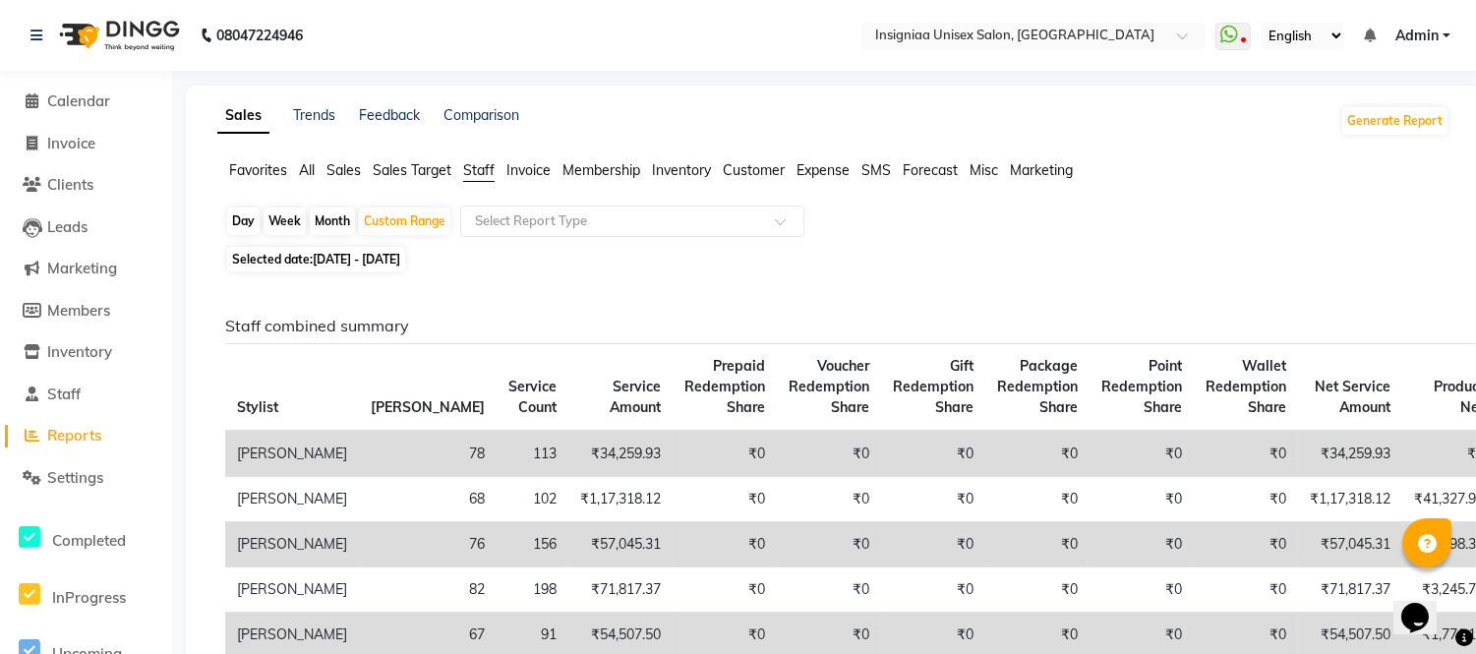
click at [357, 165] on span "Sales" at bounding box center [343, 170] width 34 height 18
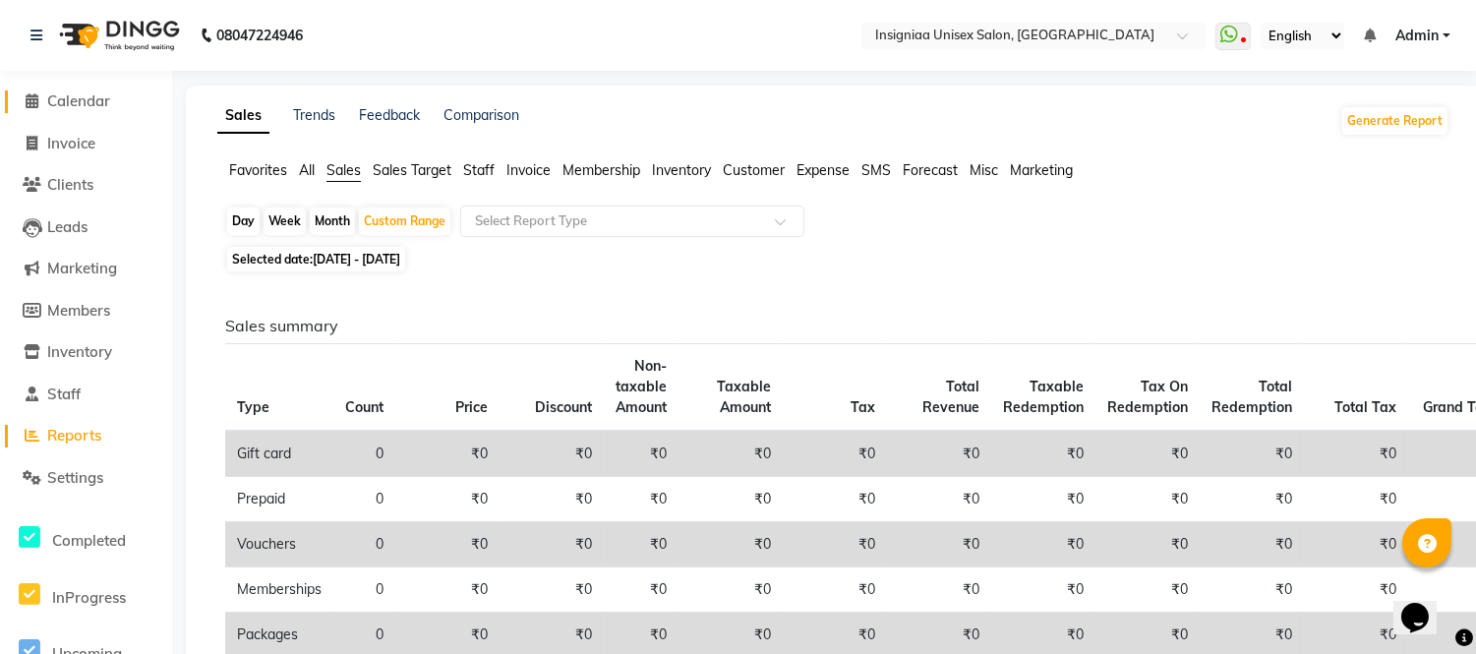
click at [75, 102] on span "Calendar" at bounding box center [78, 100] width 63 height 19
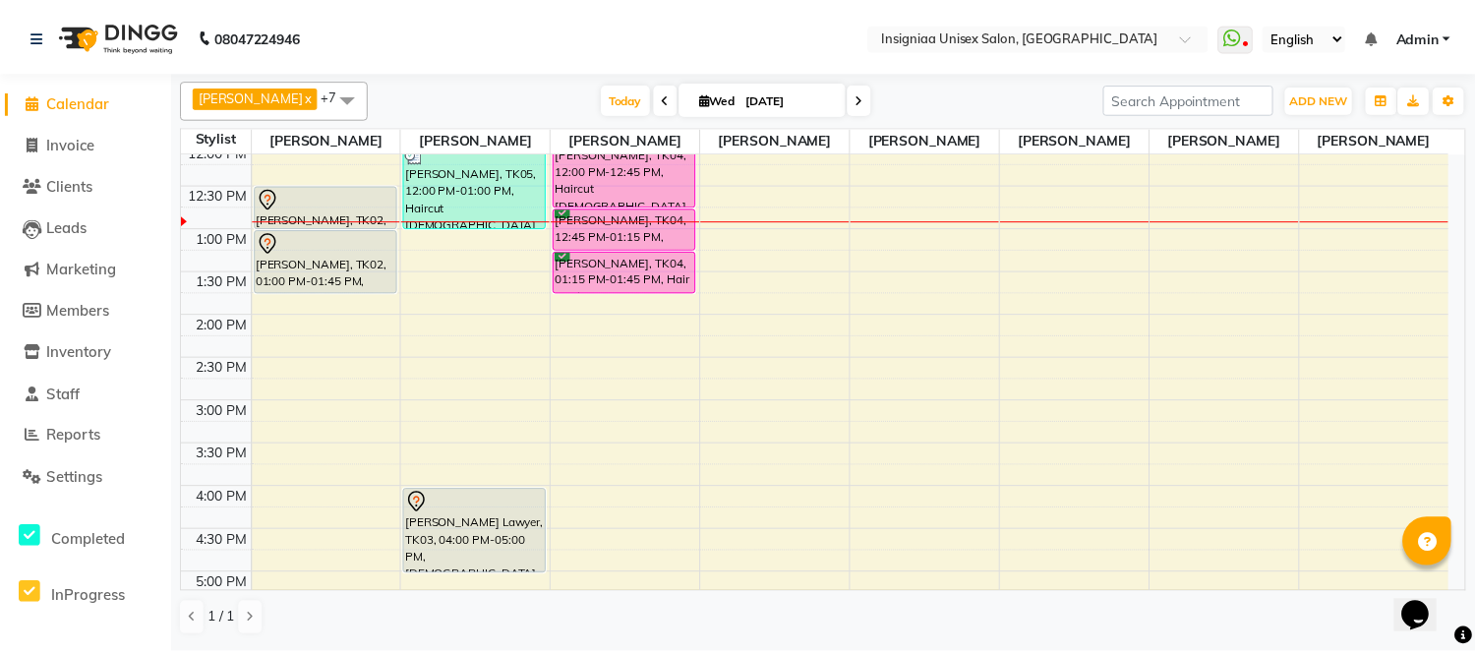
scroll to position [153, 0]
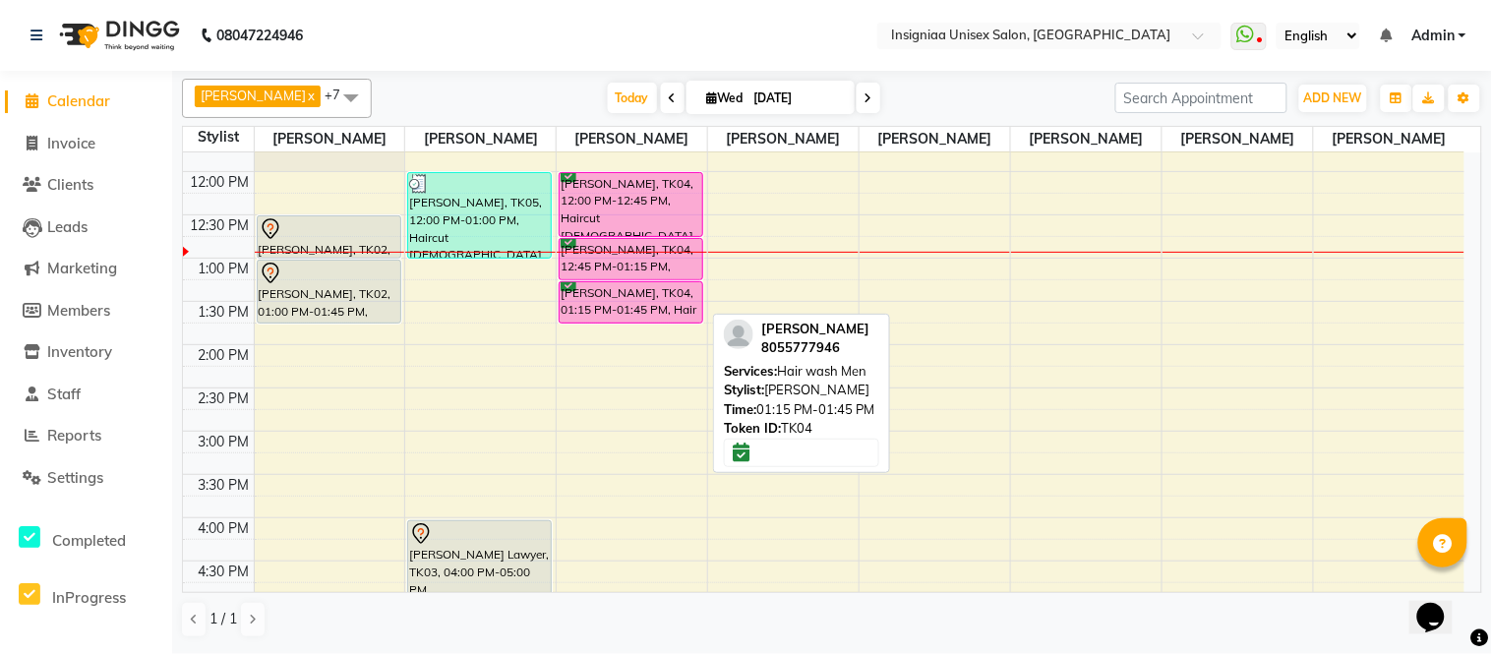
click at [692, 309] on div "[PERSON_NAME], TK04, 01:15 PM-01:45 PM, Hair wash Men" at bounding box center [630, 302] width 143 height 40
select select "6"
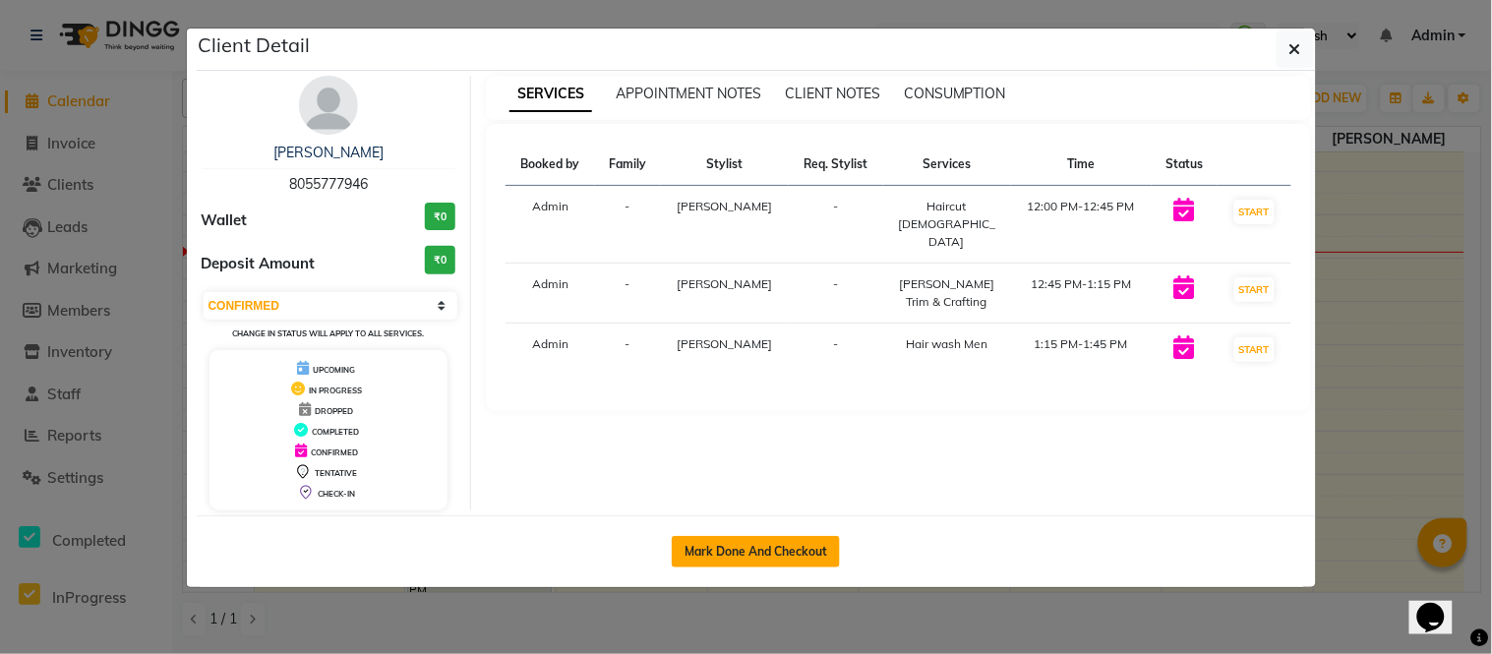
click at [796, 548] on button "Mark Done And Checkout" at bounding box center [756, 551] width 168 height 31
select select "6999"
select select "service"
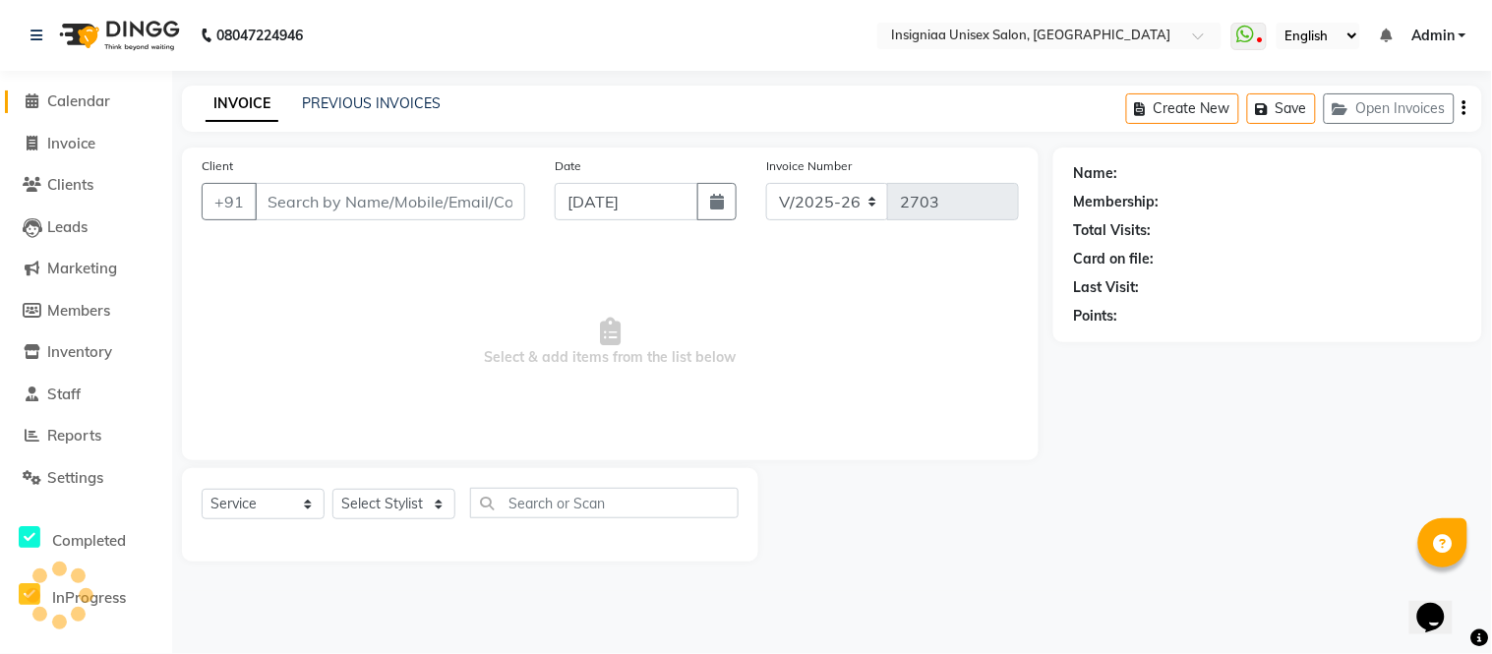
type input "8055777946"
select select "58133"
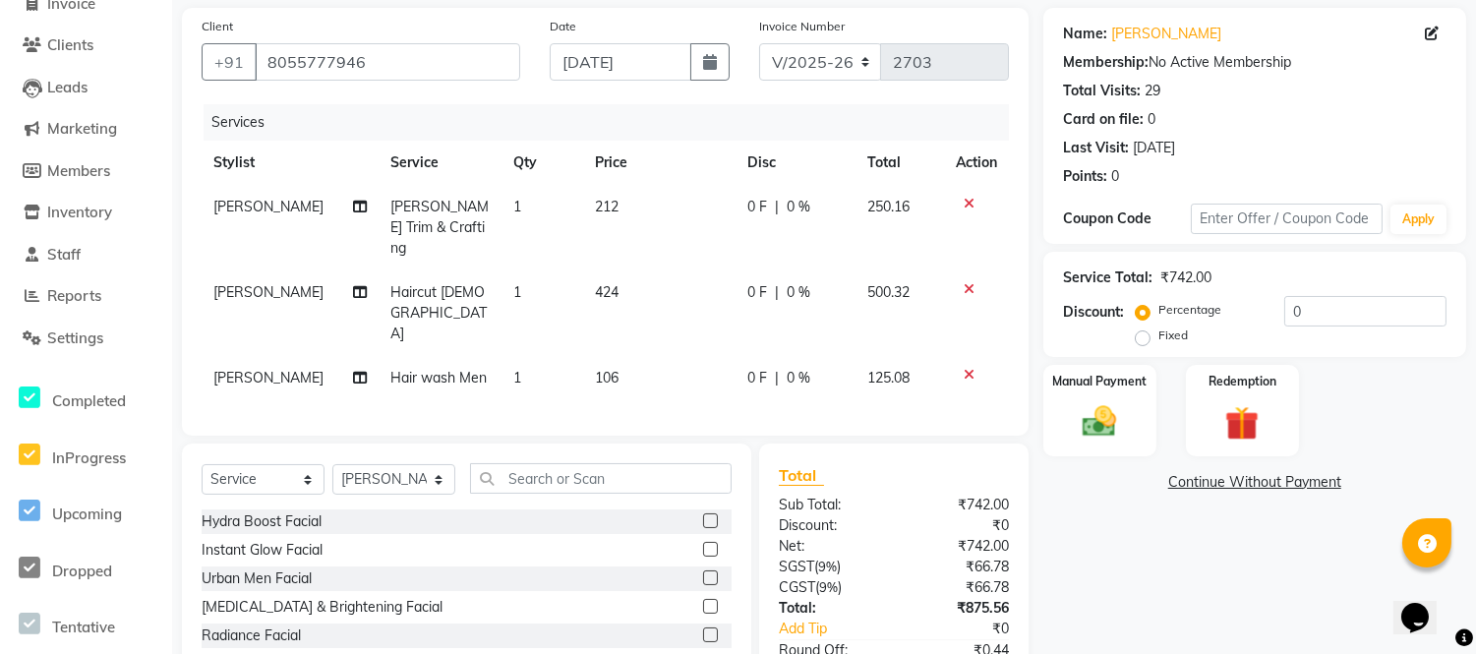
scroll to position [222, 0]
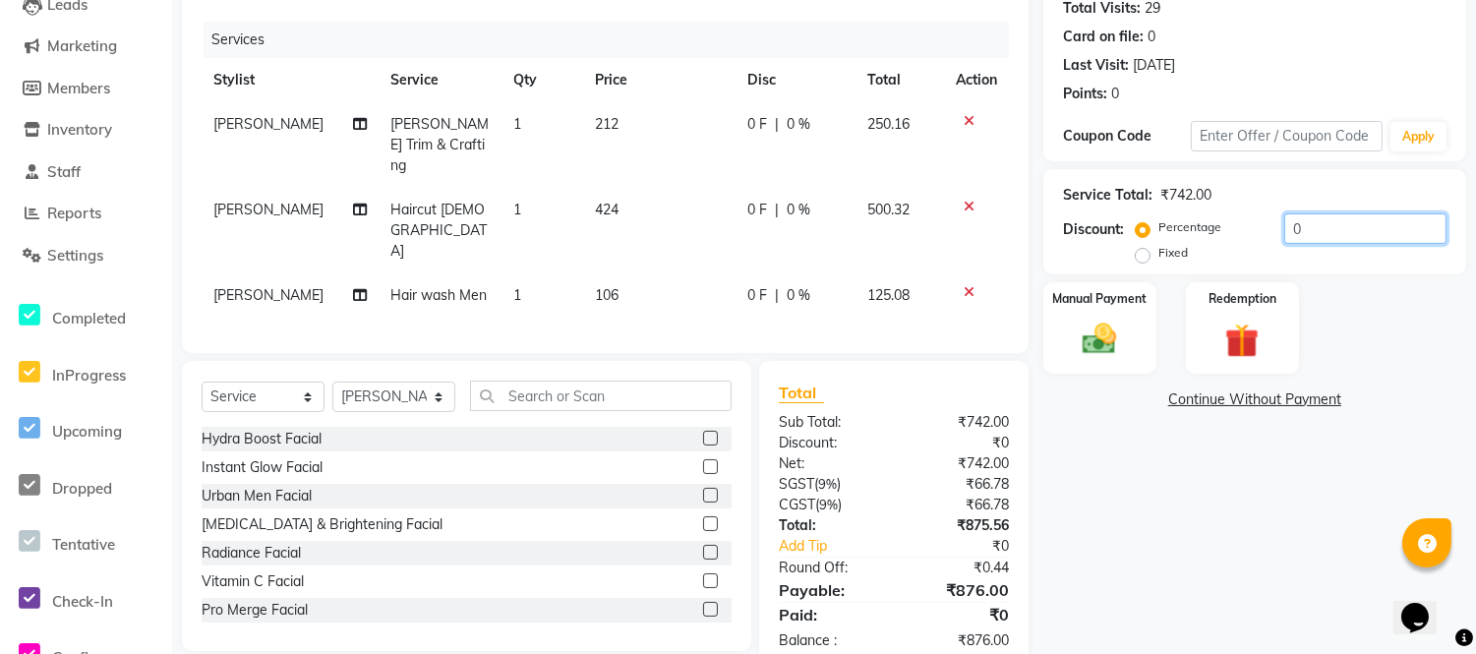
drag, startPoint x: 1282, startPoint y: 239, endPoint x: 1278, endPoint y: 260, distance: 21.0
click at [1284, 240] on input "0" at bounding box center [1365, 228] width 162 height 30
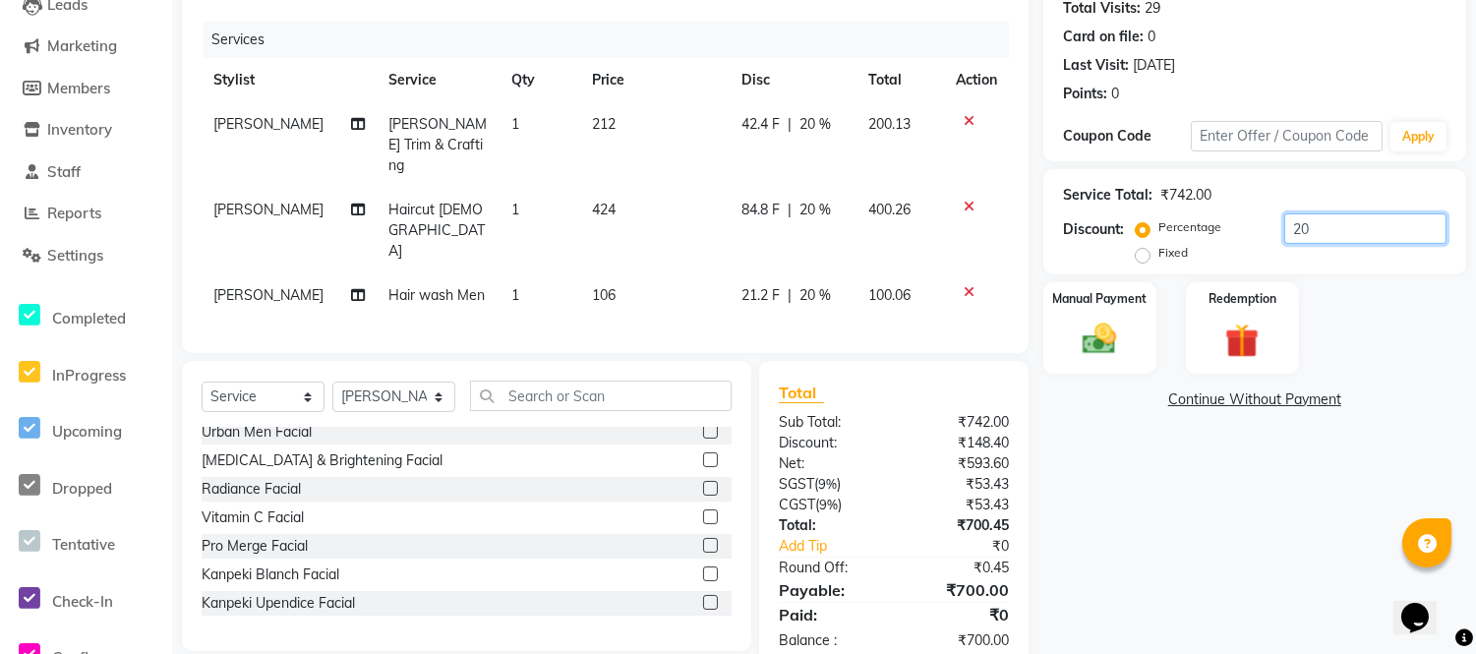
scroll to position [218, 0]
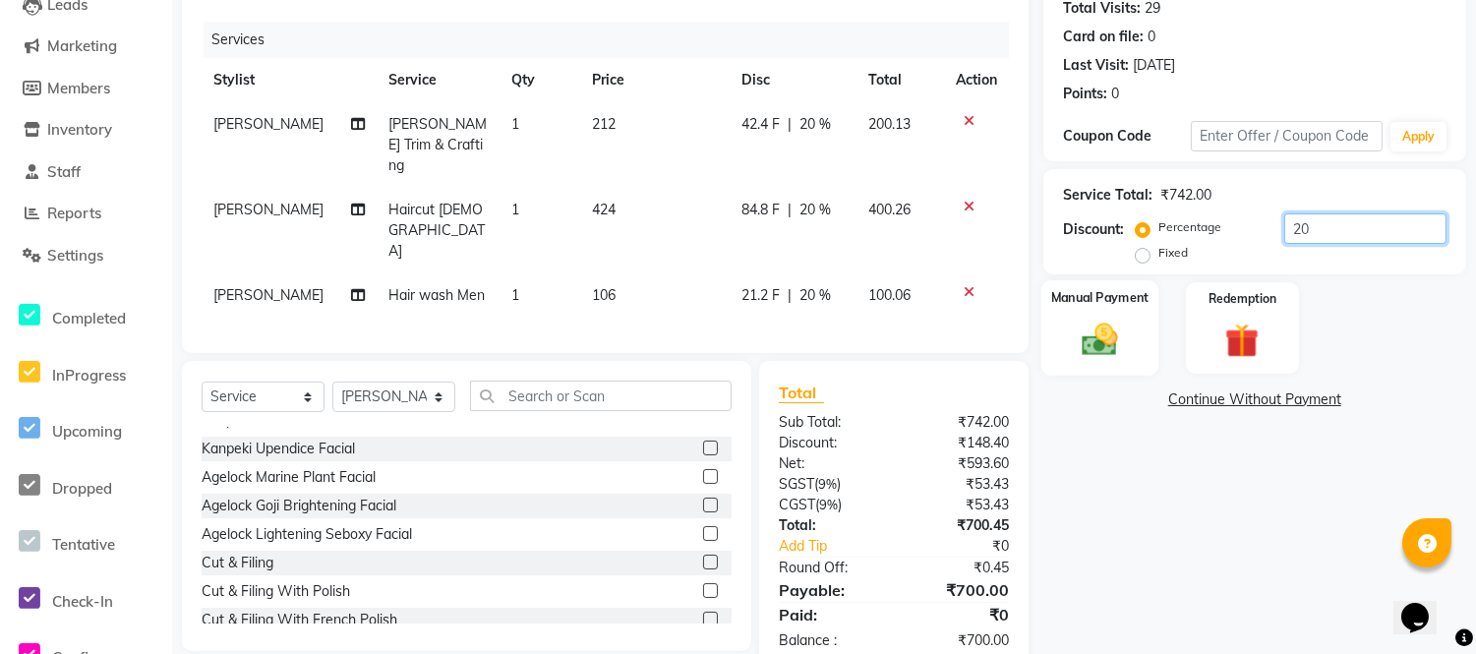
type input "20"
click at [1108, 327] on img at bounding box center [1100, 339] width 58 height 41
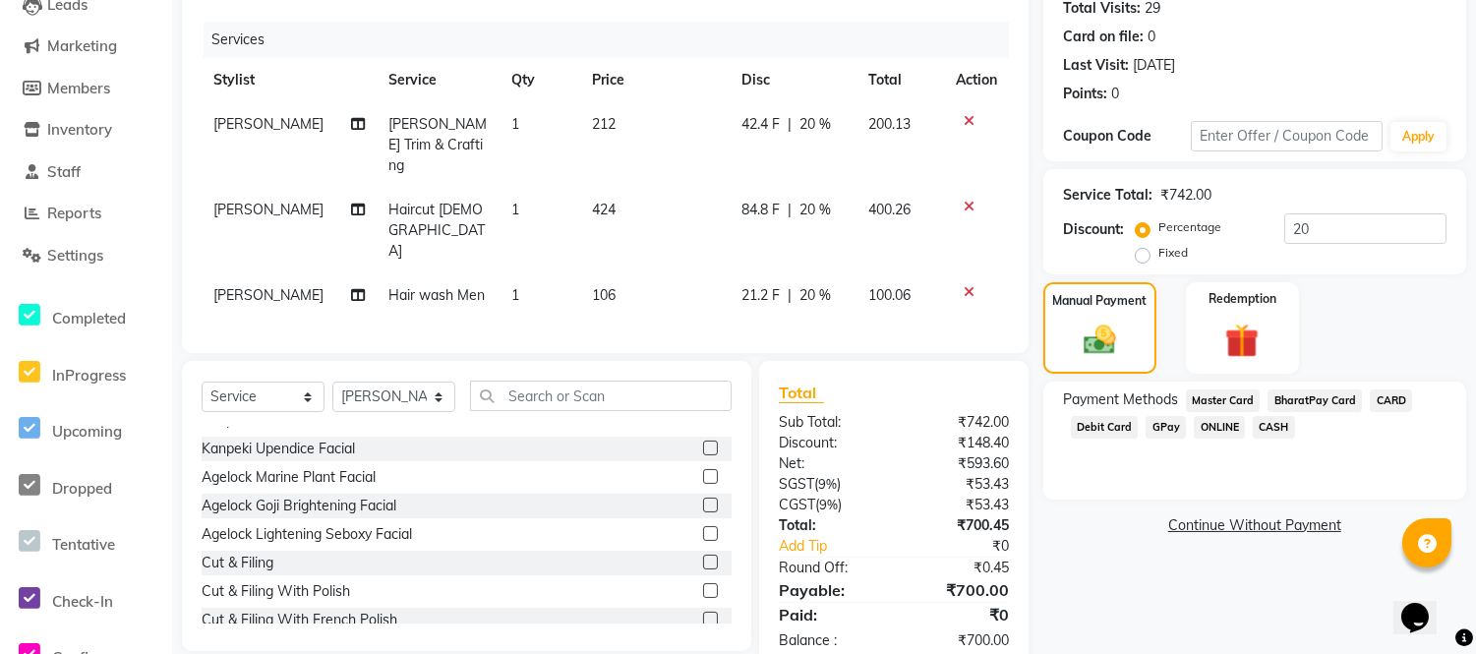
drag, startPoint x: 1168, startPoint y: 426, endPoint x: 1190, endPoint y: 442, distance: 27.3
click at [1171, 426] on span "GPay" at bounding box center [1165, 427] width 40 height 23
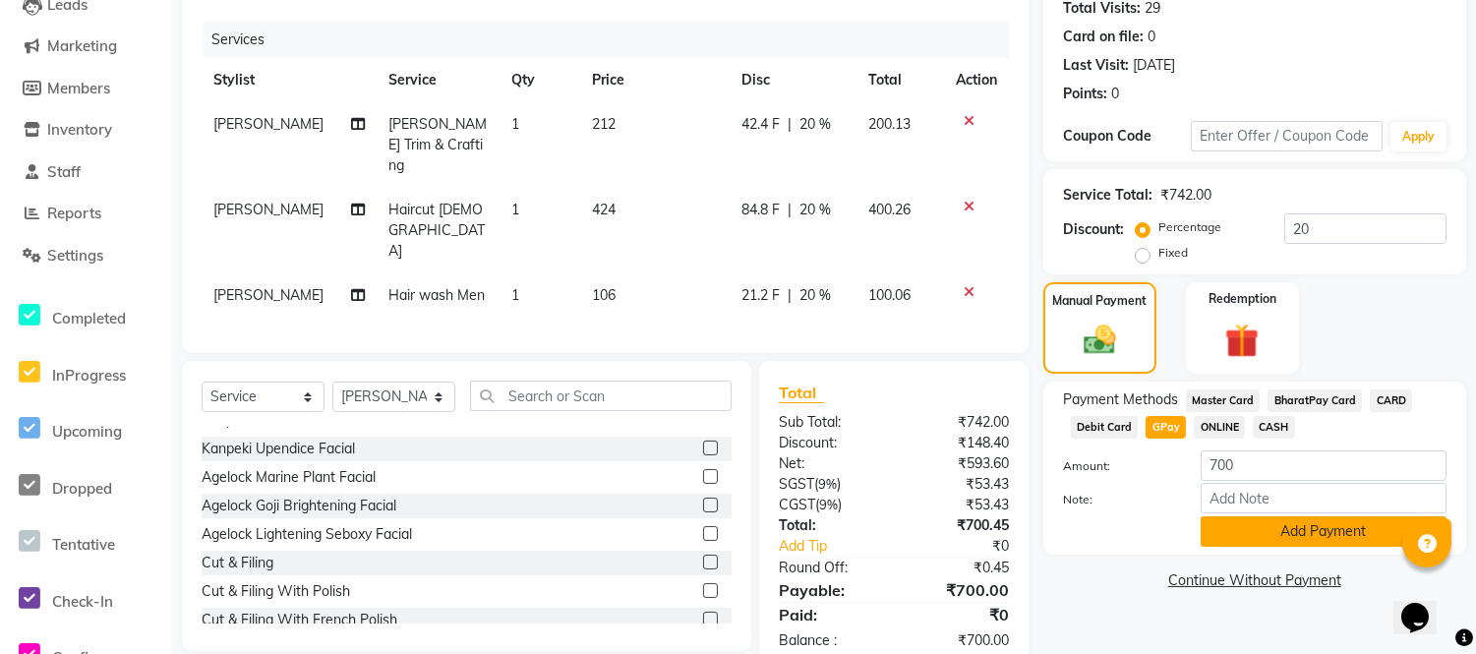
click at [1246, 529] on button "Add Payment" at bounding box center [1324, 531] width 246 height 30
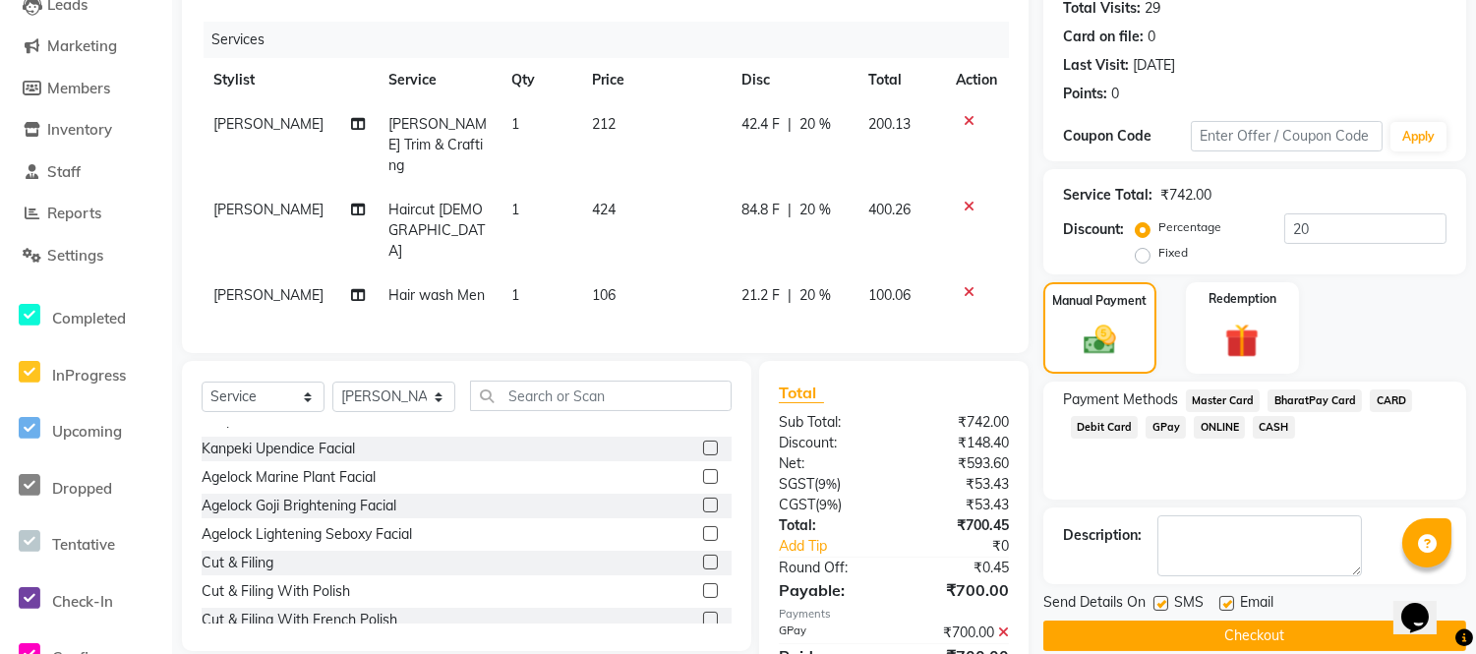
scroll to position [263, 0]
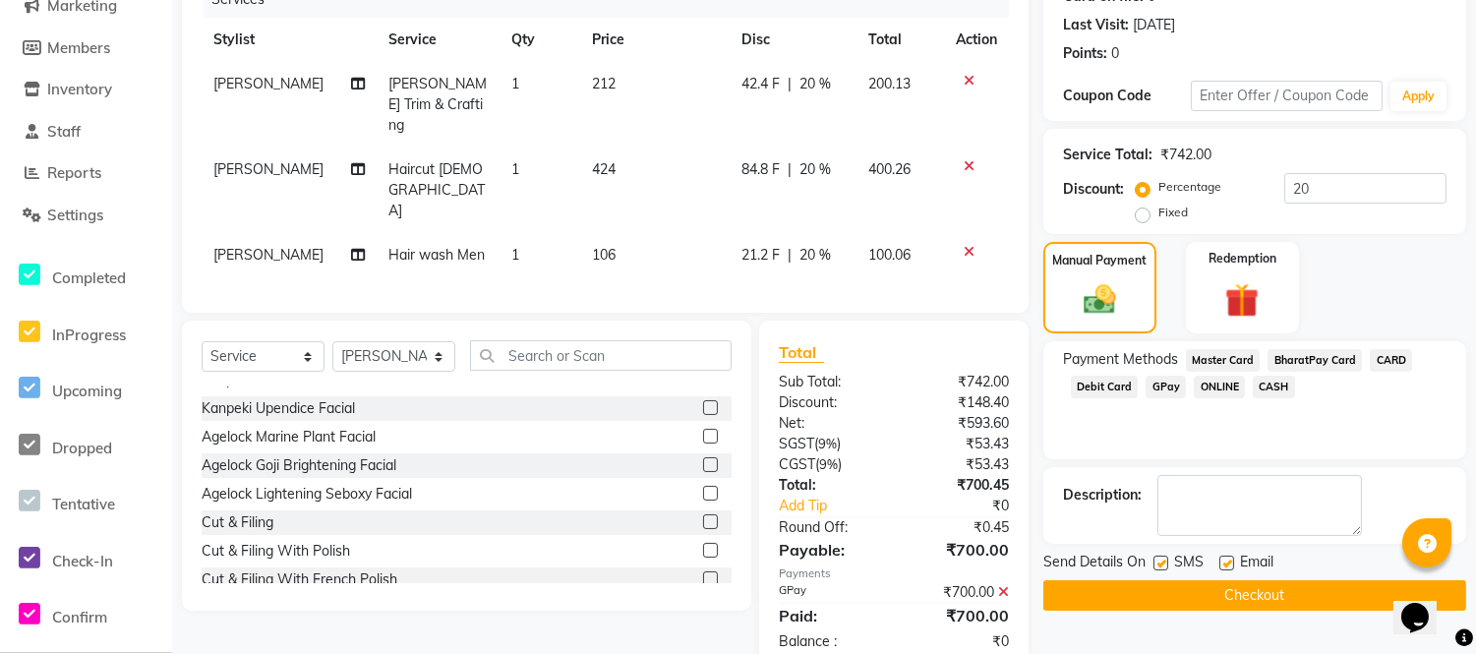
click at [1226, 561] on label at bounding box center [1226, 563] width 15 height 15
click at [1226, 561] on input "checkbox" at bounding box center [1225, 563] width 13 height 13
checkbox input "false"
click at [1167, 566] on div "SMS" at bounding box center [1186, 564] width 66 height 25
click at [1164, 565] on label at bounding box center [1160, 563] width 15 height 15
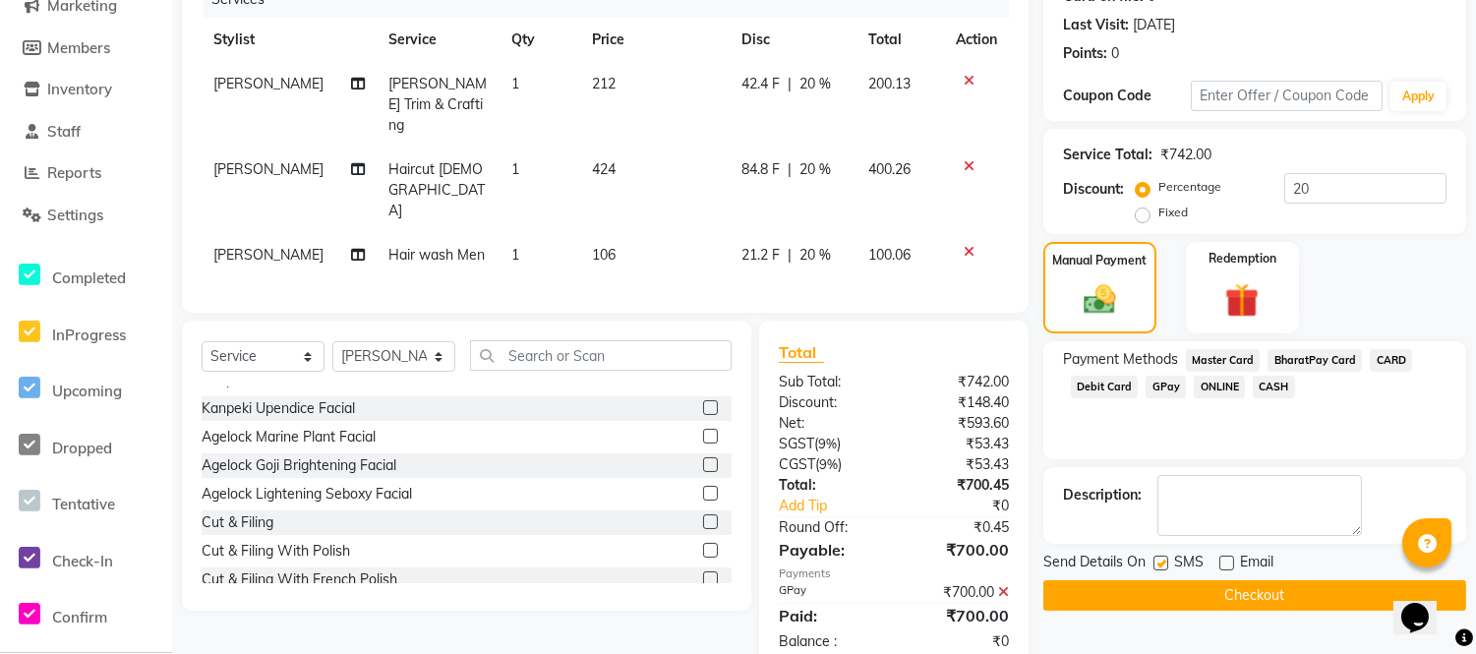
click at [1164, 565] on input "checkbox" at bounding box center [1159, 563] width 13 height 13
checkbox input "false"
click at [1175, 586] on button "Checkout" at bounding box center [1254, 595] width 423 height 30
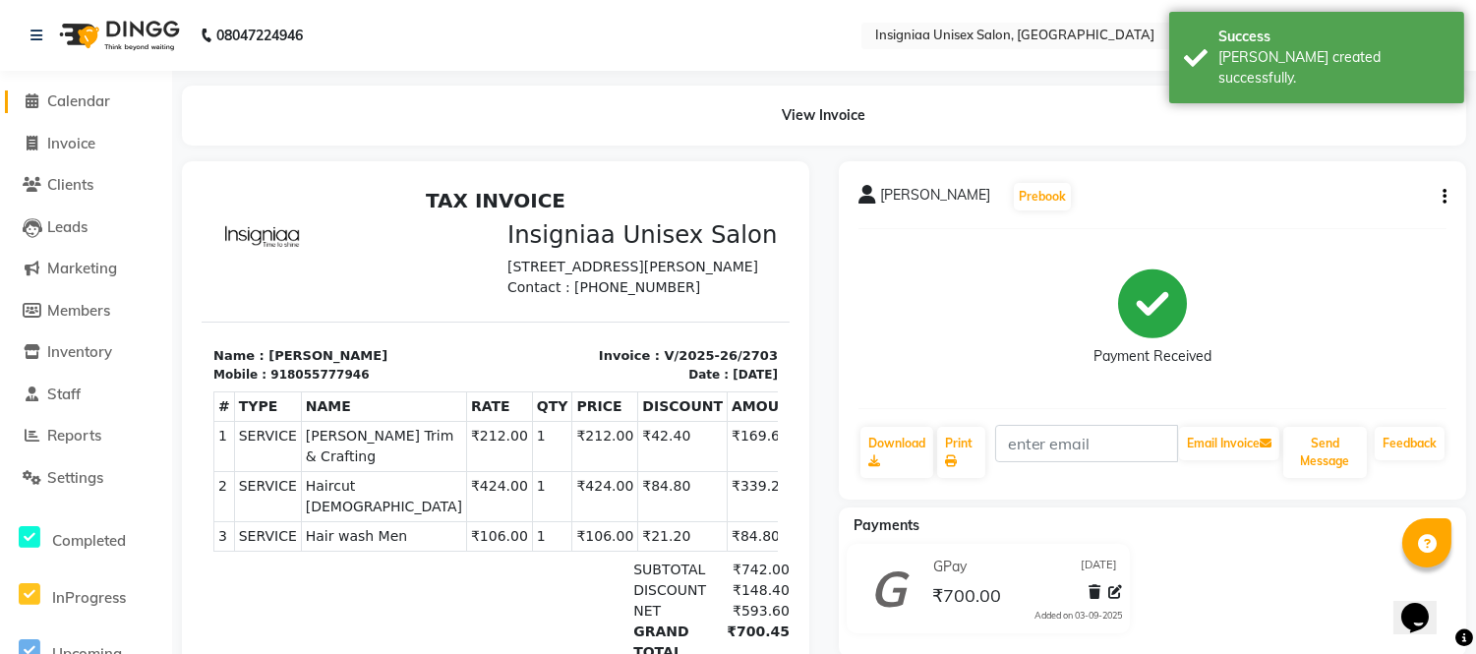
click at [79, 91] on span "Calendar" at bounding box center [78, 100] width 63 height 19
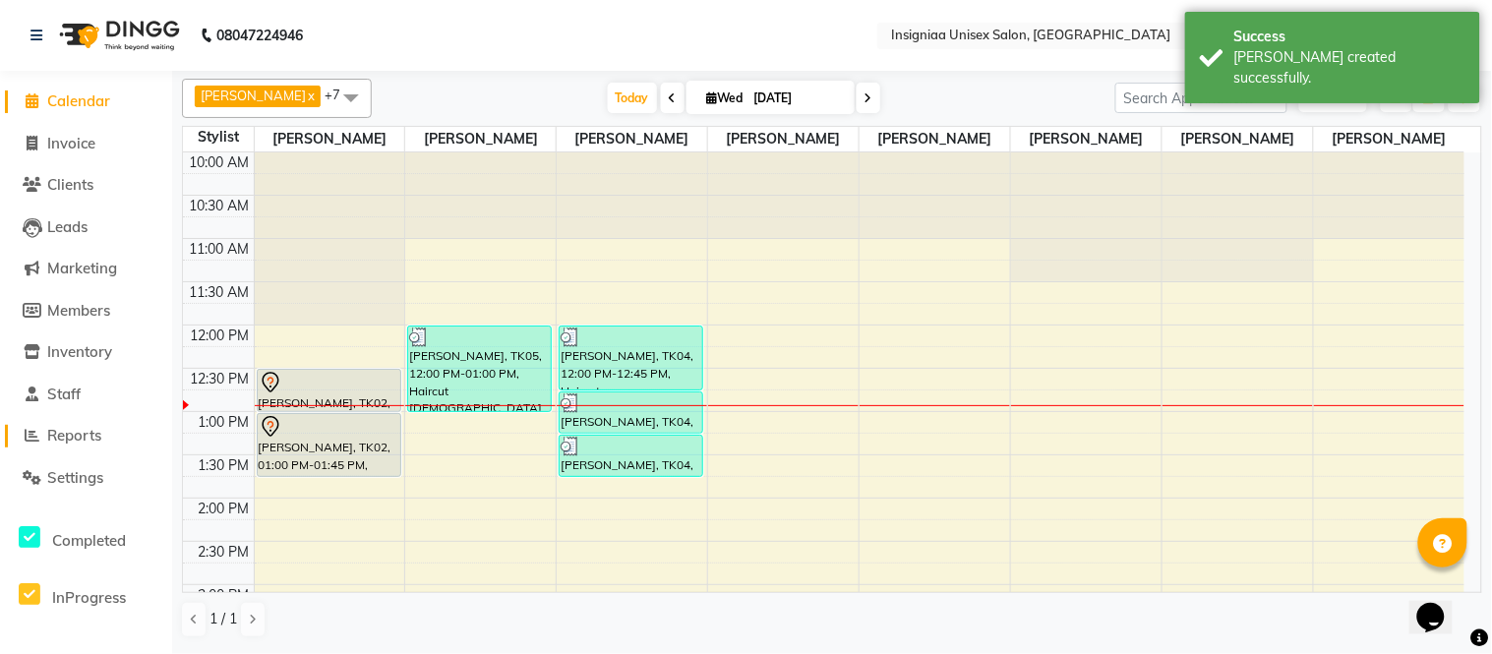
click at [88, 428] on span "Reports" at bounding box center [74, 435] width 54 height 19
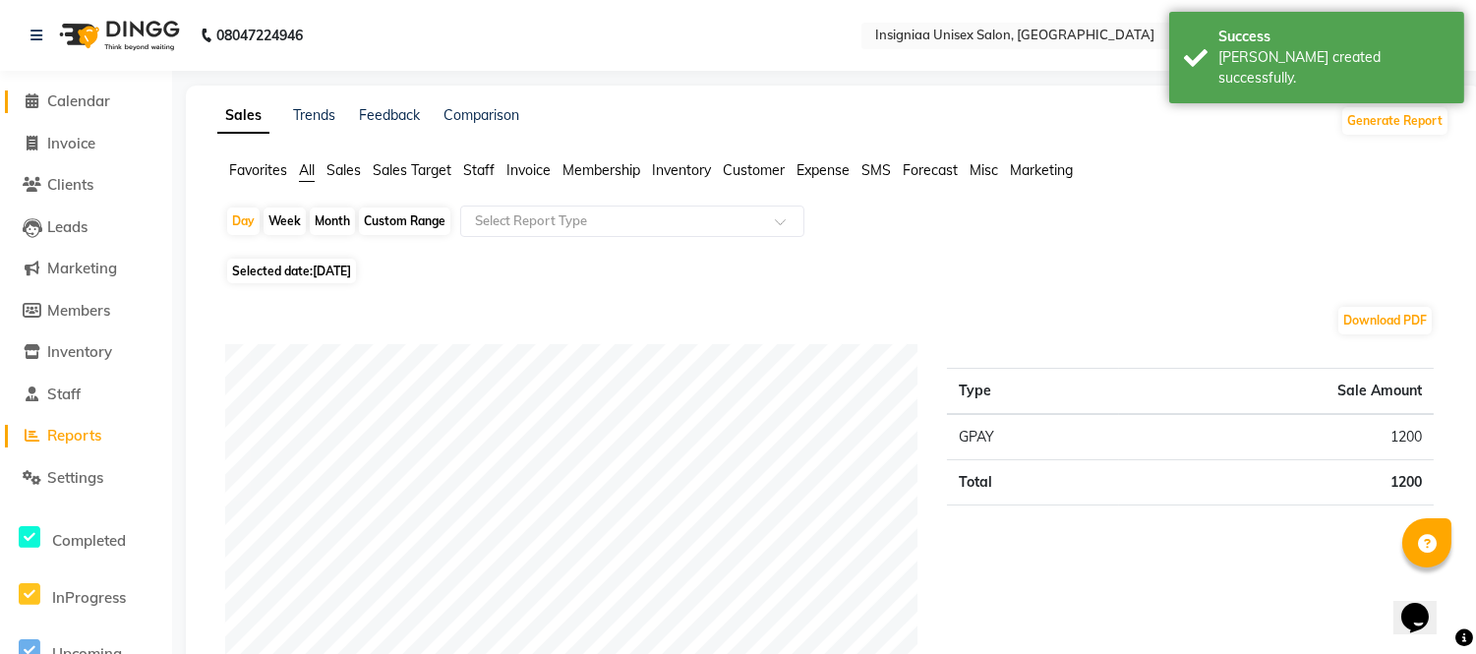
click at [87, 105] on span "Calendar" at bounding box center [78, 100] width 63 height 19
